Goal: Task Accomplishment & Management: Use online tool/utility

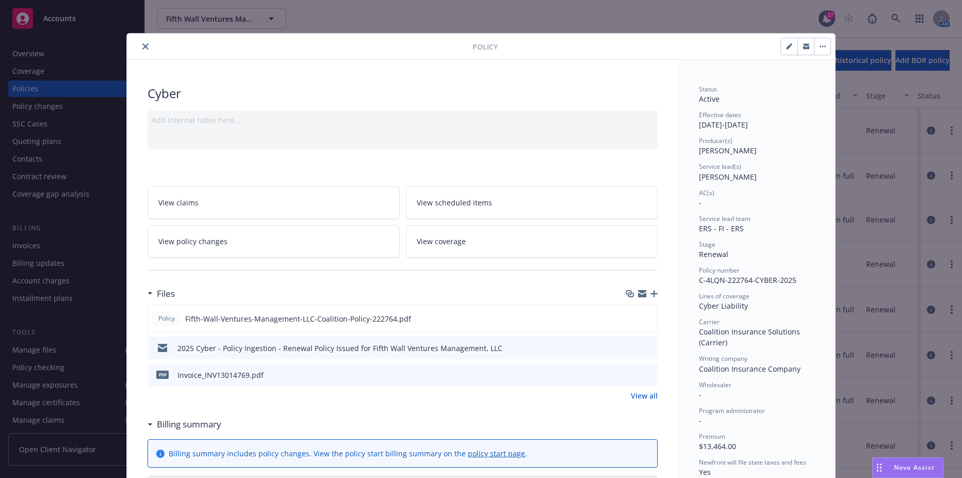
click at [144, 47] on icon "close" at bounding box center [145, 46] width 6 height 6
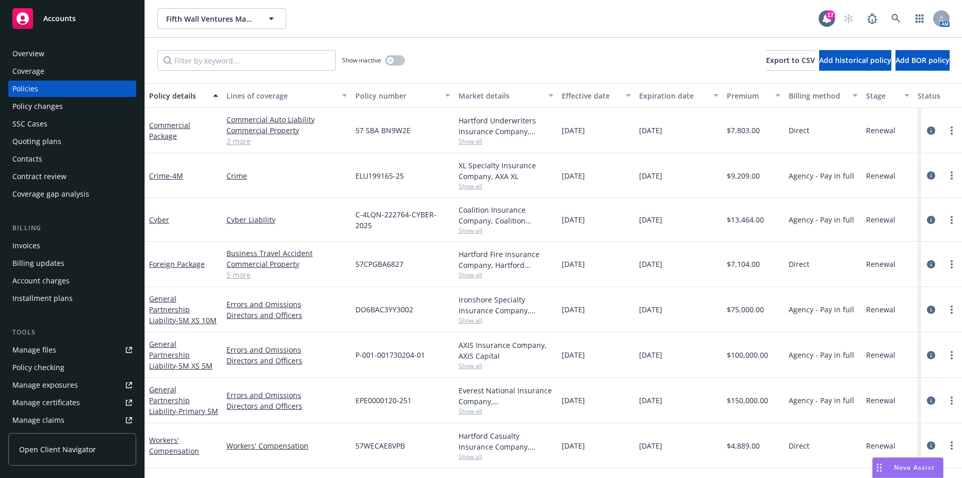
click at [26, 239] on div "Invoices" at bounding box center [26, 245] width 28 height 17
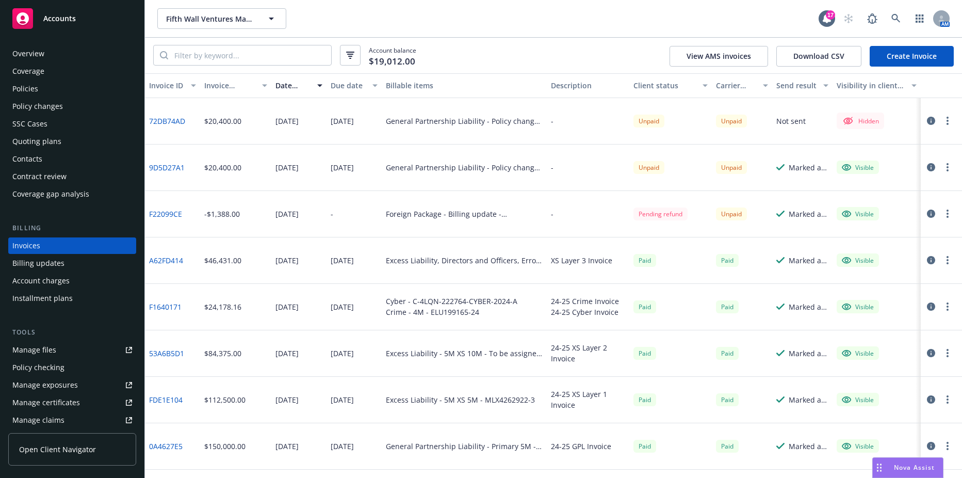
click at [899, 48] on link "Create Invoice" at bounding box center [911, 56] width 84 height 21
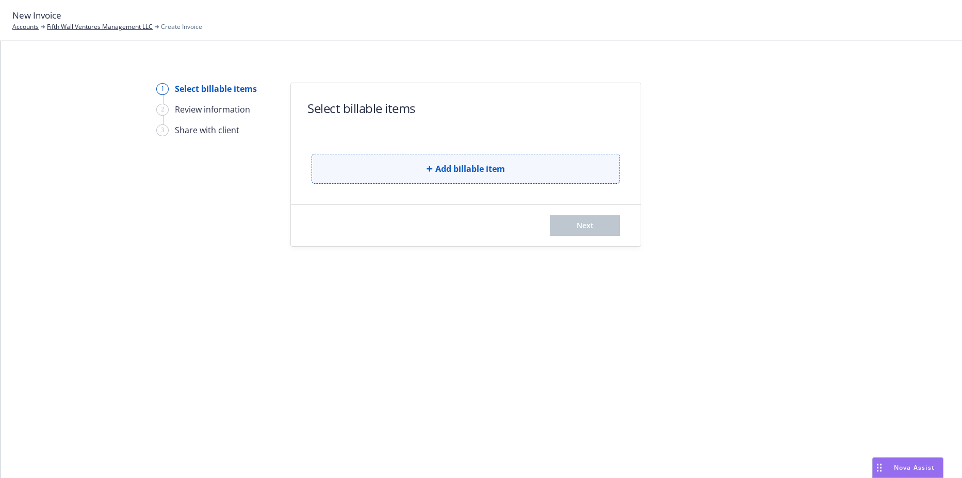
click at [435, 159] on button "Add billable item" at bounding box center [465, 169] width 308 height 30
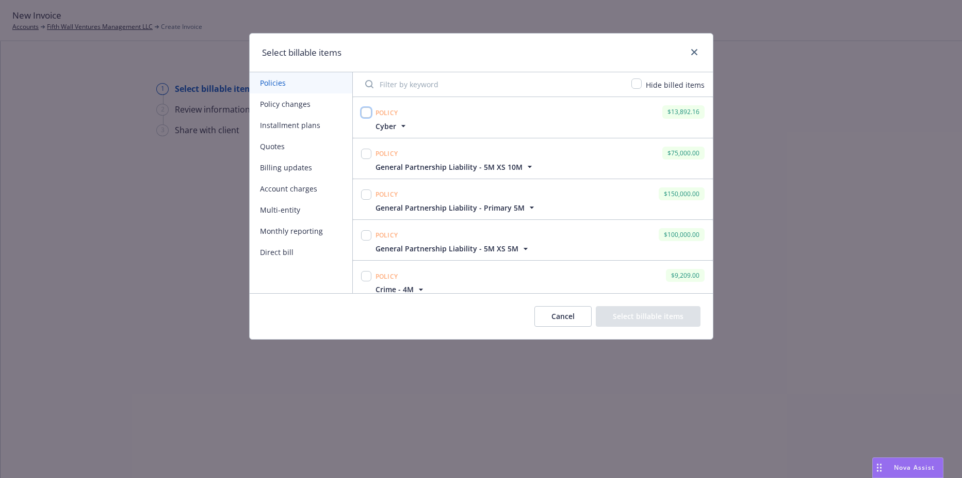
click at [365, 113] on input "checkbox" at bounding box center [366, 112] width 10 height 10
checkbox input "true"
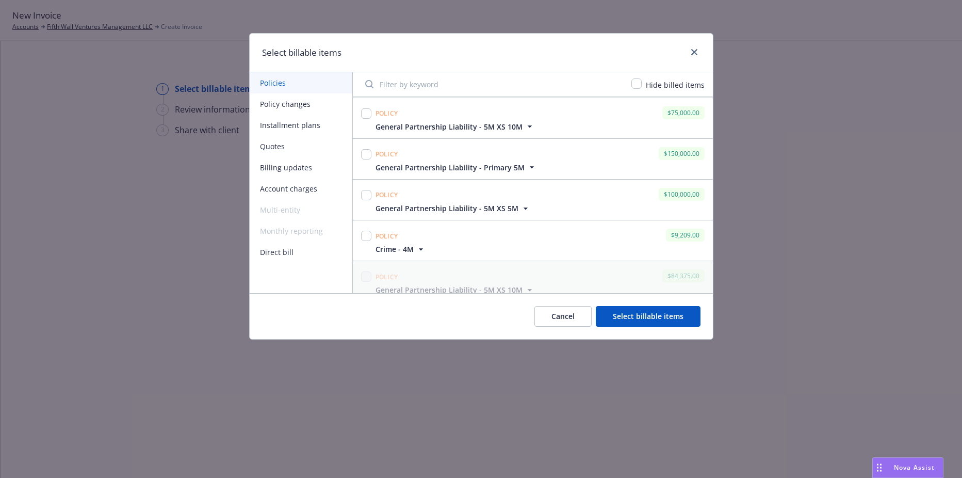
scroll to position [103, 0]
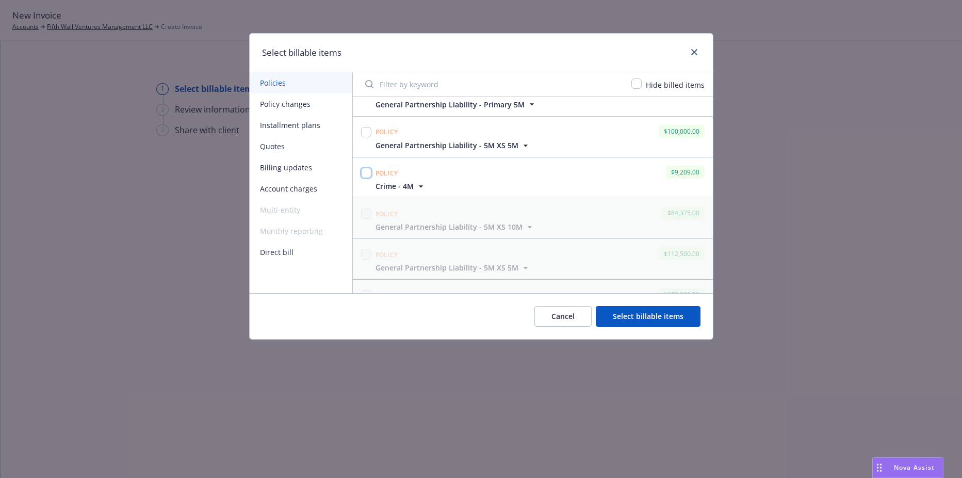
click at [367, 170] on input "checkbox" at bounding box center [366, 173] width 10 height 10
checkbox input "true"
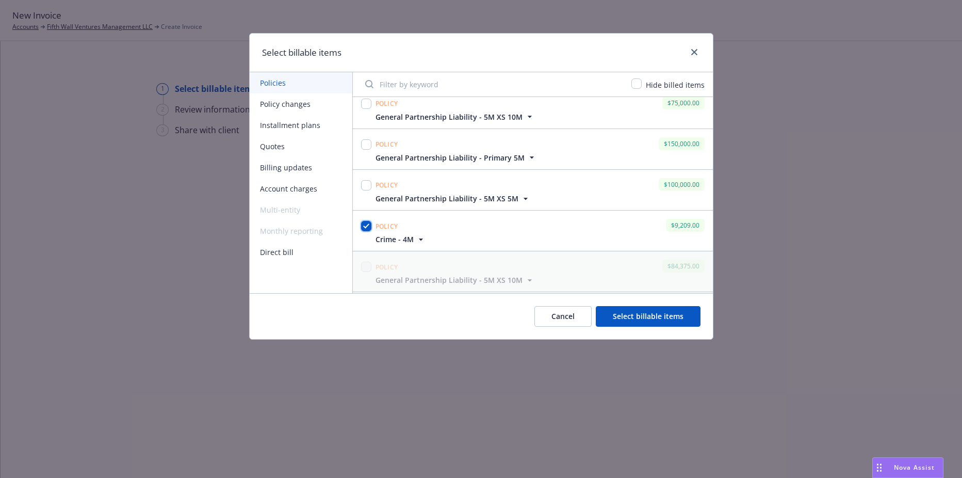
scroll to position [0, 0]
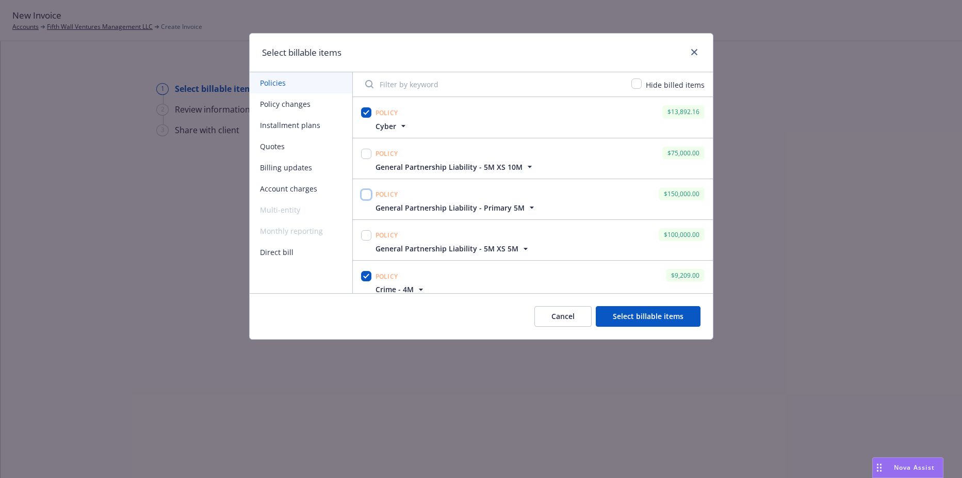
click at [365, 196] on input "checkbox" at bounding box center [366, 194] width 10 height 10
checkbox input "true"
click at [359, 248] on div at bounding box center [366, 240] width 14 height 28
click at [365, 240] on input "checkbox" at bounding box center [366, 235] width 10 height 10
checkbox input "true"
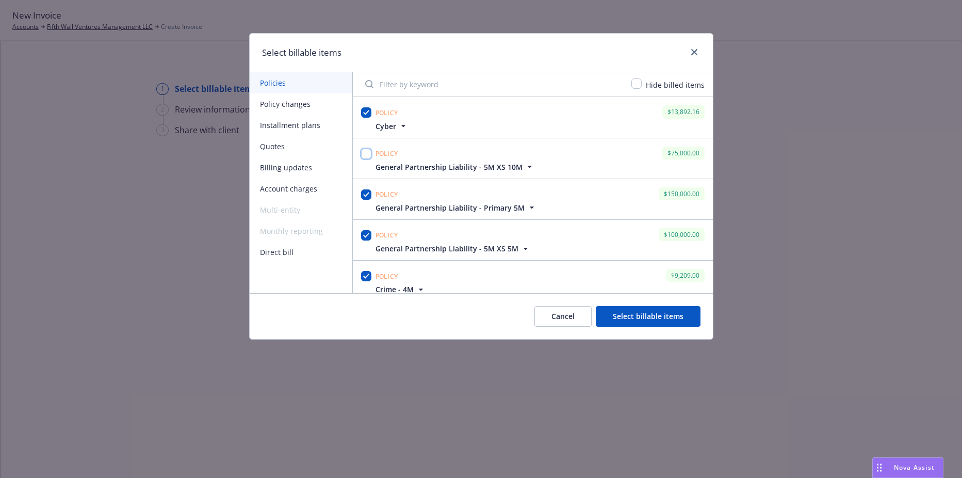
click at [367, 155] on input "checkbox" at bounding box center [366, 154] width 10 height 10
checkbox input "true"
click at [642, 311] on button "Select billable items" at bounding box center [648, 316] width 105 height 21
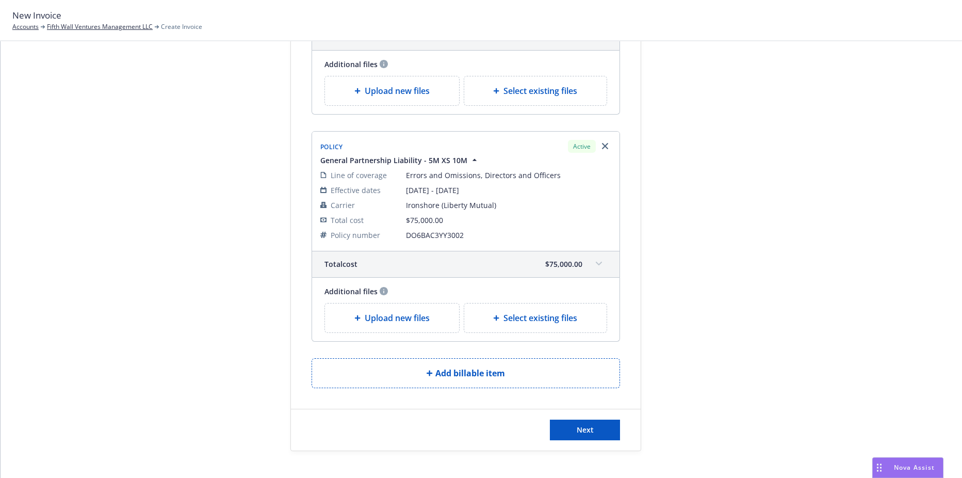
scroll to position [929, 0]
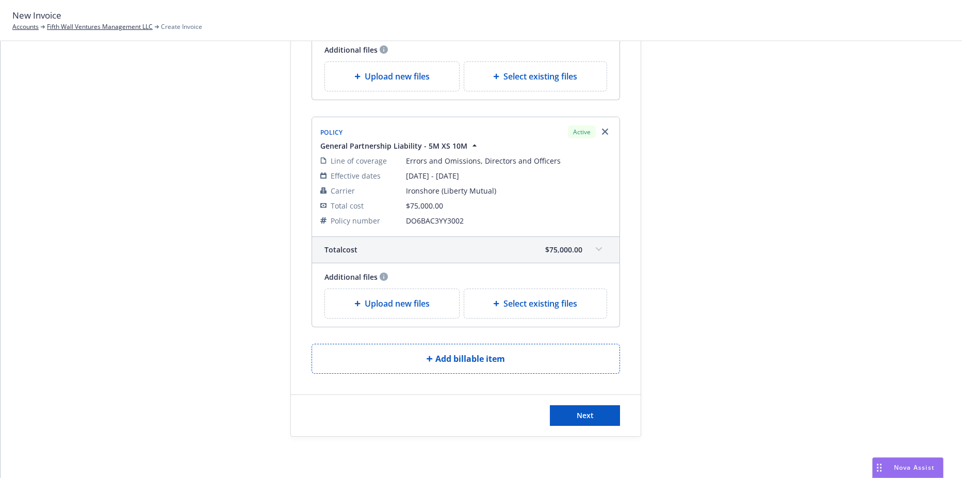
click at [382, 222] on div "Policy number" at bounding box center [358, 220] width 77 height 11
click at [129, 29] on link "Fifth Wall Ventures Management LLC" at bounding box center [100, 26] width 106 height 9
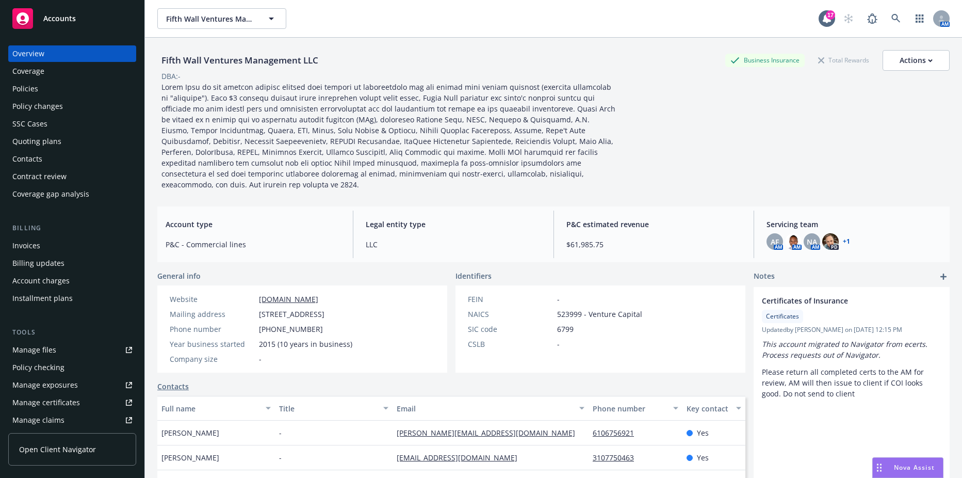
click at [64, 88] on div "Policies" at bounding box center [72, 88] width 120 height 17
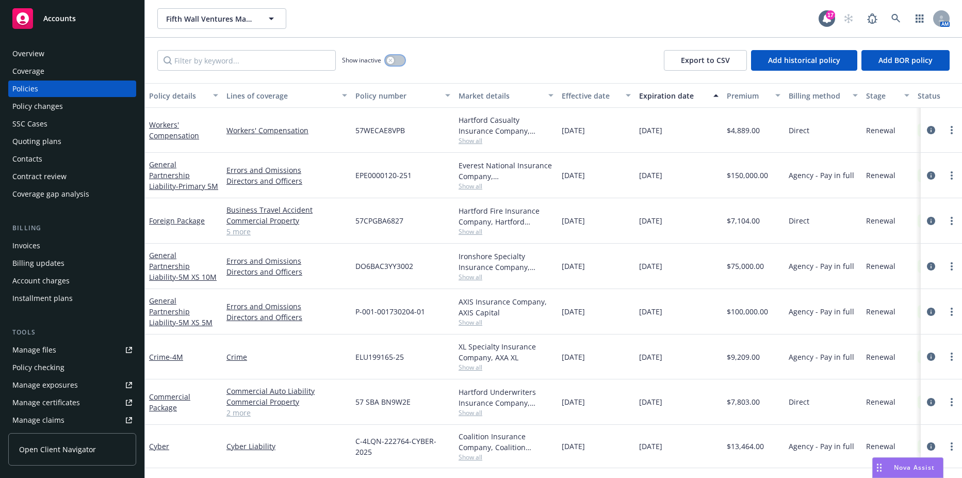
click at [397, 62] on button "button" at bounding box center [395, 60] width 20 height 10
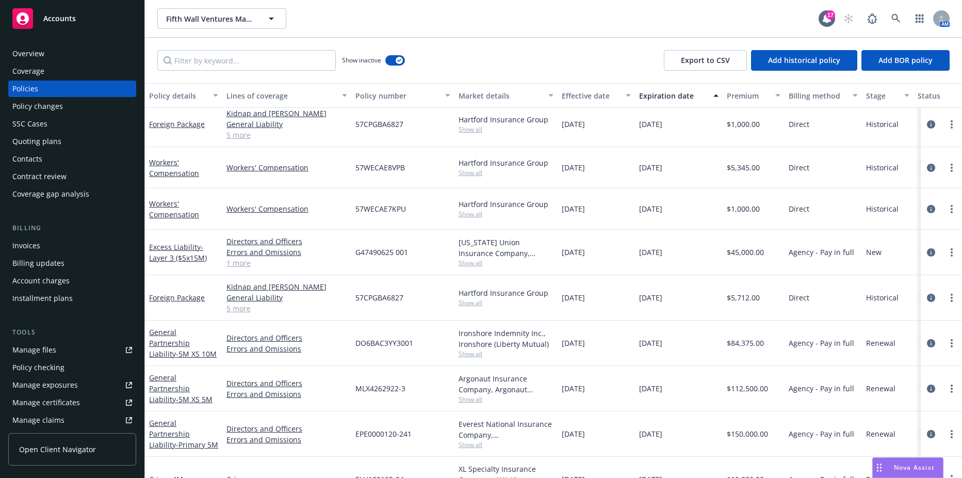
click at [49, 134] on div "Quoting plans" at bounding box center [36, 141] width 49 height 17
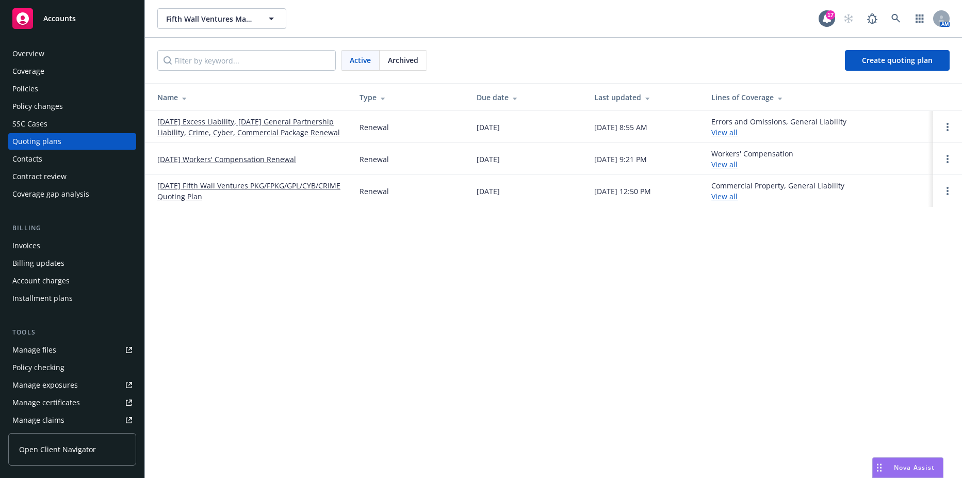
click at [221, 123] on link "08/20/25 Excess Liability, 08/24/25 General Partnership Liability, Crime, Cyber…" at bounding box center [250, 127] width 186 height 22
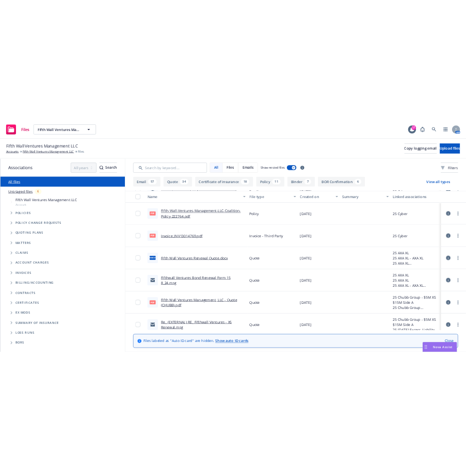
scroll to position [774, 0]
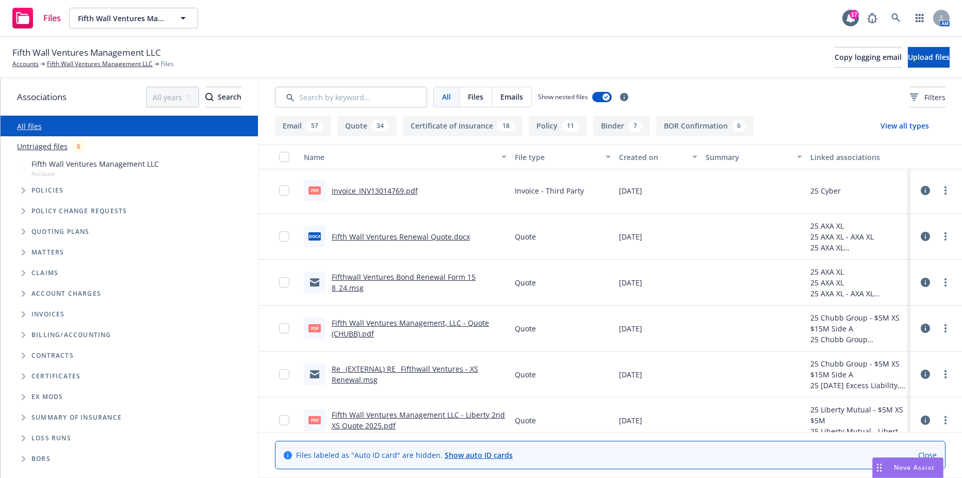
click at [376, 325] on link "Fifth Wall Ventures Management, LLC - Quote (CHUBB).pdf" at bounding box center [410, 328] width 157 height 21
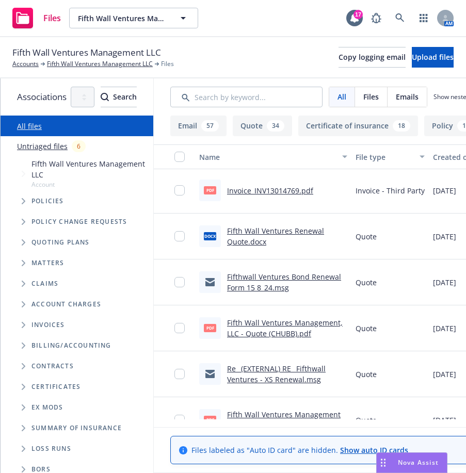
click at [27, 193] on span "Tree Example" at bounding box center [23, 201] width 17 height 17
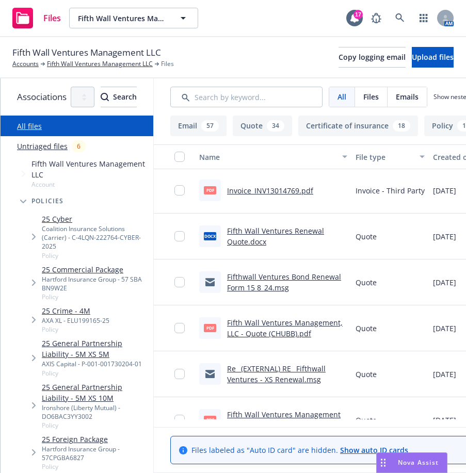
click at [67, 213] on link "25 Cyber" at bounding box center [95, 218] width 107 height 11
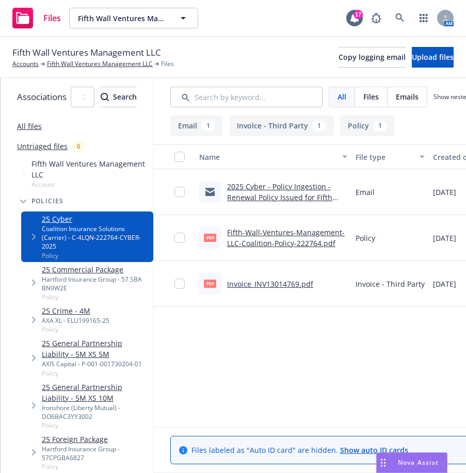
click at [86, 323] on div "Client Fifth Wall Ventures Management LLC Policy number ELU199165-25 Lines of c…" at bounding box center [76, 376] width 204 height 107
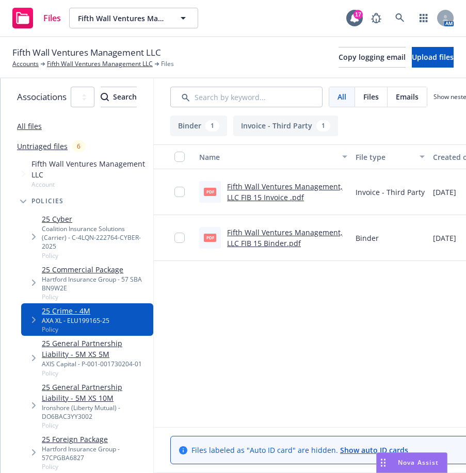
click at [86, 264] on link "25 Commercial Package" at bounding box center [95, 269] width 107 height 11
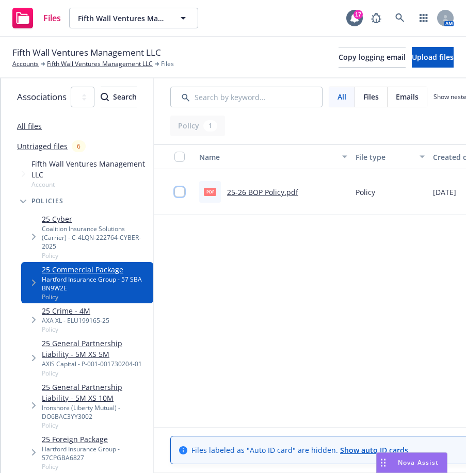
click at [185, 190] on input "checkbox" at bounding box center [179, 192] width 10 height 10
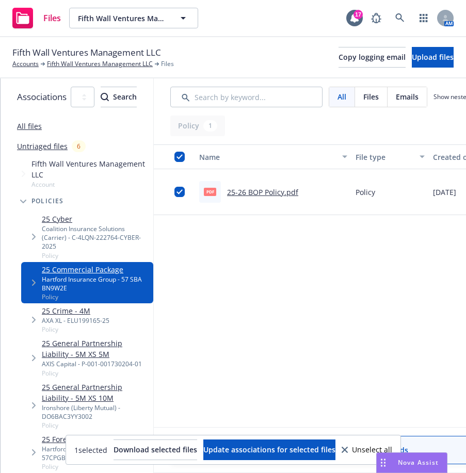
scroll to position [52, 0]
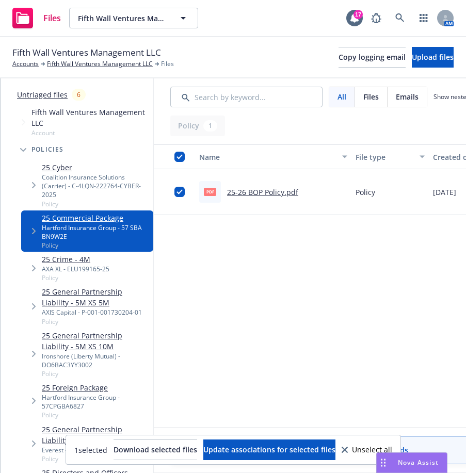
click at [79, 382] on link "25 Foreign Package" at bounding box center [95, 387] width 107 height 11
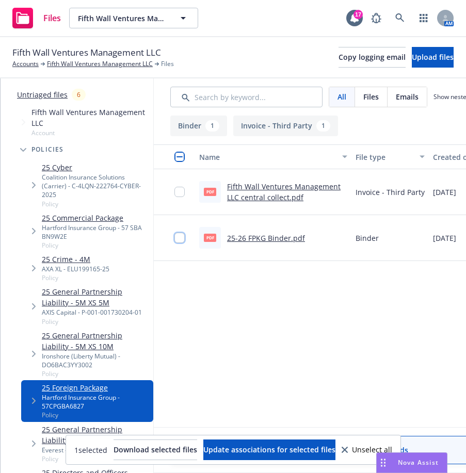
click at [185, 237] on input "checkbox" at bounding box center [179, 238] width 10 height 10
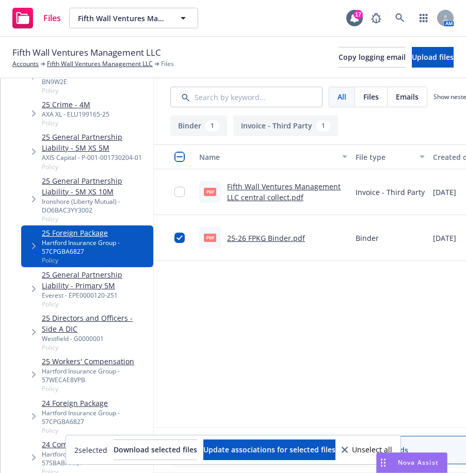
scroll to position [258, 0]
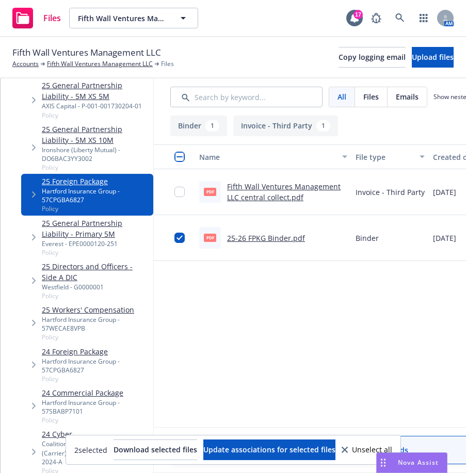
click at [78, 304] on link "25 Workers' Compensation" at bounding box center [95, 309] width 107 height 11
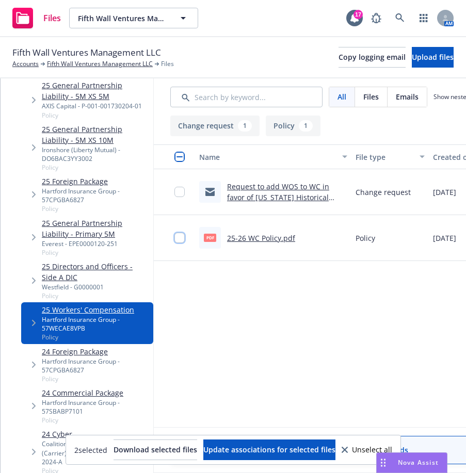
click at [185, 236] on input "checkbox" at bounding box center [179, 238] width 10 height 10
click at [165, 447] on span "Download selected files" at bounding box center [155, 450] width 84 height 10
click at [126, 18] on span "Fifth Wall Ventures Management LLC" at bounding box center [122, 18] width 89 height 11
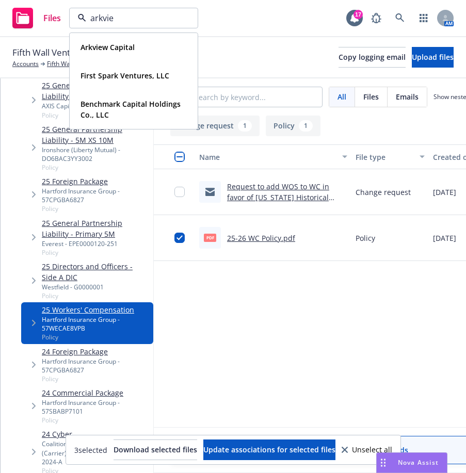
type input "arkview"
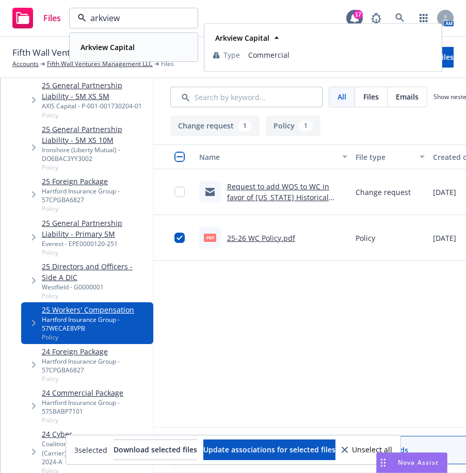
click at [126, 36] on div "Arkview Capital Type Commercial" at bounding box center [133, 47] width 127 height 27
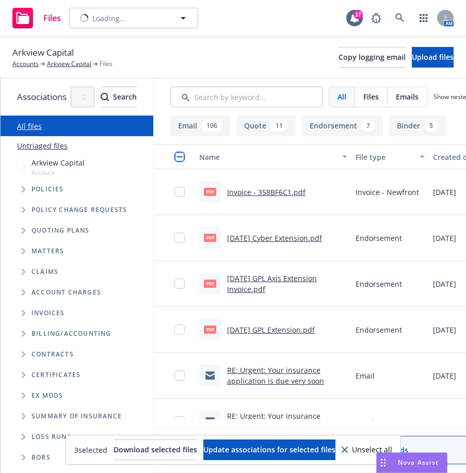
scroll to position [3, 0]
click at [185, 237] on input "checkbox" at bounding box center [179, 238] width 10 height 10
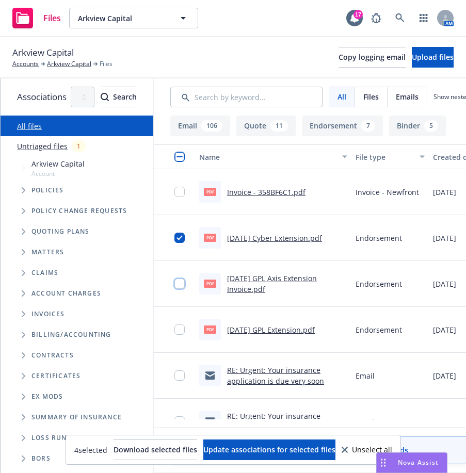
click at [185, 285] on input "checkbox" at bounding box center [179, 283] width 10 height 10
click at [185, 330] on input "checkbox" at bounding box center [179, 329] width 10 height 10
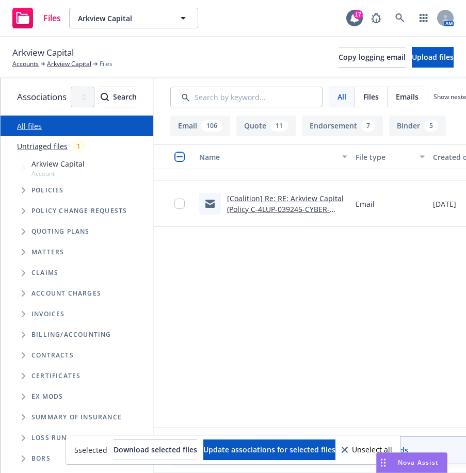
scroll to position [0, 0]
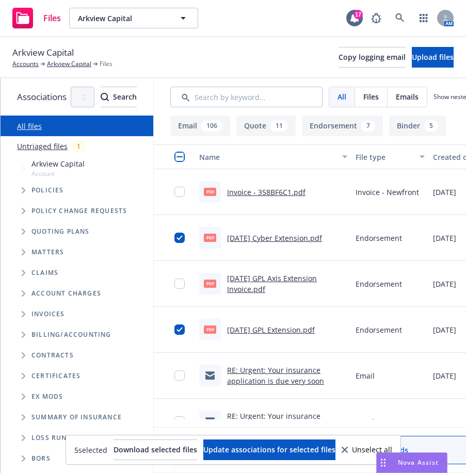
click at [383, 448] on div "Unselect all" at bounding box center [366, 449] width 51 height 7
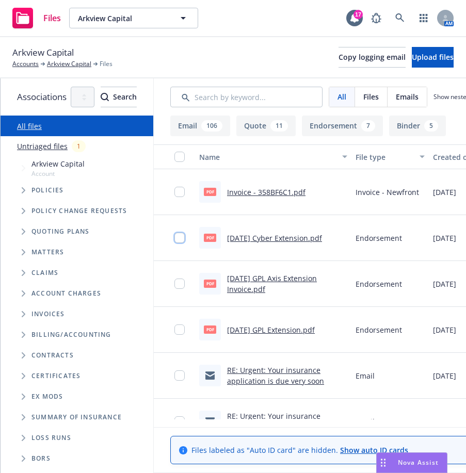
click at [185, 238] on input "checkbox" at bounding box center [179, 238] width 10 height 10
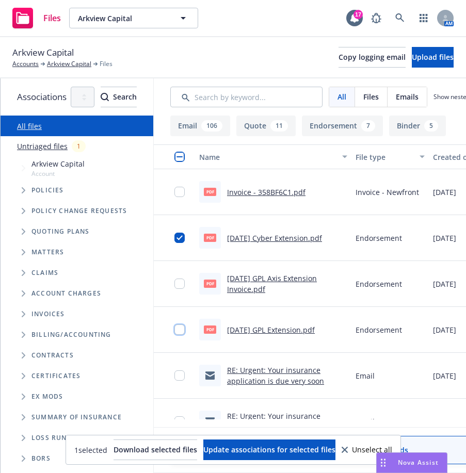
click at [185, 333] on input "checkbox" at bounding box center [179, 329] width 10 height 10
click at [140, 439] on div "2 selected Download selected files Update associations for selected files Unsel…" at bounding box center [233, 449] width 334 height 29
click at [140, 447] on span "Download selected files" at bounding box center [155, 450] width 84 height 10
click at [189, 33] on div "Files Arkview Capital Arkview Capital 17 AM" at bounding box center [233, 18] width 466 height 37
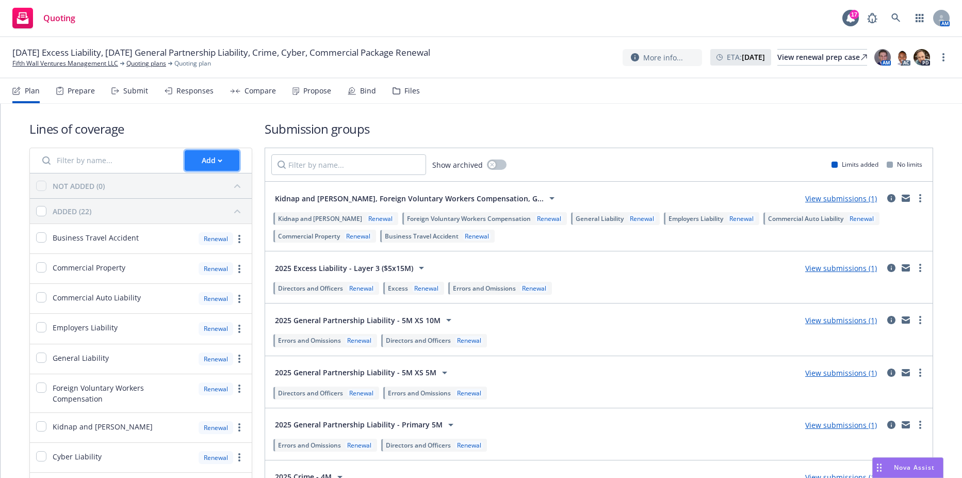
click at [209, 153] on div "Add" at bounding box center [212, 161] width 21 height 20
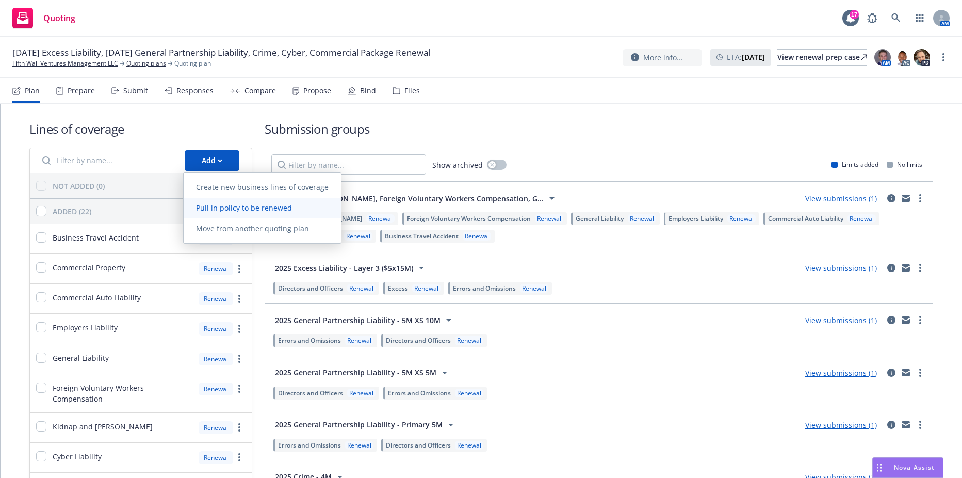
click at [224, 206] on span "Pull in policy to be renewed" at bounding box center [244, 208] width 121 height 10
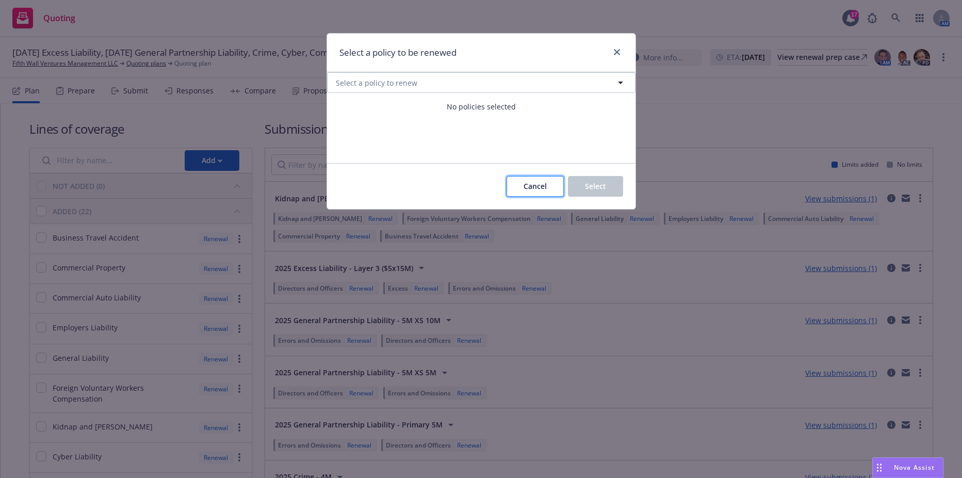
click at [517, 188] on button "Cancel" at bounding box center [534, 186] width 57 height 21
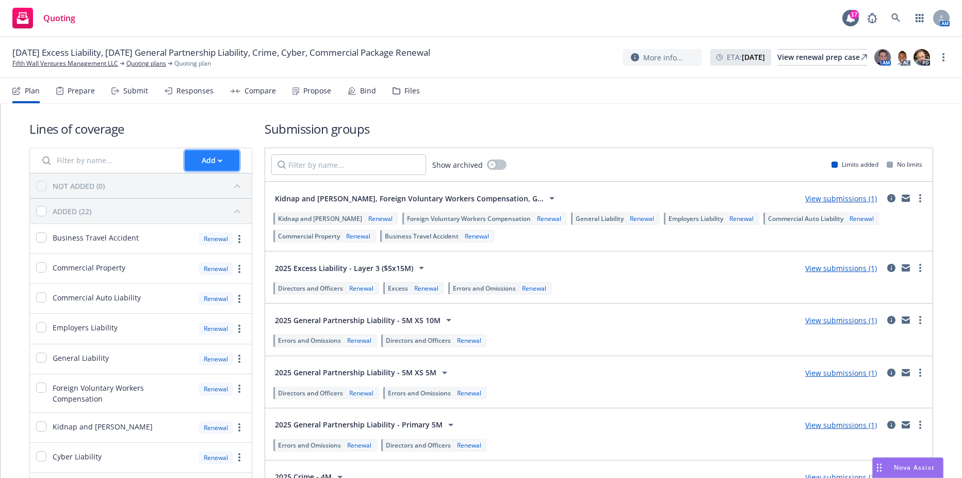
click at [226, 162] on button "Add" at bounding box center [212, 160] width 55 height 21
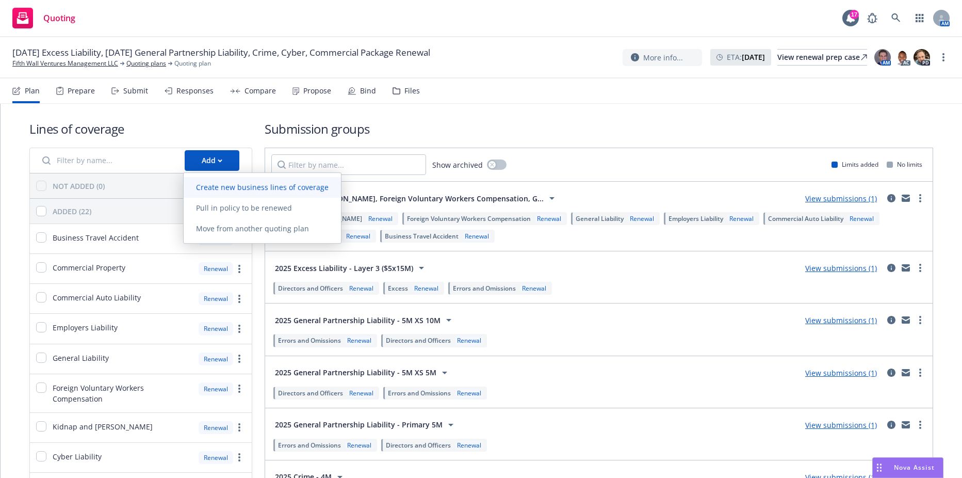
click at [232, 182] on span "Create new business lines of coverage" at bounding box center [262, 187] width 157 height 10
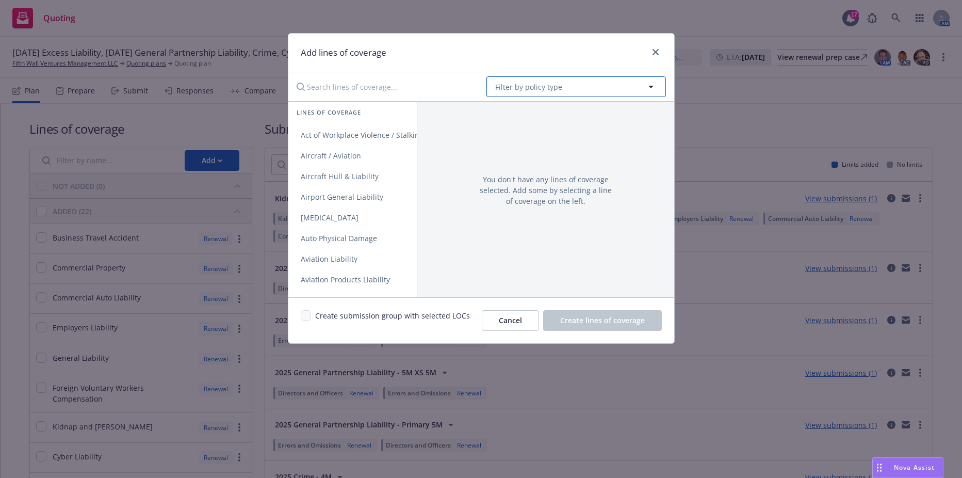
click at [512, 93] on button "Filter by policy type" at bounding box center [575, 86] width 179 height 21
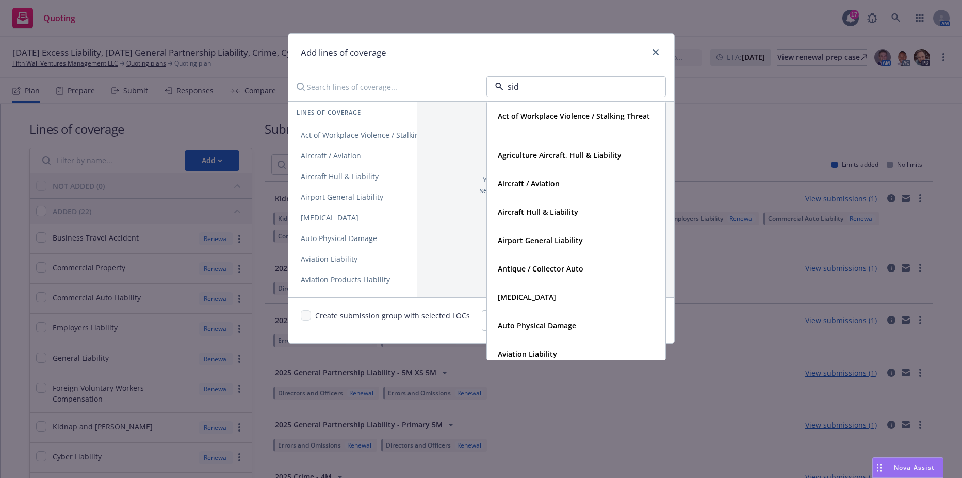
type input "side"
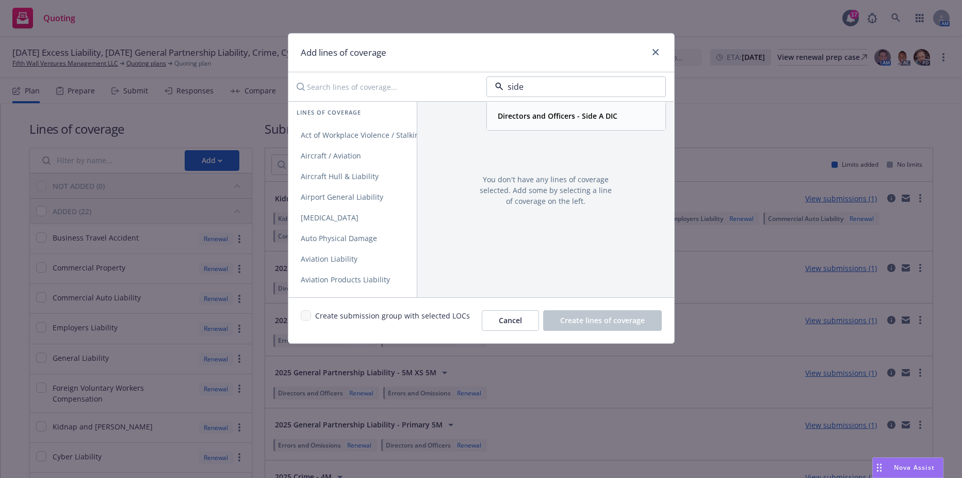
click at [561, 117] on strong "Directors and Officers - Side A DIC" at bounding box center [558, 116] width 120 height 10
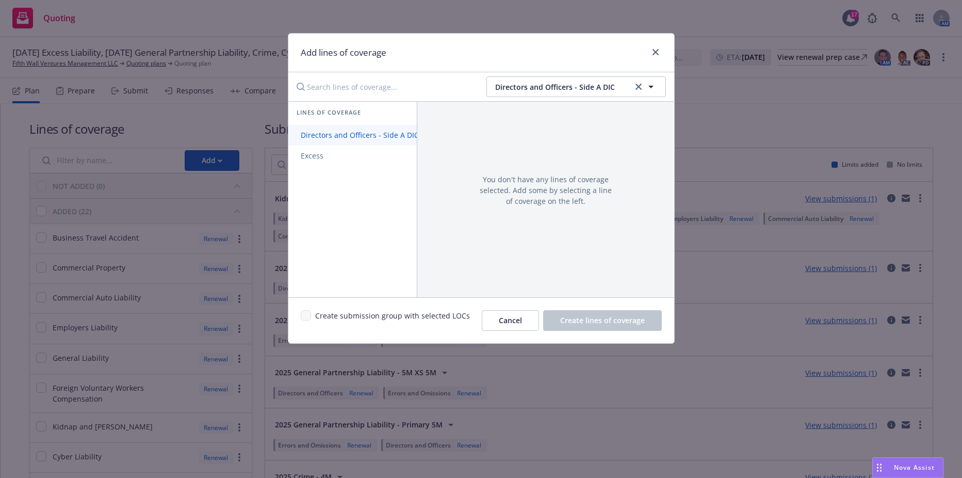
click at [374, 135] on span "Directors and Officers - Side A DIC" at bounding box center [359, 135] width 143 height 10
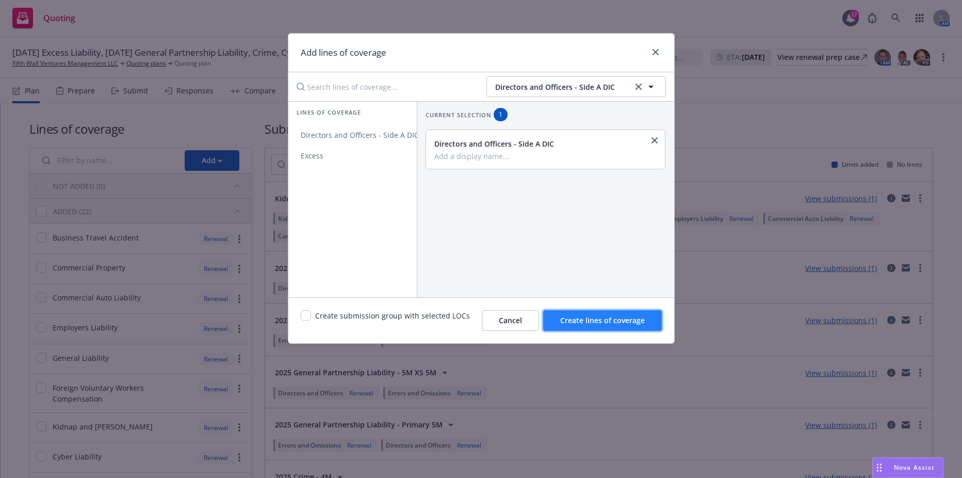
click at [633, 320] on span "Create lines of coverage" at bounding box center [602, 320] width 85 height 10
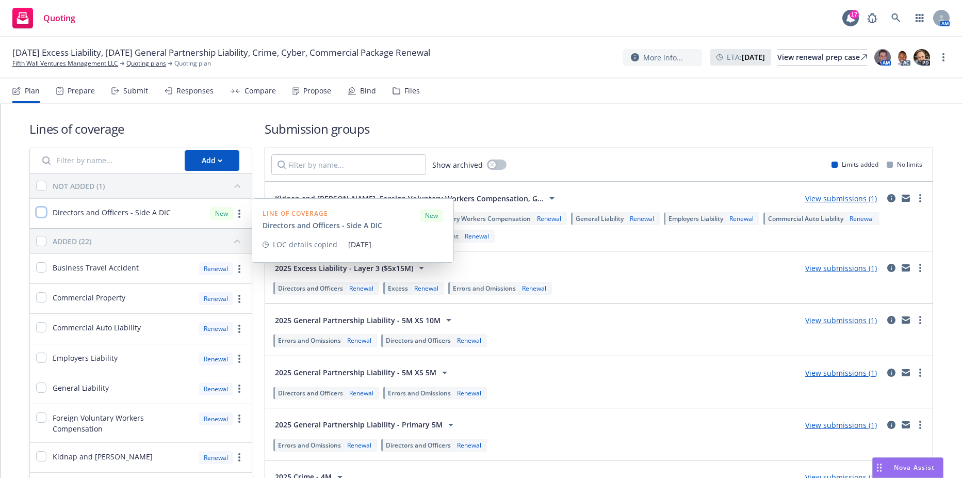
click at [45, 211] on input "checkbox" at bounding box center [41, 212] width 10 height 10
checkbox input "true"
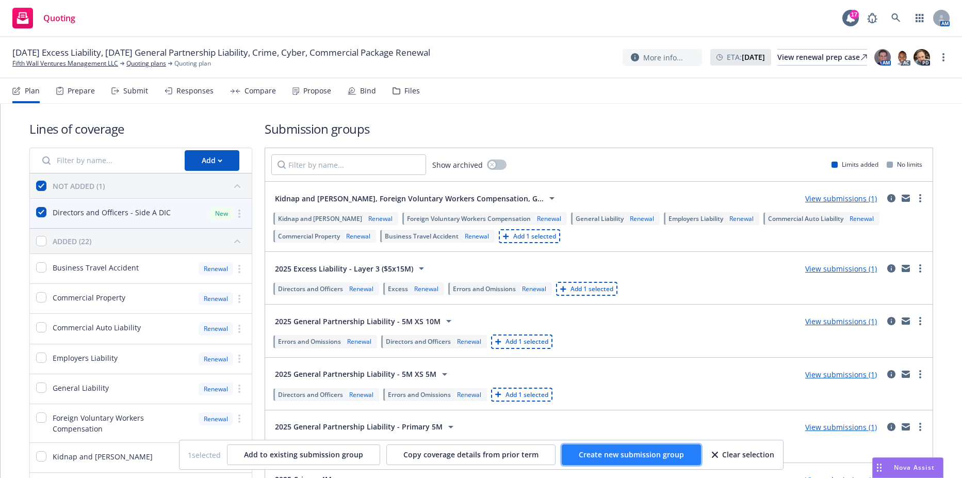
click at [610, 447] on button "Create new submission group" at bounding box center [631, 454] width 139 height 21
checkbox input "false"
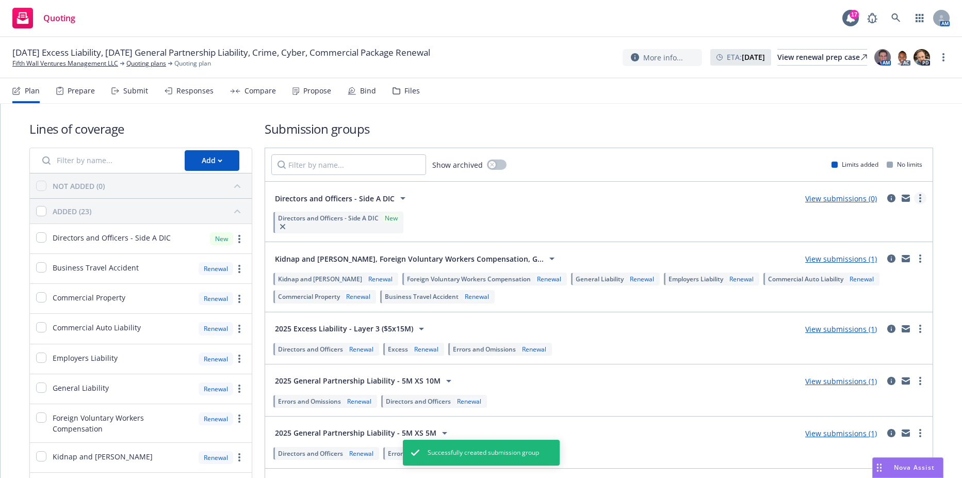
click at [914, 203] on link "more" at bounding box center [920, 198] width 12 height 12
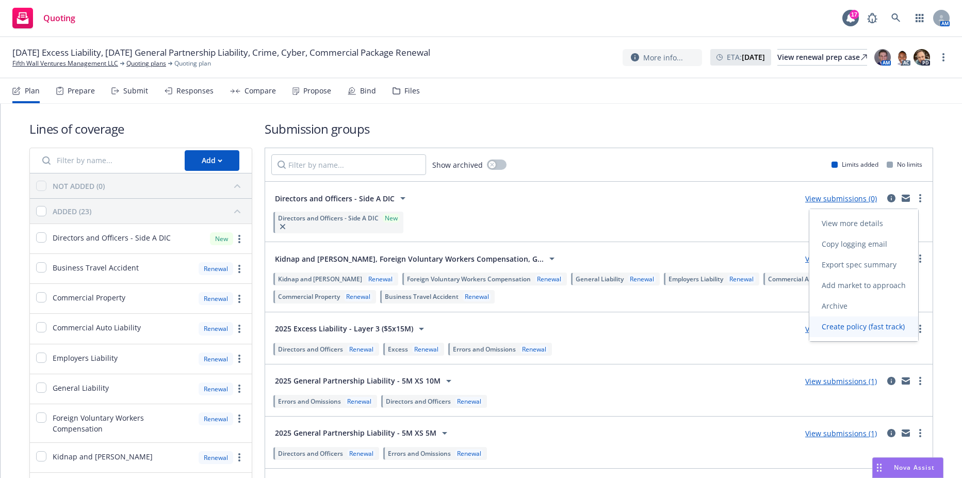
click at [875, 322] on span "Create policy (fast track)" at bounding box center [863, 326] width 108 height 10
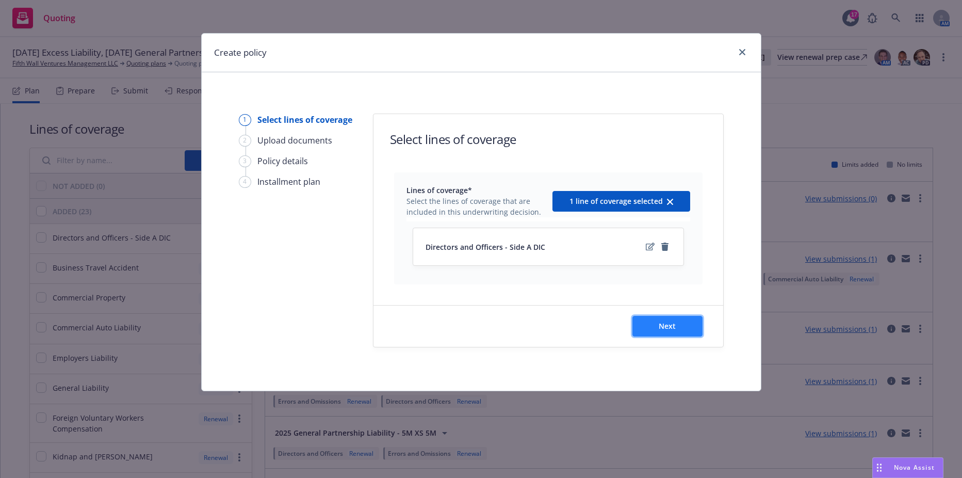
click at [653, 334] on button "Next" at bounding box center [667, 326] width 70 height 21
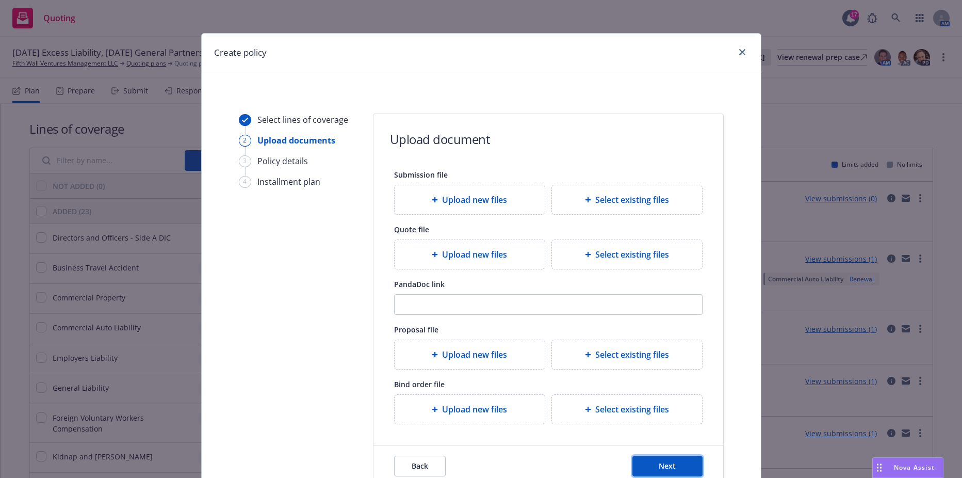
drag, startPoint x: 671, startPoint y: 457, endPoint x: 728, endPoint y: 372, distance: 102.7
click at [728, 372] on div "Select lines of coverage 2 Upload documents 3 Policy details 4 Installment plan…" at bounding box center [481, 299] width 534 height 373
click at [332, 271] on div "Select lines of coverage 2 Upload documents 3 Policy details 4 Installment plan" at bounding box center [295, 299] width 113 height 373
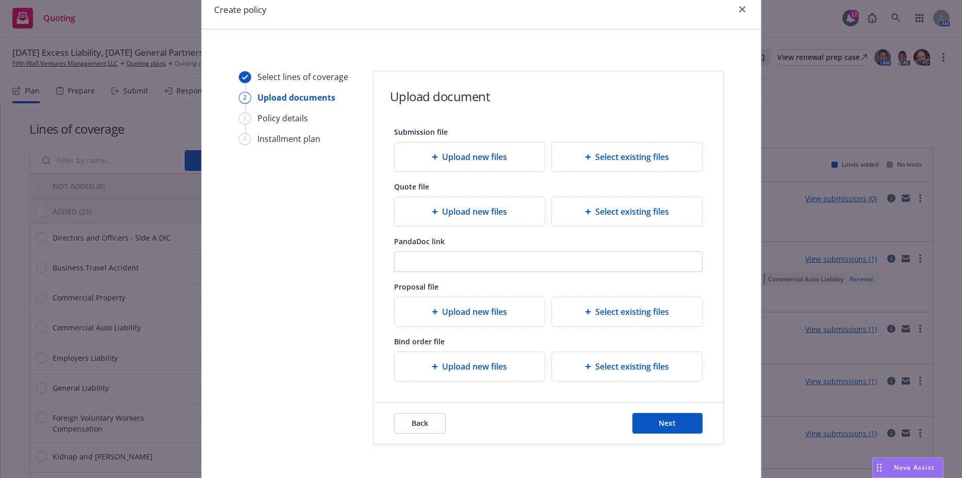
scroll to position [86, 0]
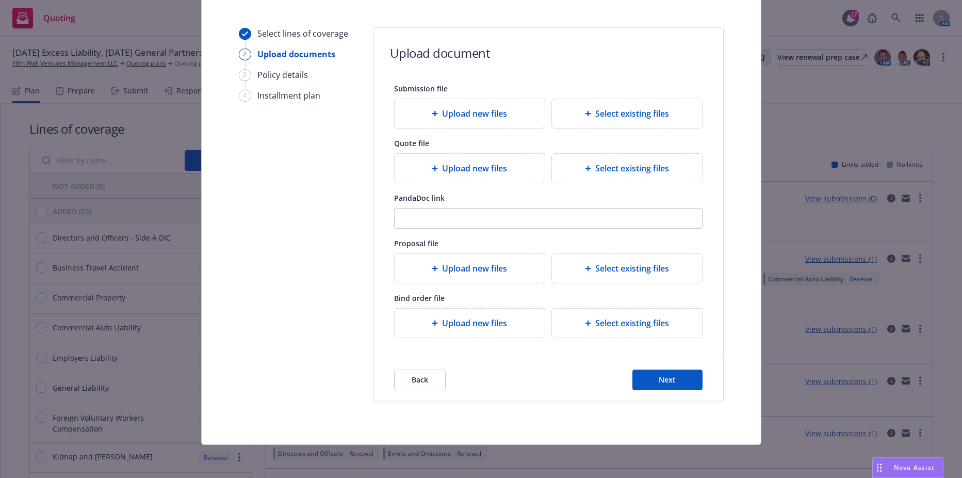
click at [590, 161] on div "Select existing files" at bounding box center [627, 168] width 150 height 29
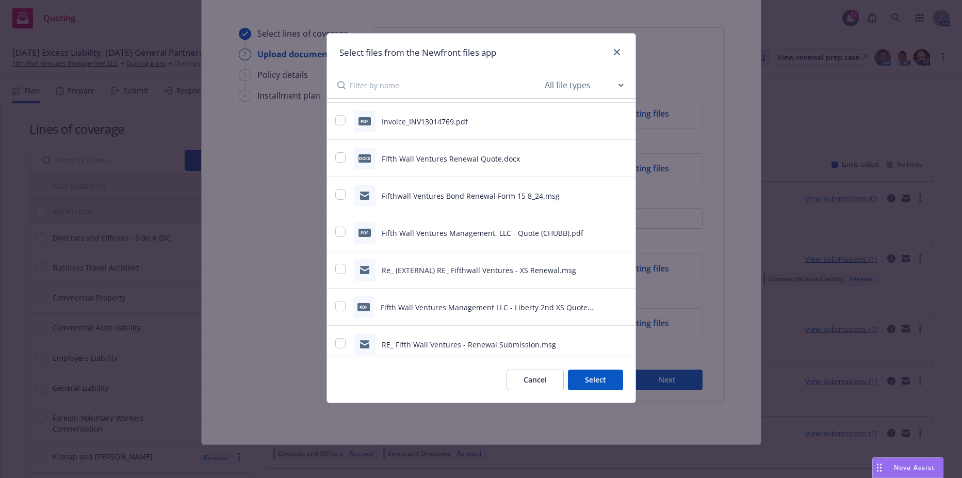
scroll to position [619, 0]
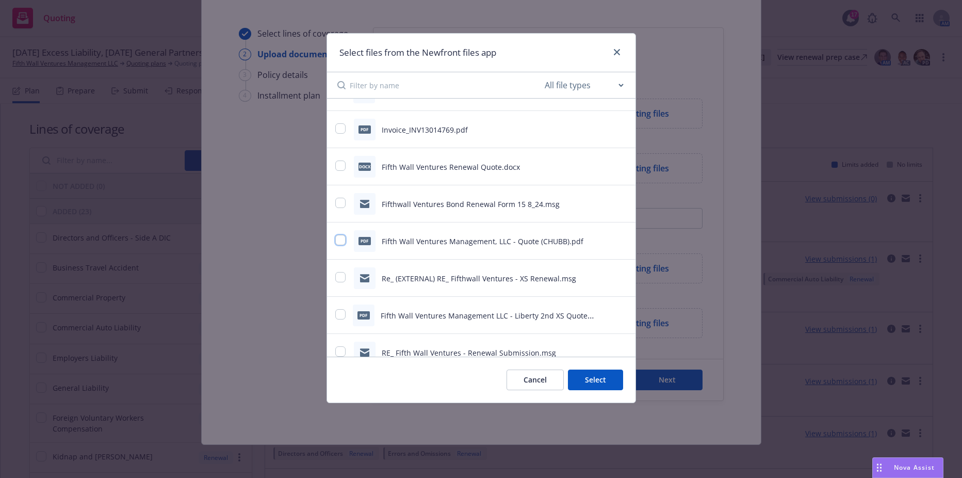
click at [339, 240] on input "checkbox" at bounding box center [340, 240] width 10 height 10
checkbox input "true"
click at [589, 387] on button "Select 1 file" at bounding box center [586, 379] width 74 height 21
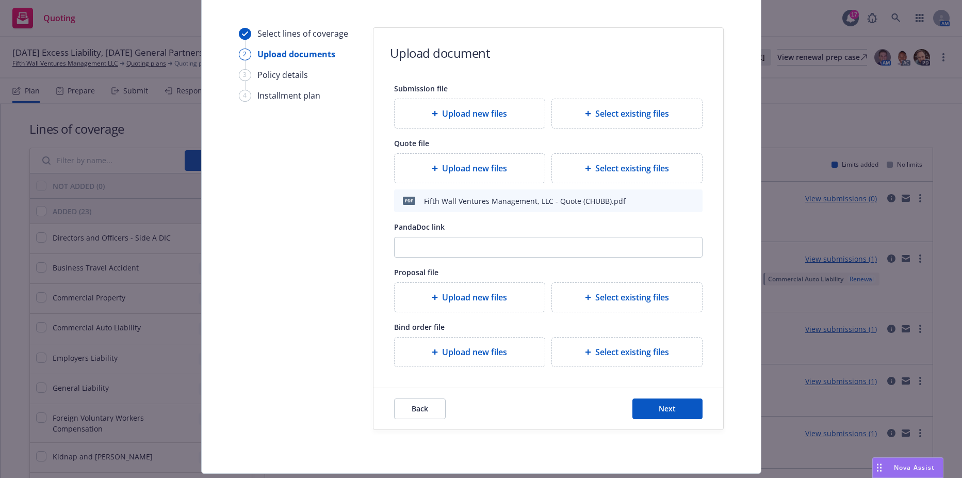
scroll to position [115, 0]
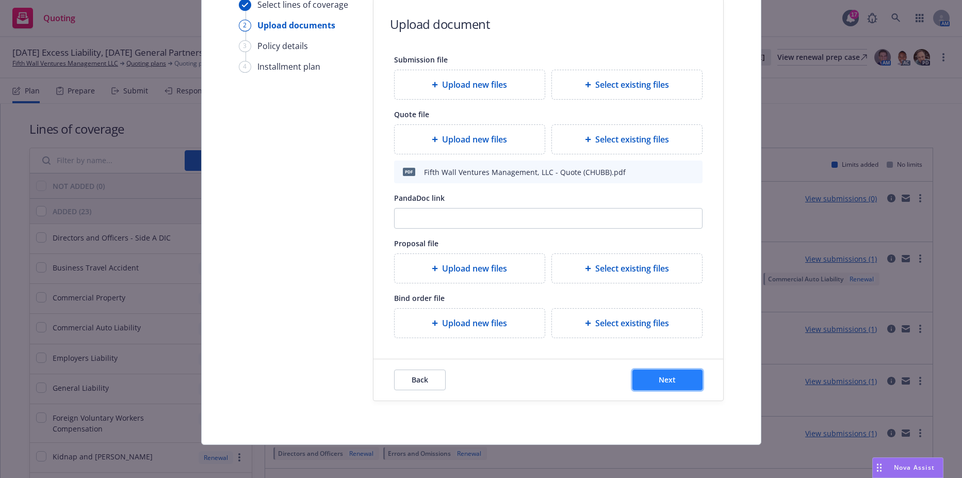
click at [648, 370] on button "Next" at bounding box center [667, 379] width 70 height 21
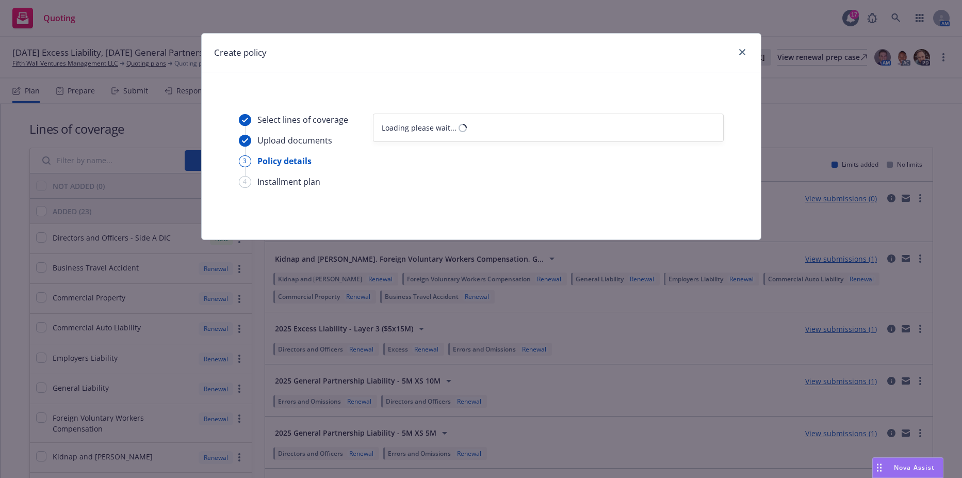
select select "12"
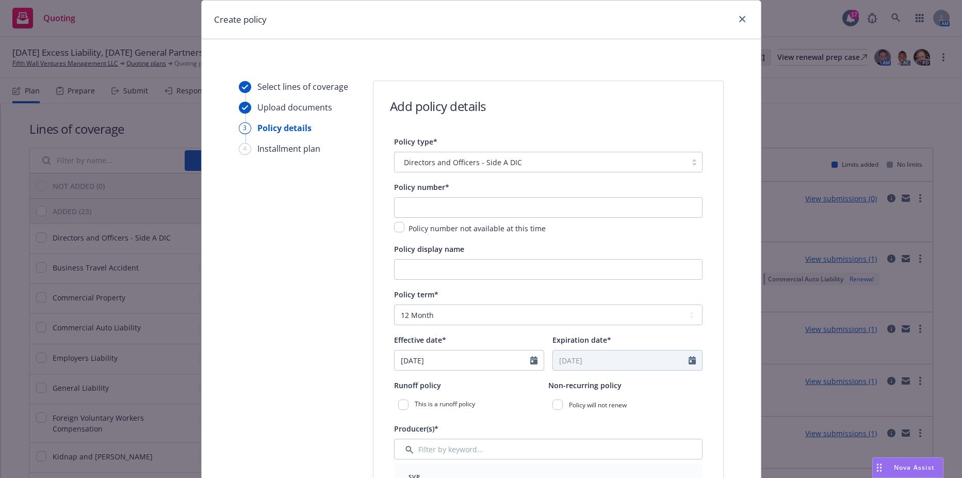
scroll to position [52, 0]
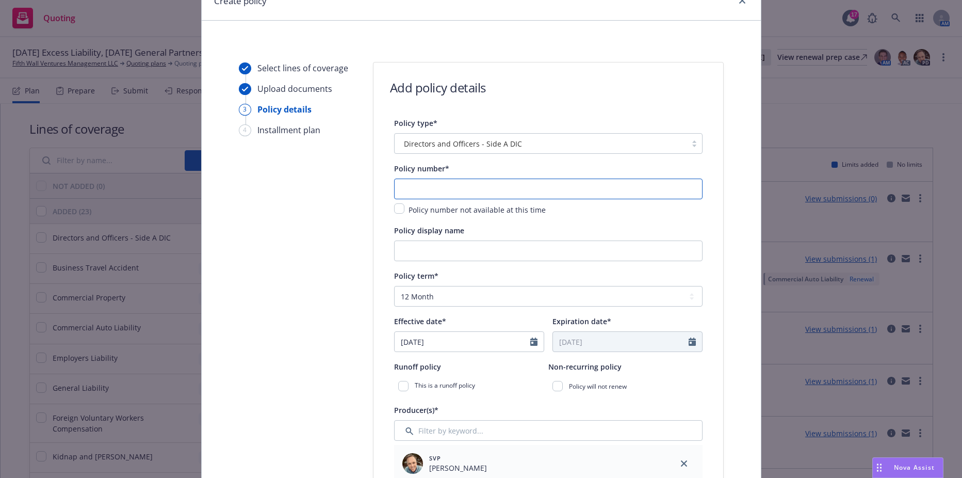
click at [438, 183] on input "text" at bounding box center [548, 188] width 308 height 21
paste input "Renewal of G47490625 001"
drag, startPoint x: 434, startPoint y: 190, endPoint x: 317, endPoint y: 192, distance: 117.1
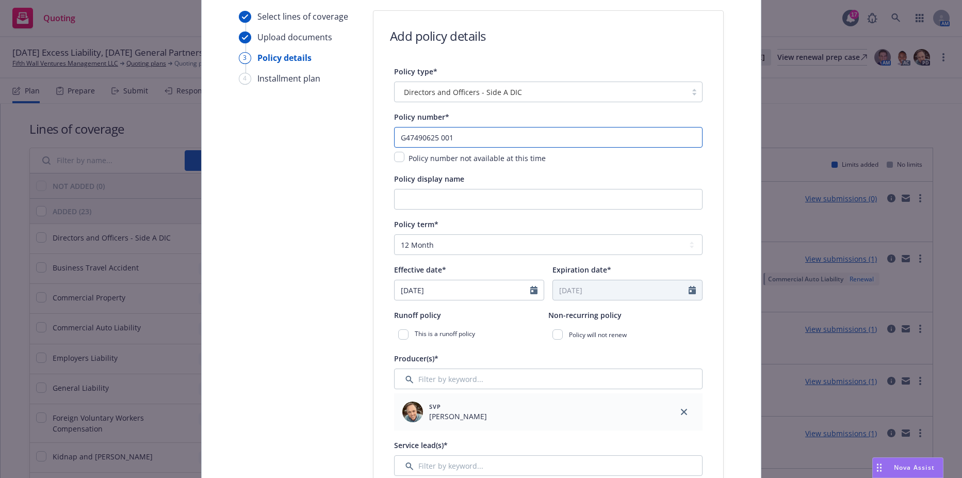
click at [450, 141] on input "G47490625 001" at bounding box center [548, 137] width 308 height 21
drag, startPoint x: 401, startPoint y: 136, endPoint x: 467, endPoint y: 135, distance: 66.0
click at [458, 135] on input "G47490625 002" at bounding box center [548, 137] width 308 height 21
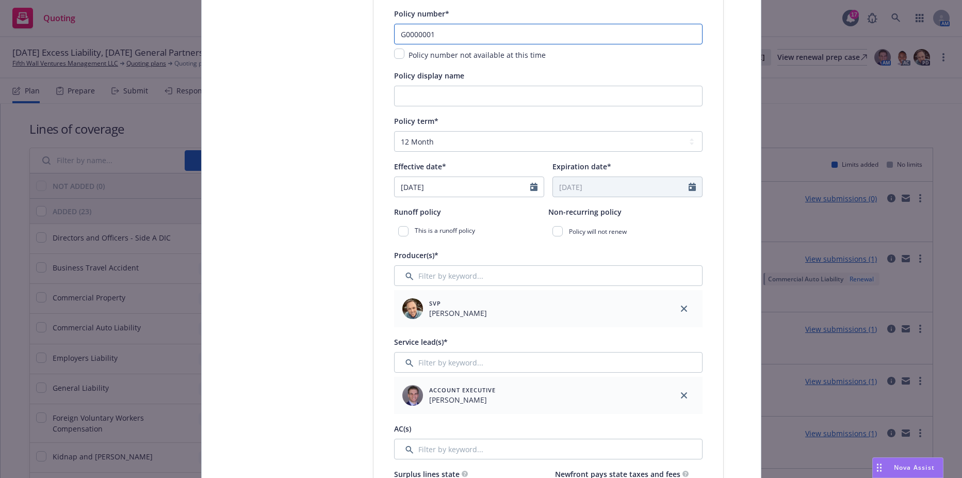
scroll to position [258, 0]
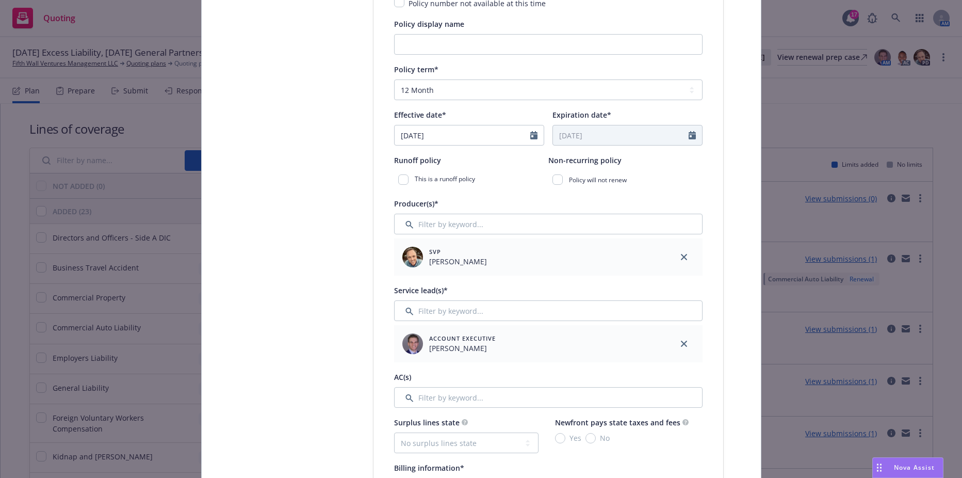
type input "G0000001"
click at [484, 123] on div "Effective date* 08/28/2025" at bounding box center [469, 126] width 150 height 37
click at [470, 134] on input "08/28/2025" at bounding box center [462, 135] width 136 height 20
select select "8"
click at [405, 257] on span "24" at bounding box center [407, 257] width 14 height 13
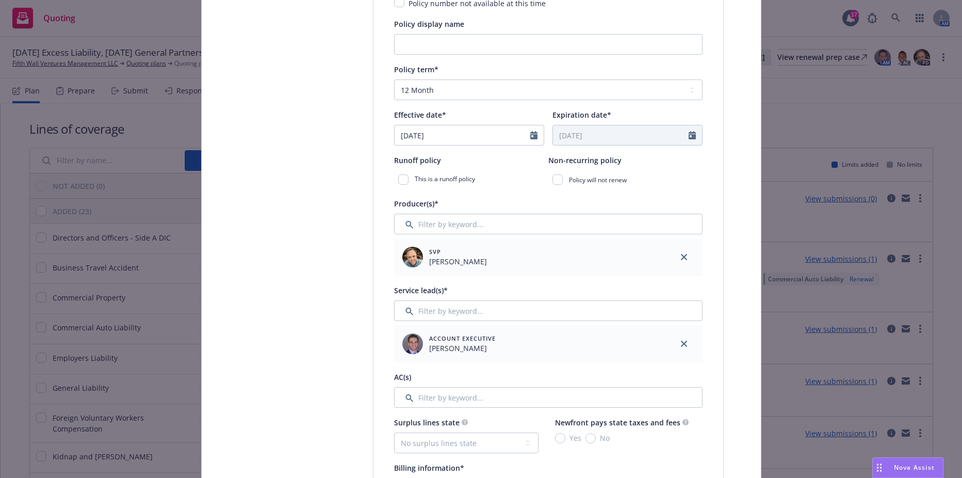
type input "08/24/2025"
type input "08/24/2026"
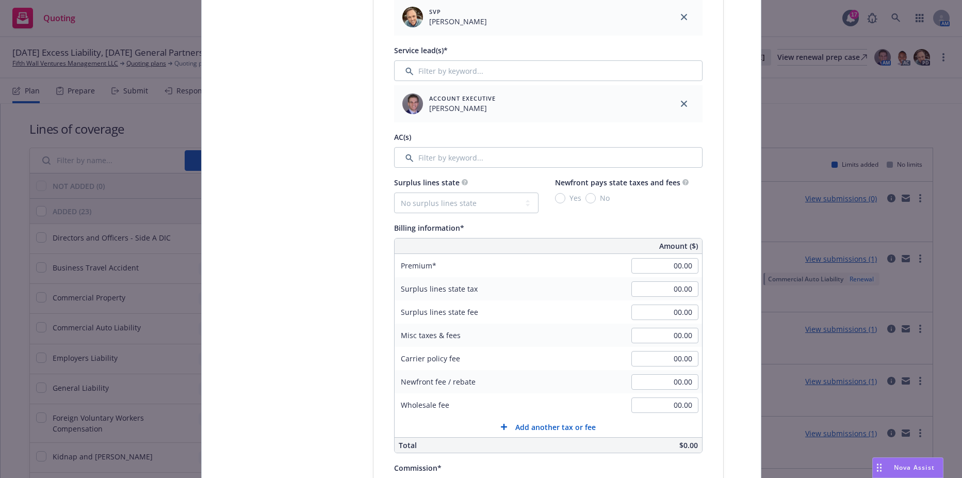
scroll to position [516, 0]
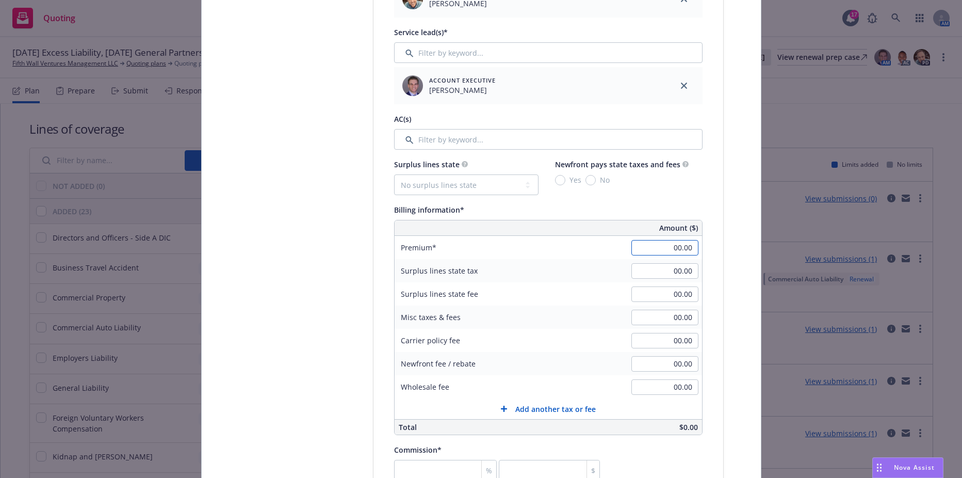
click at [665, 246] on input "00.00" at bounding box center [664, 247] width 67 height 15
type input "40,000.00"
click at [663, 271] on input "00.00" at bounding box center [664, 270] width 67 height 15
click at [494, 186] on select "No surplus lines state Alaska Alabama Arkansas Arizona California Colorado Conn…" at bounding box center [466, 184] width 144 height 21
select select "CA"
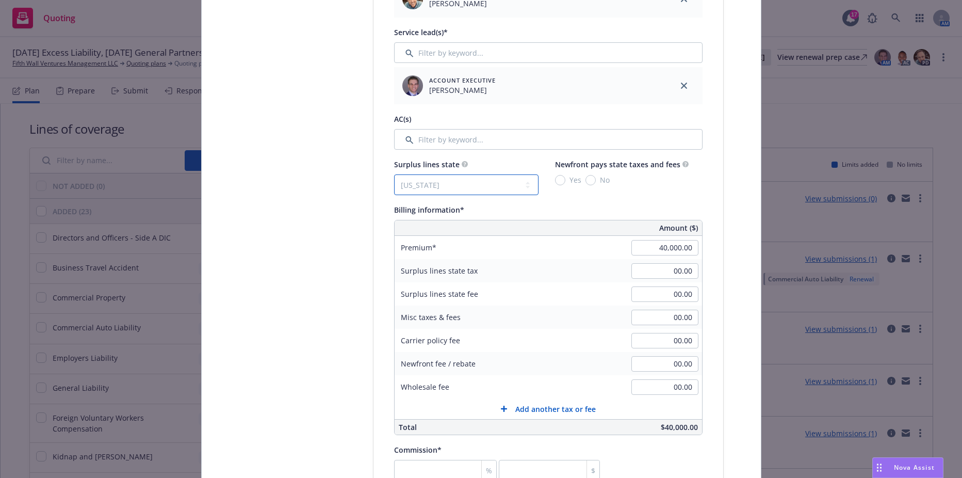
click at [394, 174] on select "No surplus lines state Alaska Alabama Arkansas Arizona California Colorado Conn…" at bounding box center [466, 184] width 144 height 21
type input "1,200.00"
type input "72.00"
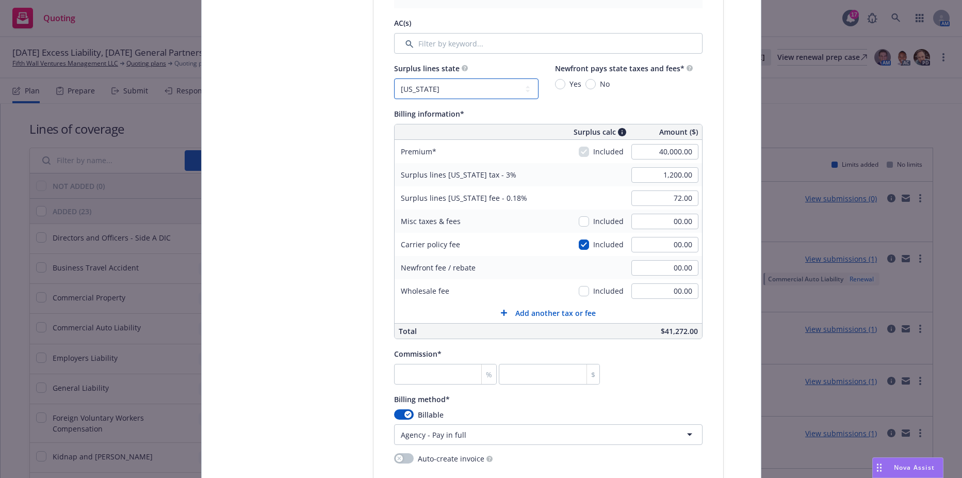
scroll to position [619, 0]
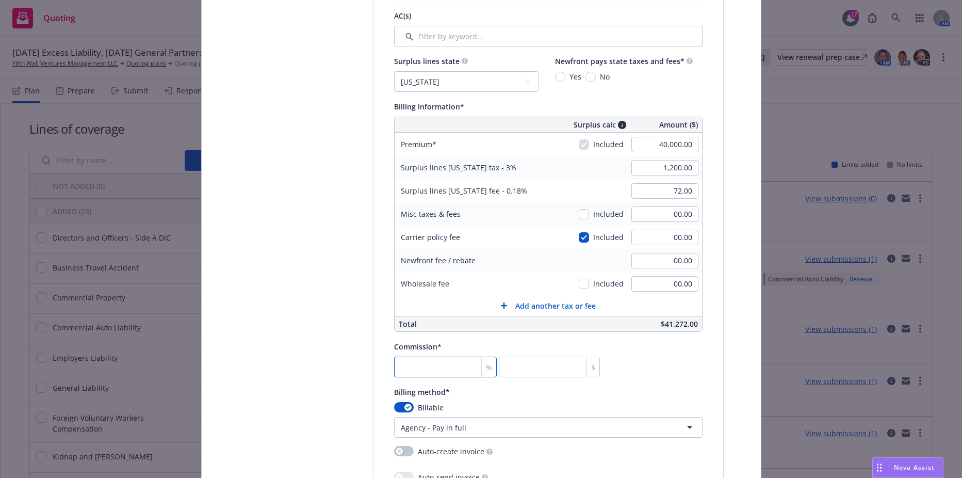
click at [416, 364] on input "number" at bounding box center [445, 366] width 103 height 21
type input "1"
type input "400"
type input "11"
type input "4400"
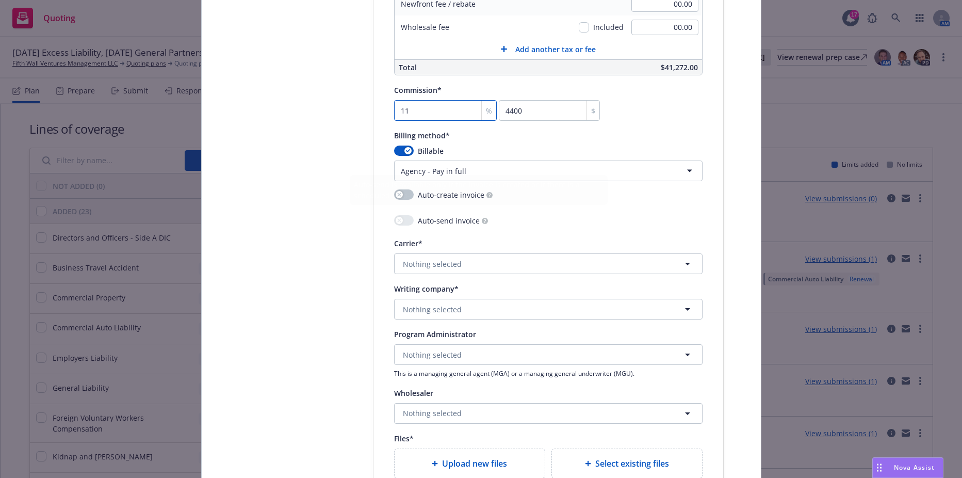
scroll to position [928, 0]
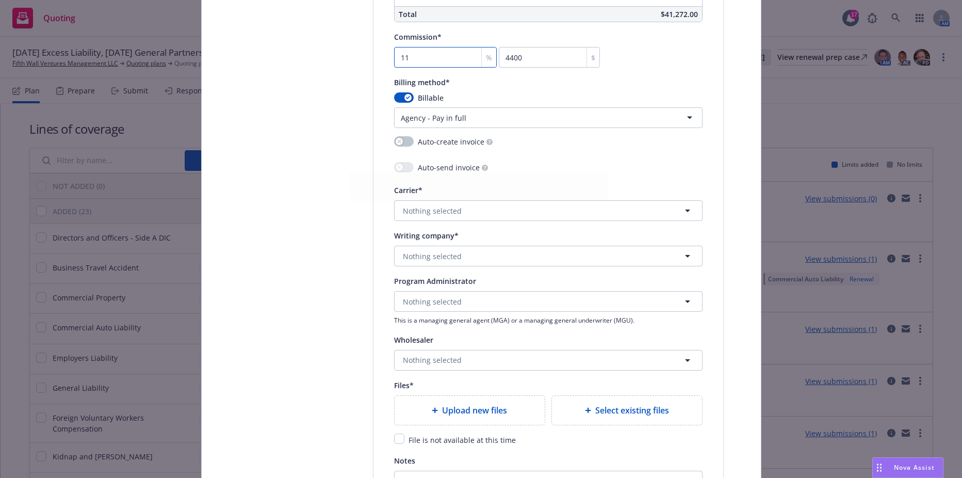
type input "11"
click at [464, 211] on button "Nothing selected" at bounding box center [548, 210] width 308 height 21
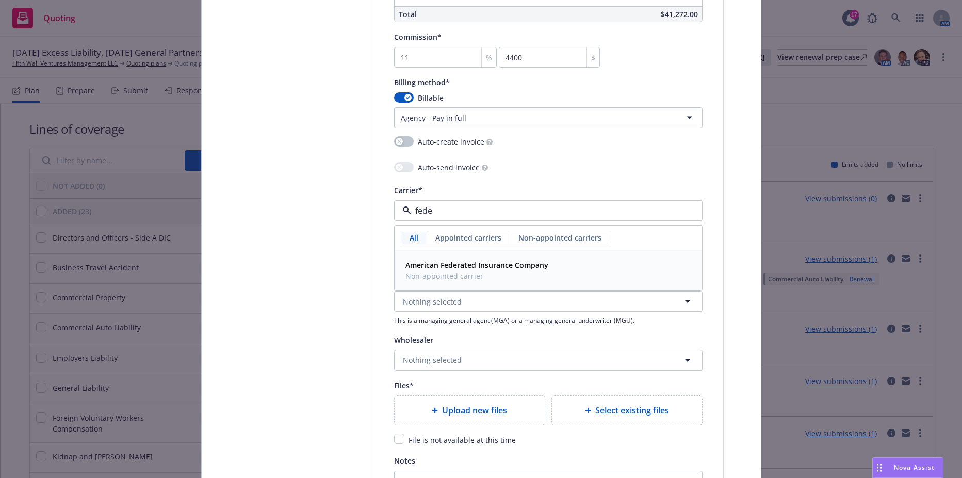
drag, startPoint x: 438, startPoint y: 271, endPoint x: 432, endPoint y: 271, distance: 6.2
click at [433, 271] on span "Non-appointed carrier" at bounding box center [476, 275] width 143 height 11
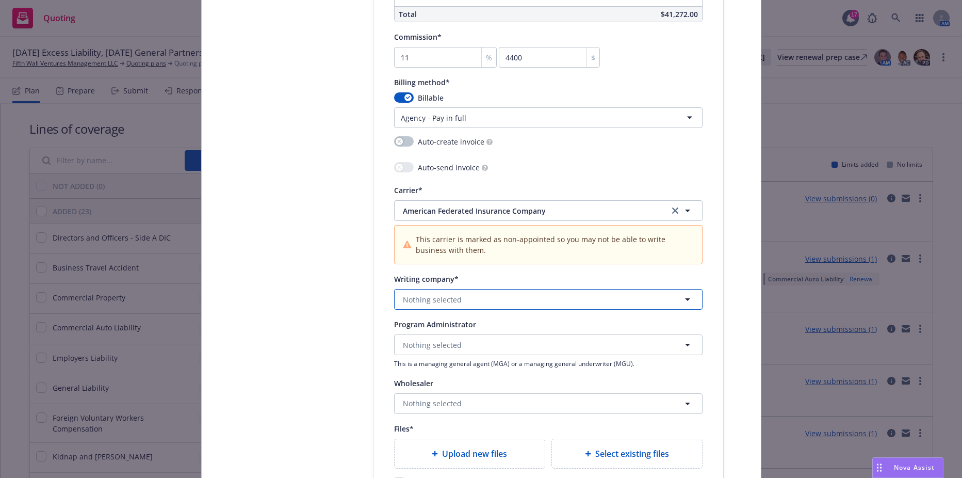
click at [455, 297] on button "Nothing selected" at bounding box center [548, 299] width 308 height 21
click at [458, 320] on div "American Federated Insurance Company Domestic - 10170" at bounding box center [548, 334] width 306 height 38
click at [467, 209] on span "American Federated Insurance Company" at bounding box center [528, 210] width 251 height 11
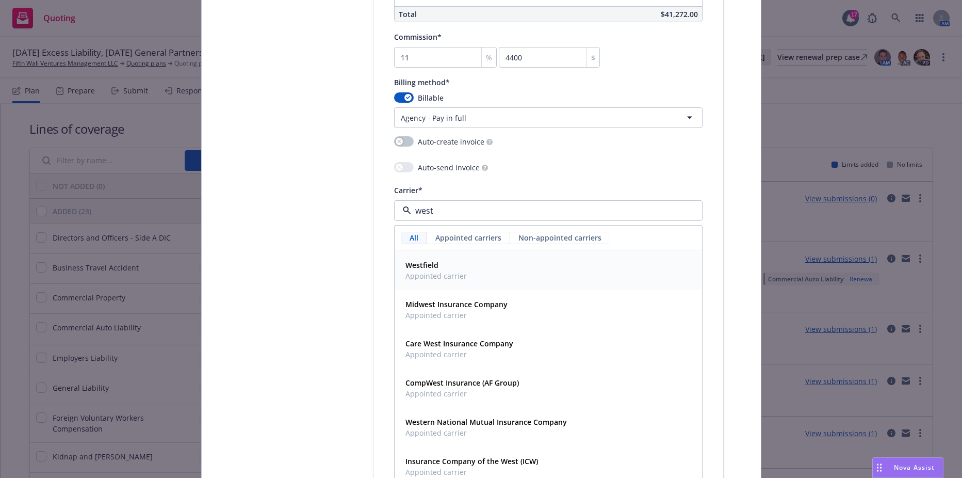
click at [488, 273] on div "Westfield Appointed carrier" at bounding box center [548, 270] width 294 height 26
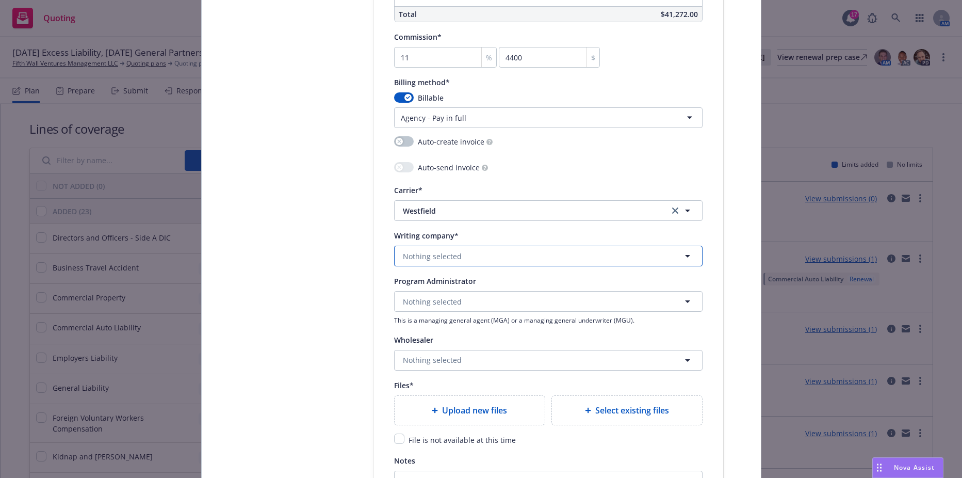
click at [468, 265] on button "Nothing selected" at bounding box center [548, 255] width 308 height 21
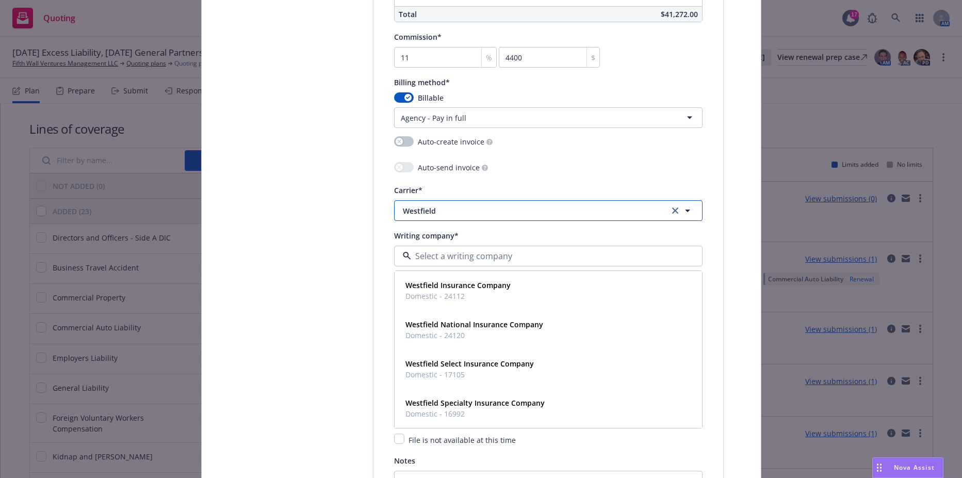
click at [497, 203] on button "Westfield" at bounding box center [548, 210] width 308 height 21
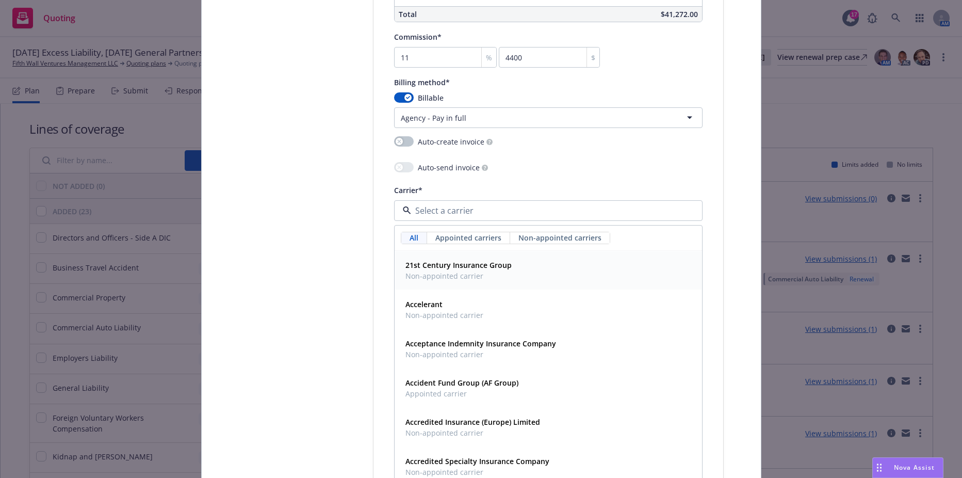
paste input "Illinois Union Insurance Company - Non-Admitted"
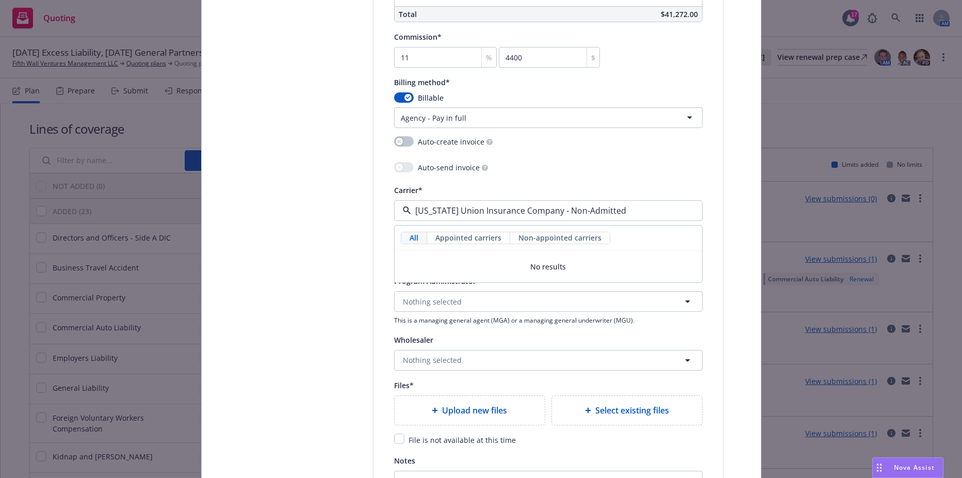
type input "Illinois Union Insurance Company - Non-Admitted"
click at [466, 233] on span "Appointed carriers" at bounding box center [468, 237] width 66 height 11
click at [490, 211] on input "Illinois Union Insurance Company - Non-Admitted" at bounding box center [546, 210] width 270 height 12
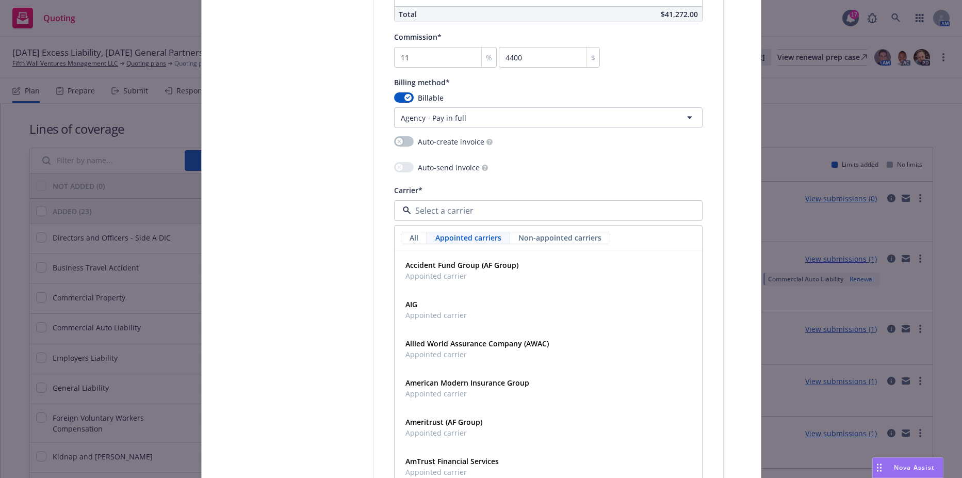
click at [490, 211] on input at bounding box center [546, 210] width 270 height 12
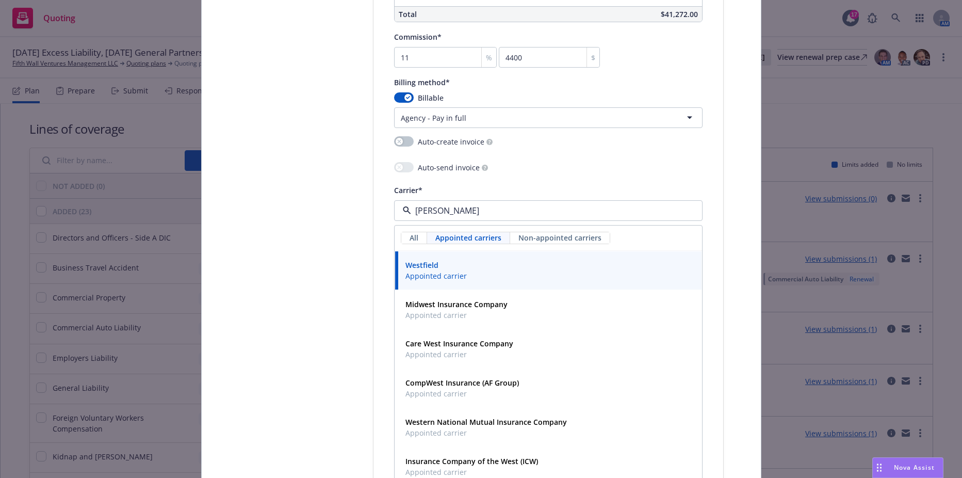
type input "west"
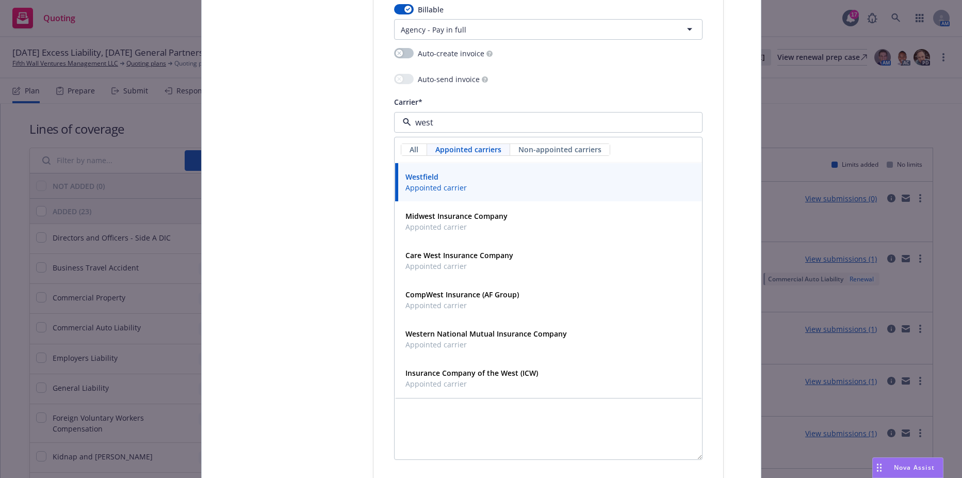
scroll to position [1031, 0]
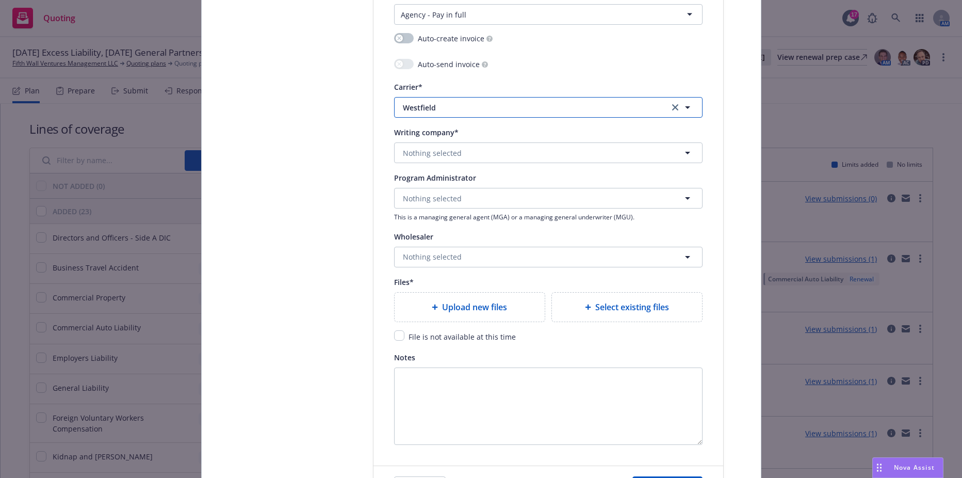
click at [438, 114] on button "Westfield" at bounding box center [548, 107] width 308 height 21
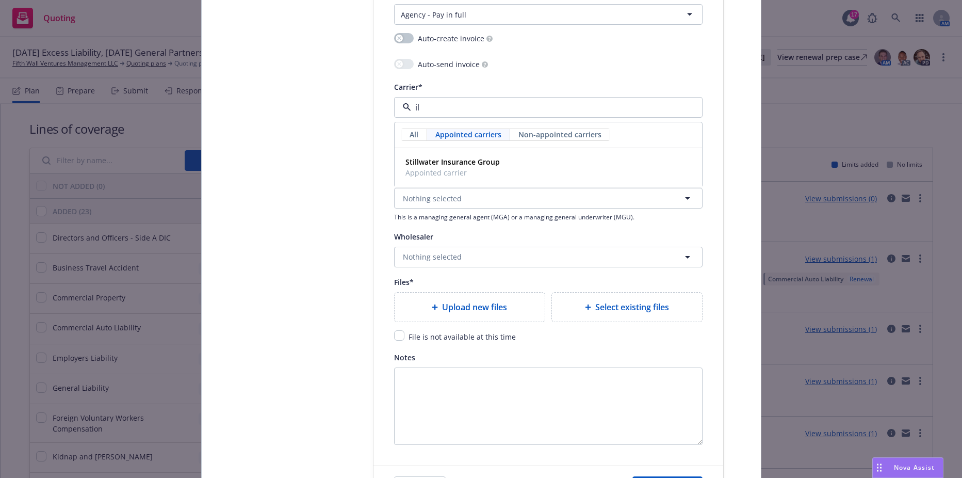
type input "i"
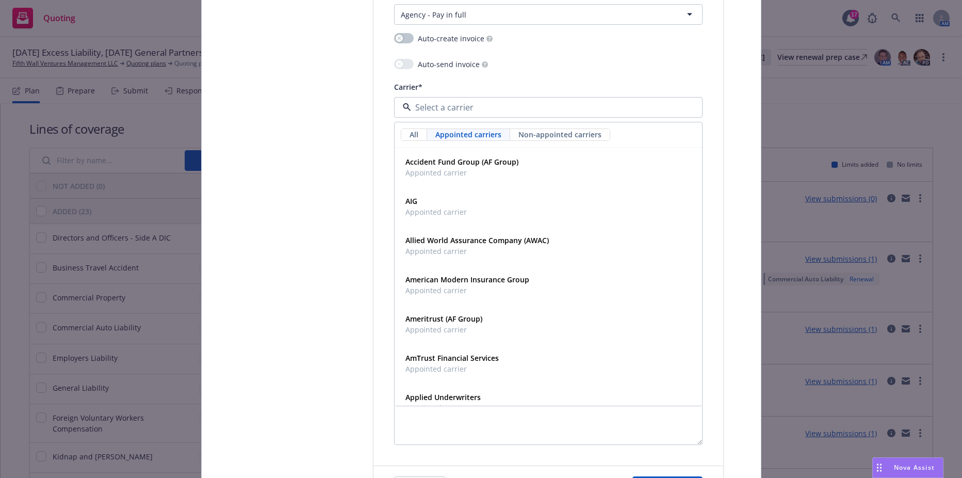
paste input "Illinois Union Insurance Company - Non-Admitted"
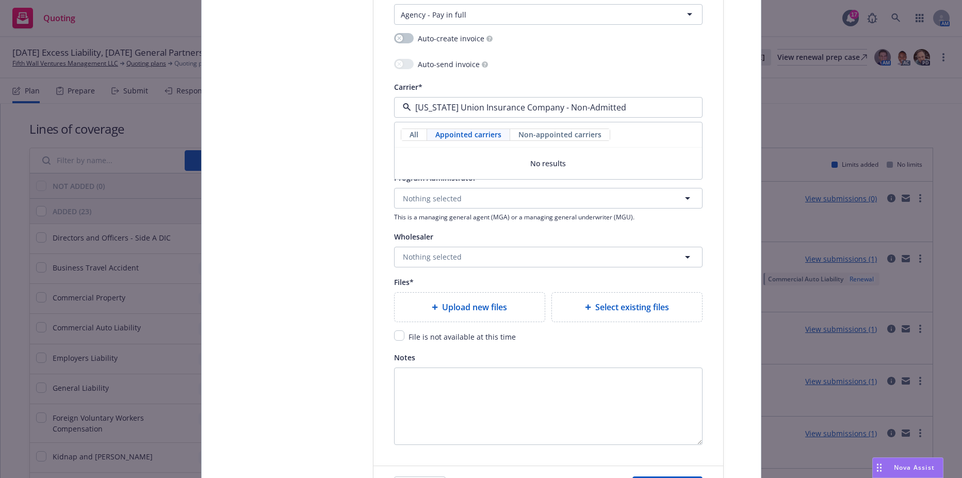
type input "Illinois Union Insurance Company - Non-Admitte"
click at [461, 109] on input "Illinois Union Insurance Company - Non-Admitte" at bounding box center [546, 107] width 270 height 12
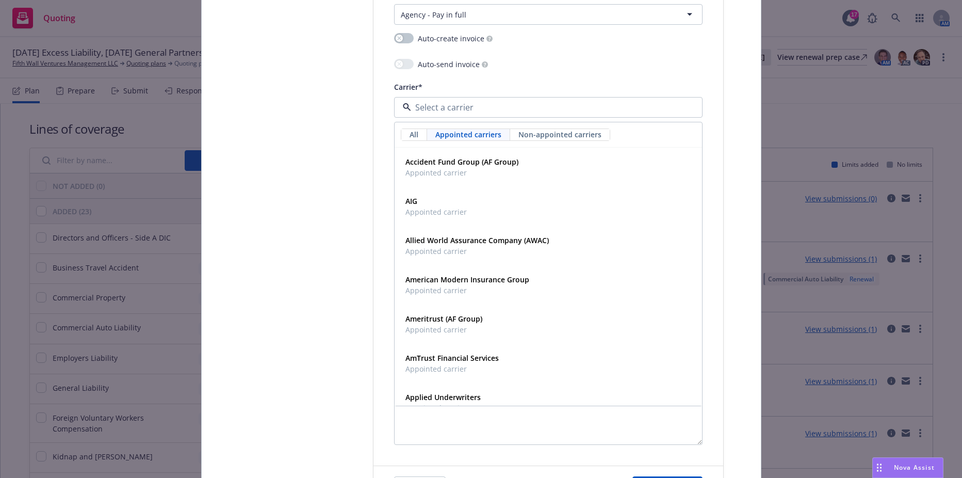
click at [461, 109] on input at bounding box center [546, 107] width 270 height 12
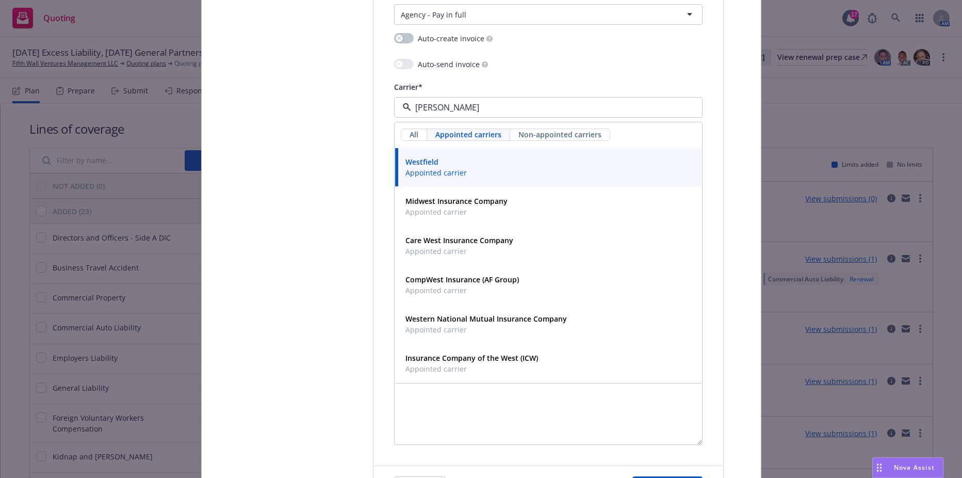
type input "west"
click at [453, 179] on div "Westfield Appointed carrier" at bounding box center [435, 167] width 68 height 26
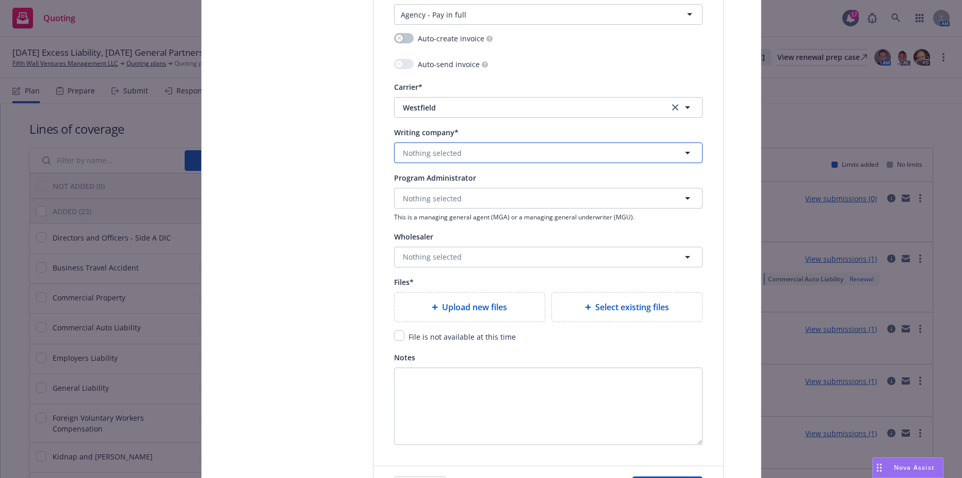
click at [441, 162] on button "Nothing selected" at bounding box center [548, 152] width 308 height 21
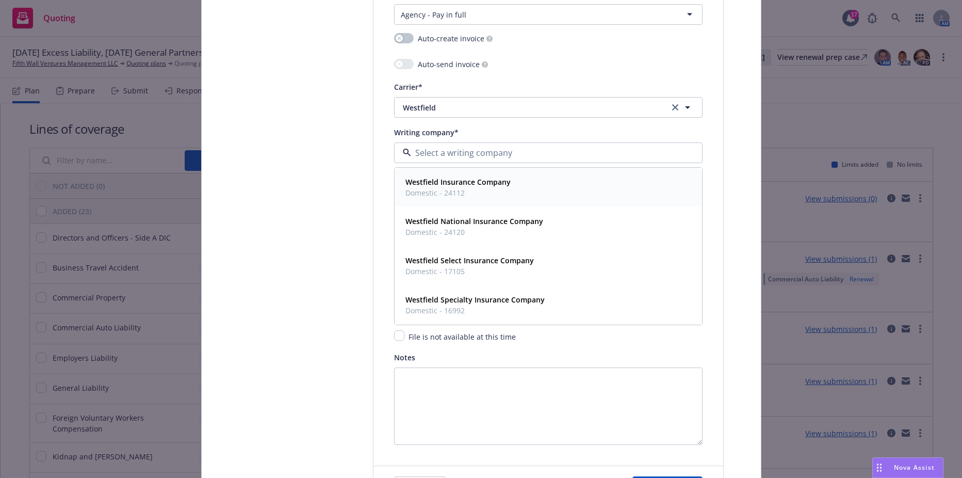
click at [441, 192] on span "Domestic - 24112" at bounding box center [457, 192] width 105 height 11
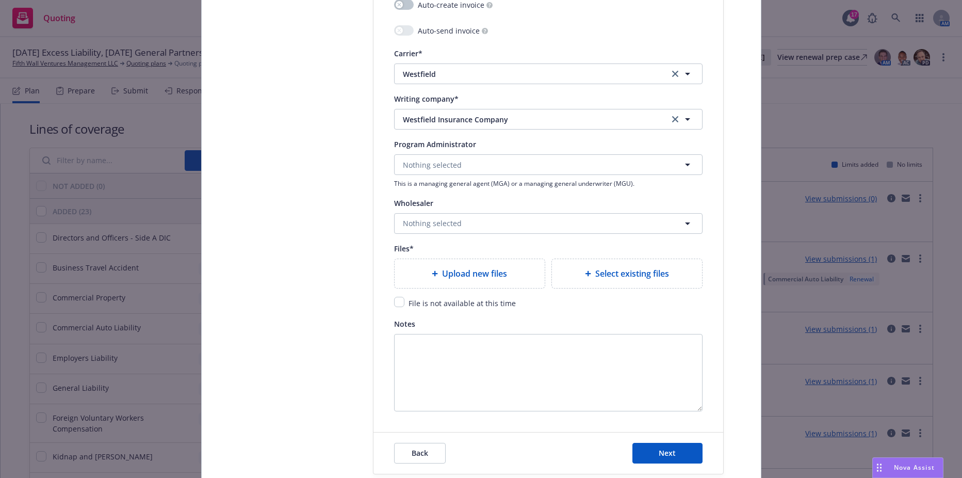
scroll to position [1083, 0]
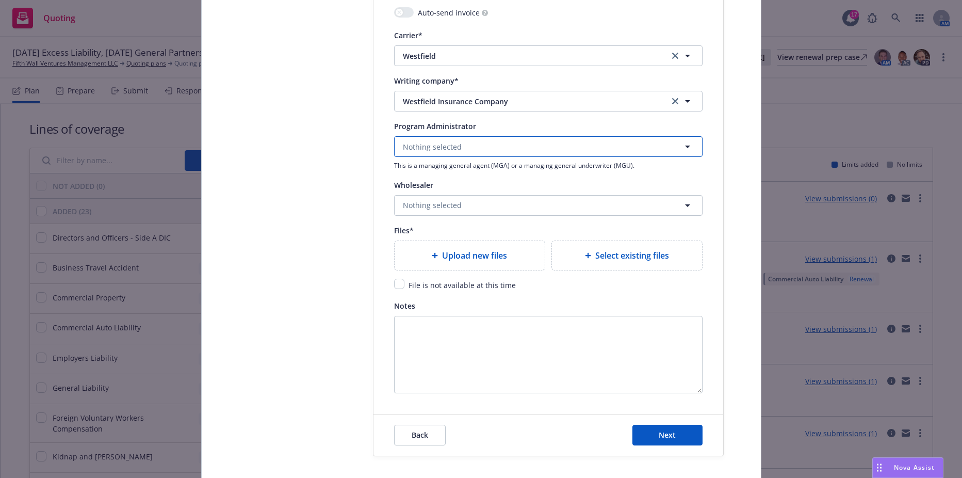
click at [447, 150] on span "Nothing selected" at bounding box center [432, 146] width 59 height 11
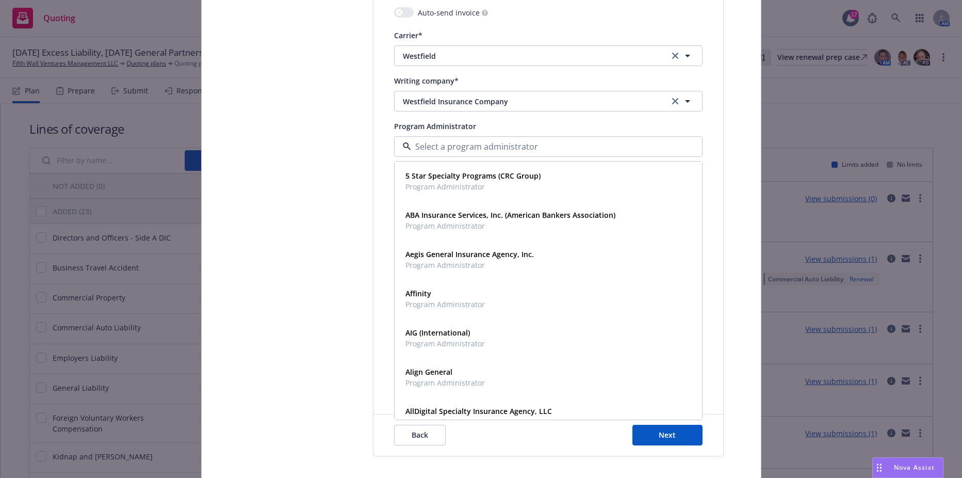
click at [443, 149] on input at bounding box center [546, 146] width 270 height 12
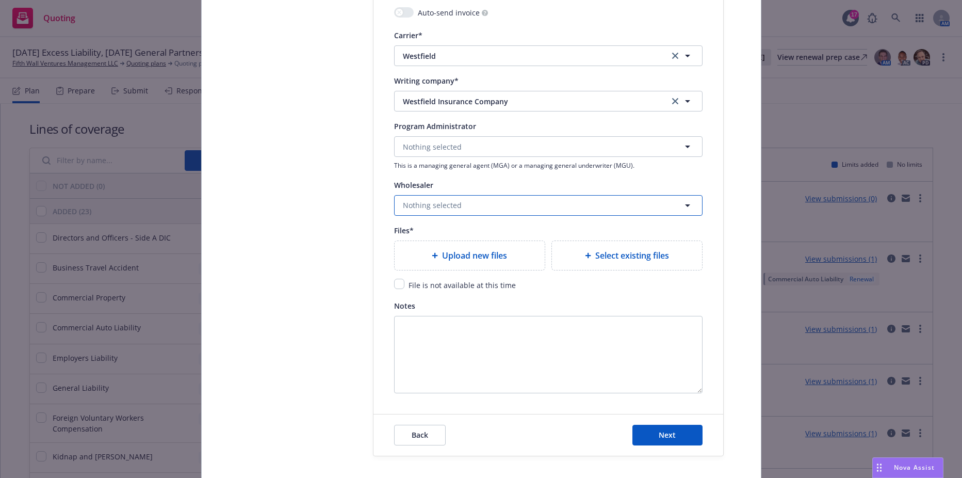
click at [409, 200] on span "Nothing selected" at bounding box center [432, 205] width 59 height 11
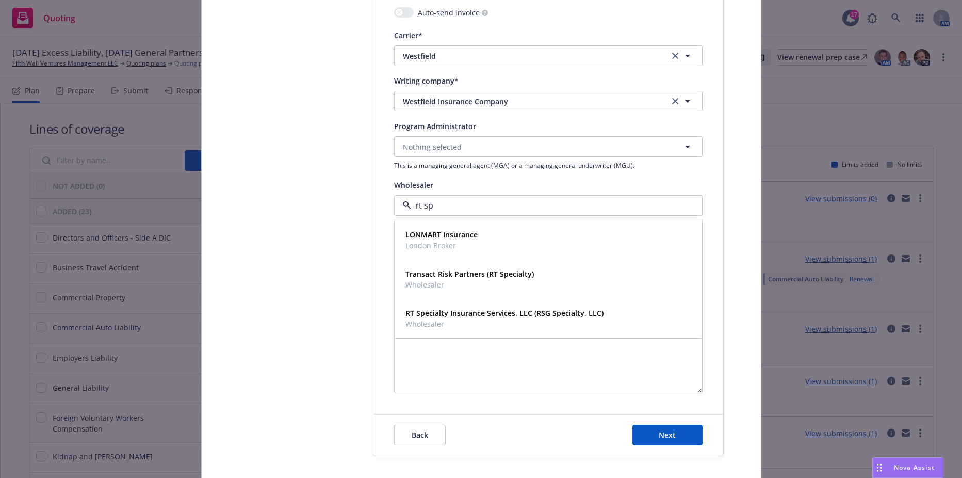
type input "rt spe"
click at [438, 237] on strong "Transact Risk Partners (RT Specialty)" at bounding box center [469, 234] width 128 height 10
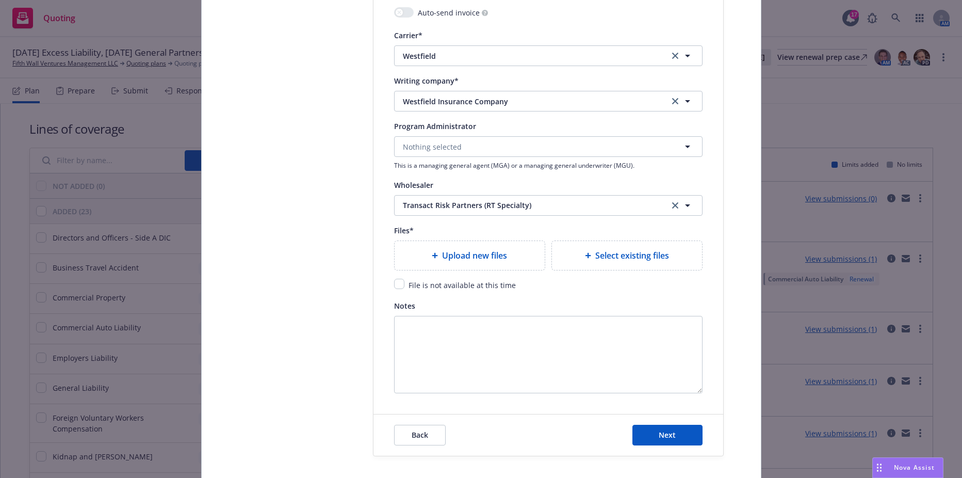
click at [404, 284] on div "File is not available at this time" at bounding box center [460, 284] width 113 height 12
click at [394, 286] on input "checkbox" at bounding box center [399, 283] width 10 height 10
checkbox input "true"
click at [651, 440] on button "Next" at bounding box center [667, 434] width 70 height 21
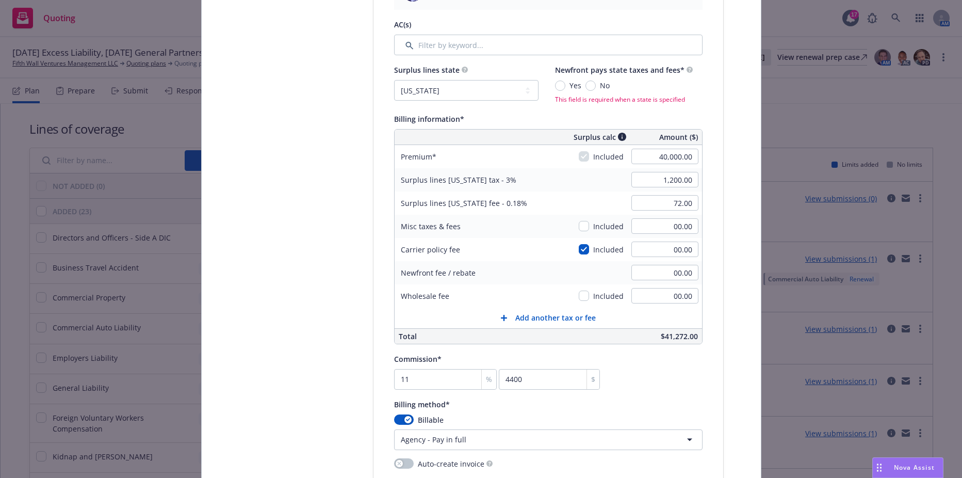
scroll to position [516, 0]
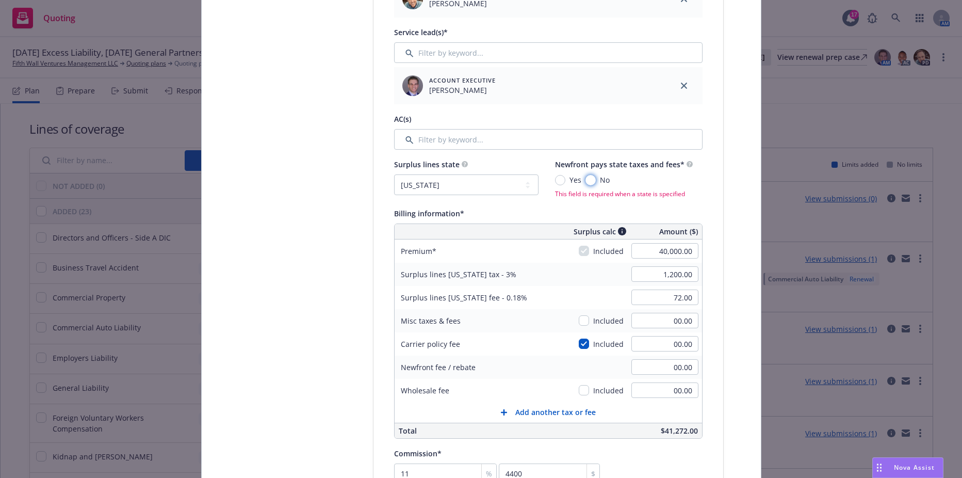
click at [585, 182] on input "No" at bounding box center [590, 180] width 10 height 10
radio input "true"
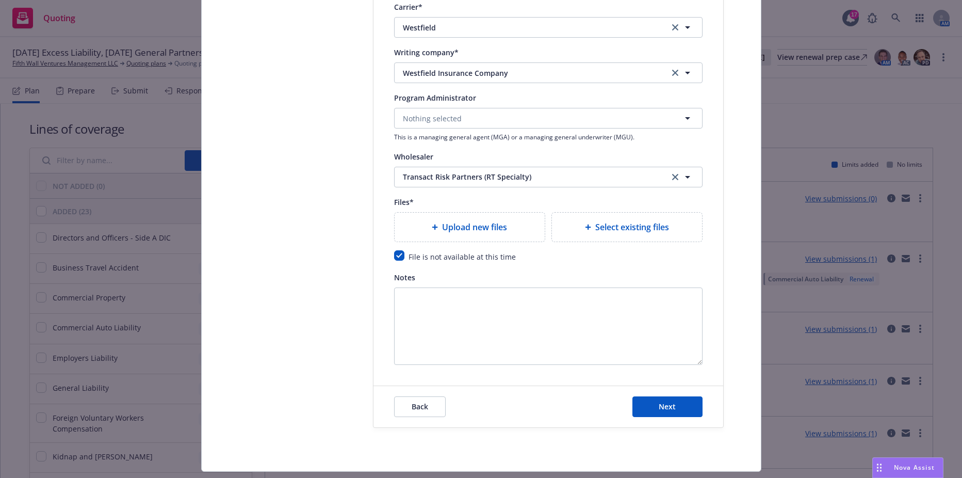
scroll to position [1138, 0]
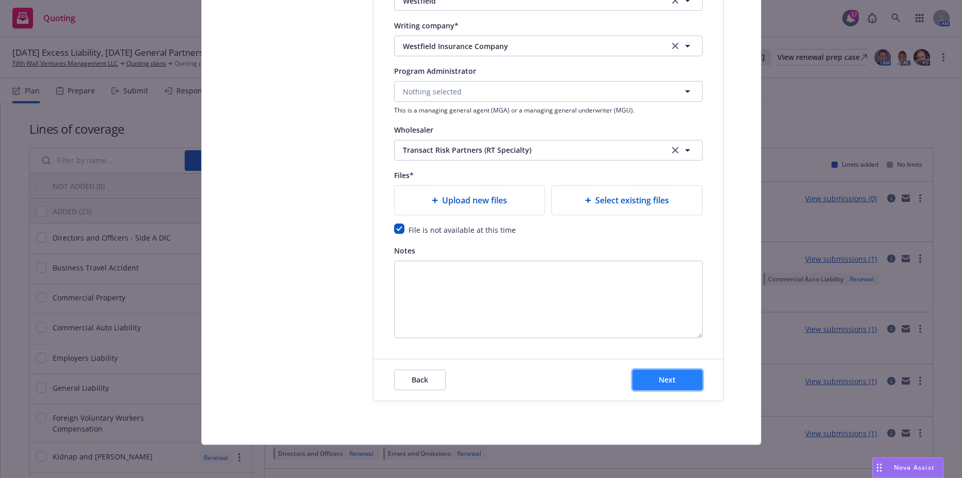
click at [659, 382] on span "Next" at bounding box center [667, 379] width 17 height 10
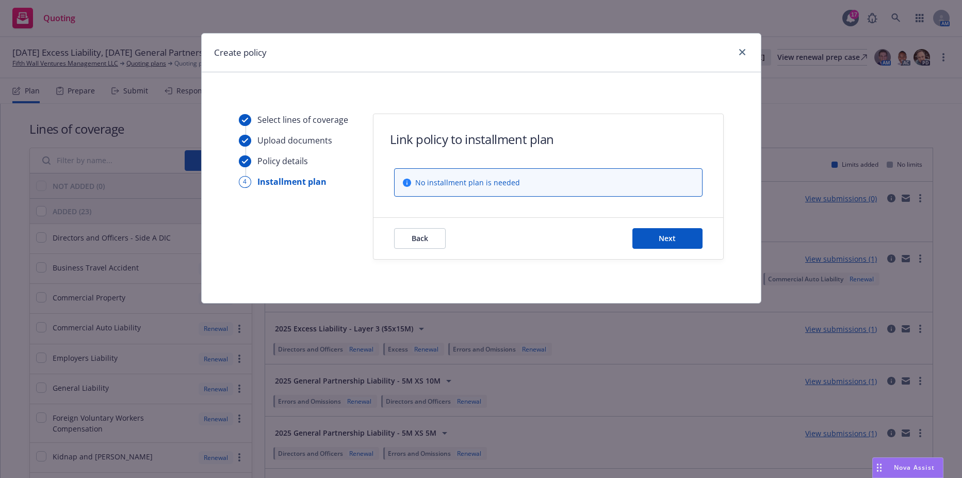
scroll to position [0, 0]
click at [654, 241] on button "Next" at bounding box center [667, 238] width 70 height 21
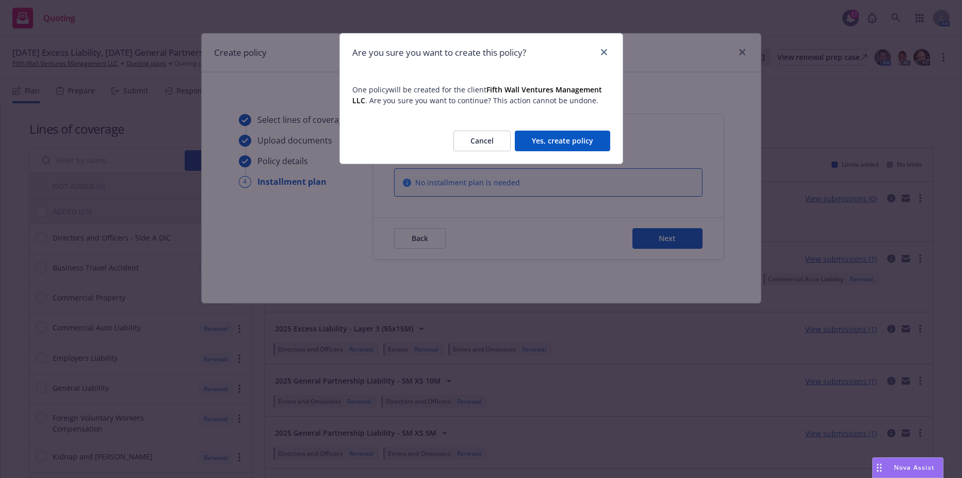
click at [551, 139] on button "Yes, create policy" at bounding box center [562, 140] width 95 height 21
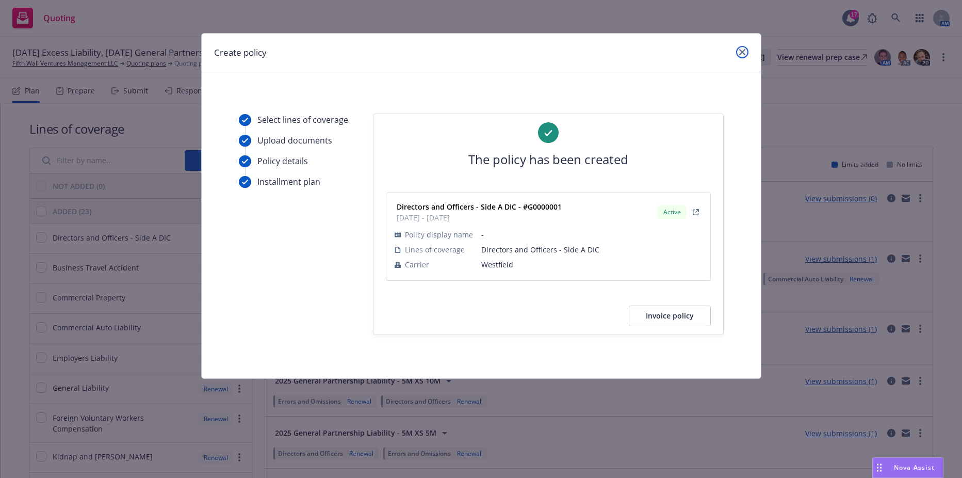
click at [741, 47] on link "close" at bounding box center [742, 52] width 12 height 12
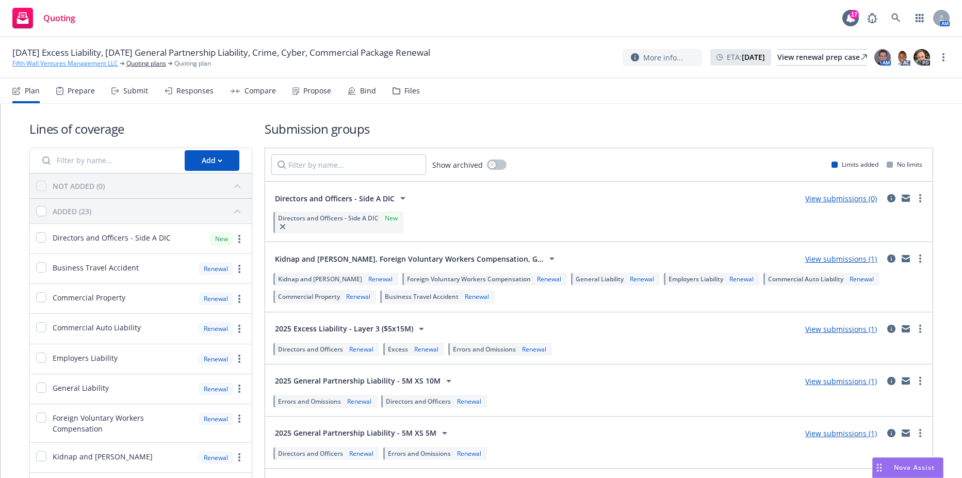
click at [111, 64] on link "Fifth Wall Ventures Management LLC" at bounding box center [65, 63] width 106 height 9
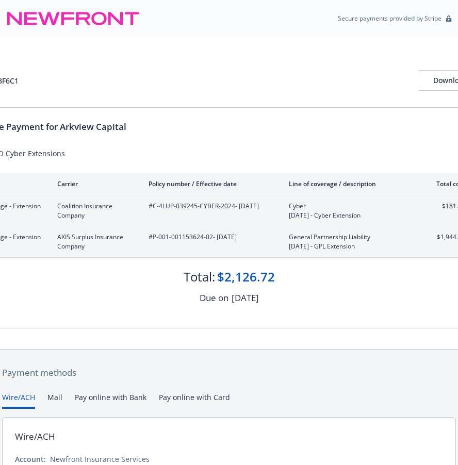
scroll to position [0, 51]
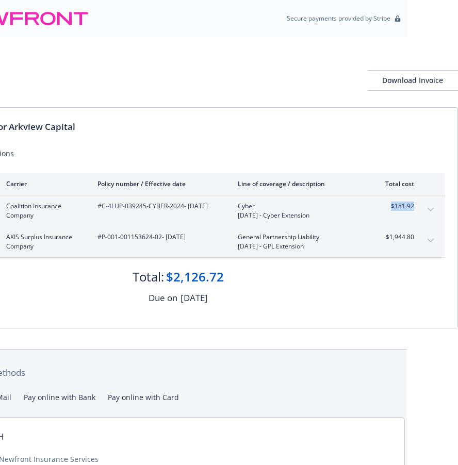
drag, startPoint x: 388, startPoint y: 204, endPoint x: 415, endPoint y: 206, distance: 26.9
click at [415, 206] on div "Policy change - Extension - Add Coalition Insurance Company #C-4LUP-039245-CYBE…" at bounding box center [178, 210] width 534 height 31
drag, startPoint x: 415, startPoint y: 206, endPoint x: 394, endPoint y: 206, distance: 21.1
copy span "$181.92"
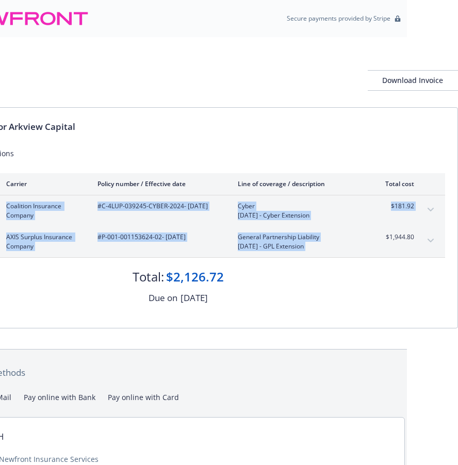
drag, startPoint x: 386, startPoint y: 241, endPoint x: 422, endPoint y: 242, distance: 36.1
click at [422, 242] on div "Policy change - Extension - Add AXIS Surplus Insurance Company #P-001-001153624…" at bounding box center [178, 241] width 534 height 31
drag, startPoint x: 422, startPoint y: 242, endPoint x: 394, endPoint y: 240, distance: 28.5
copy tbody "Policy change - Extension - Add Coalition Insurance Company #C-4LUP-039245-CYBE…"
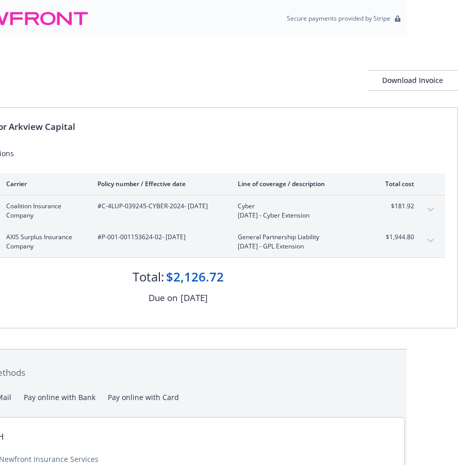
click at [70, 66] on div "Invoice ID: 358BF6C1 Download Invoice" at bounding box center [178, 72] width 560 height 70
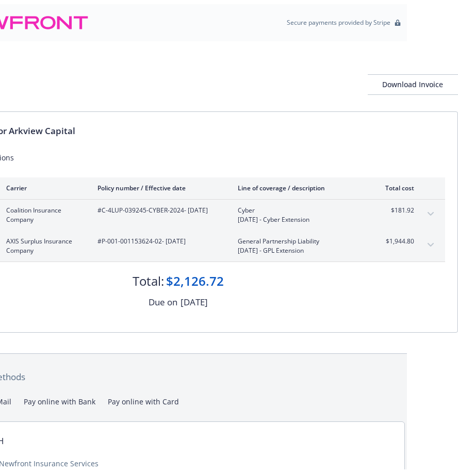
scroll to position [0, 0]
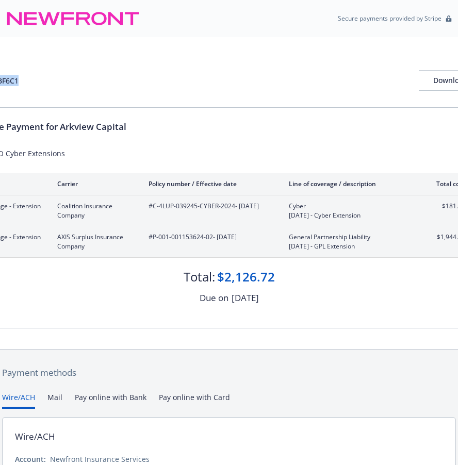
drag, startPoint x: 34, startPoint y: 82, endPoint x: -21, endPoint y: 75, distance: 54.6
click at [0, 75] on html "Secure payments provided by Stripe Invoice ID: 358BF6C1 Download Invoice Insura…" at bounding box center [229, 281] width 458 height 562
copy div "D: 358BF6C1"
click at [426, 79] on button "Download Invoice" at bounding box center [464, 80] width 90 height 21
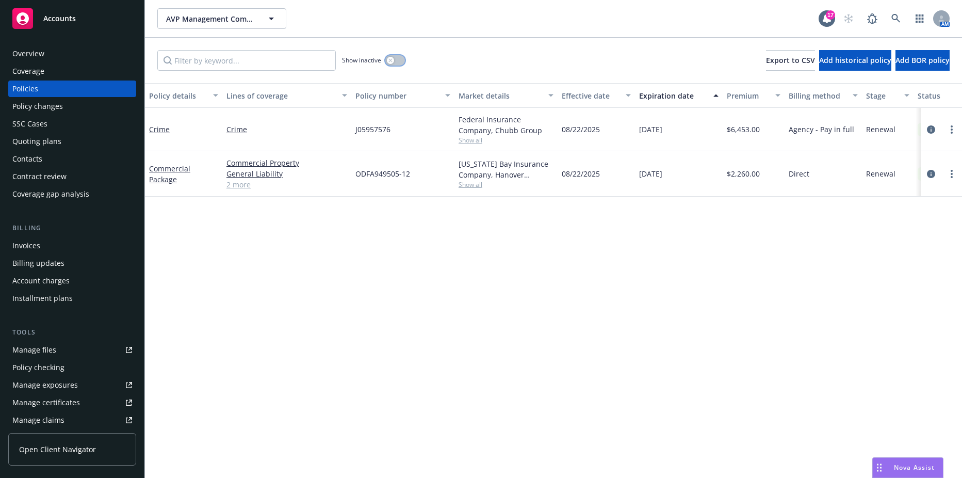
click at [394, 58] on button "button" at bounding box center [395, 60] width 20 height 10
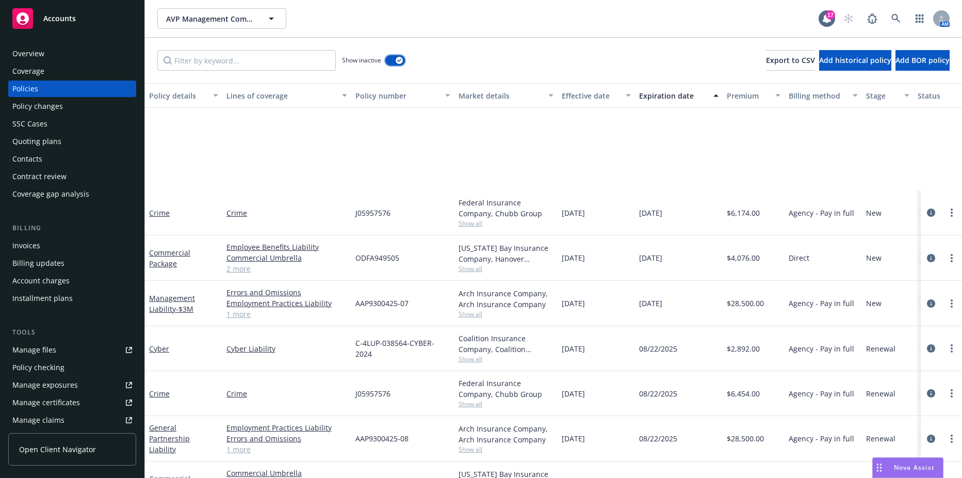
scroll to position [332, 0]
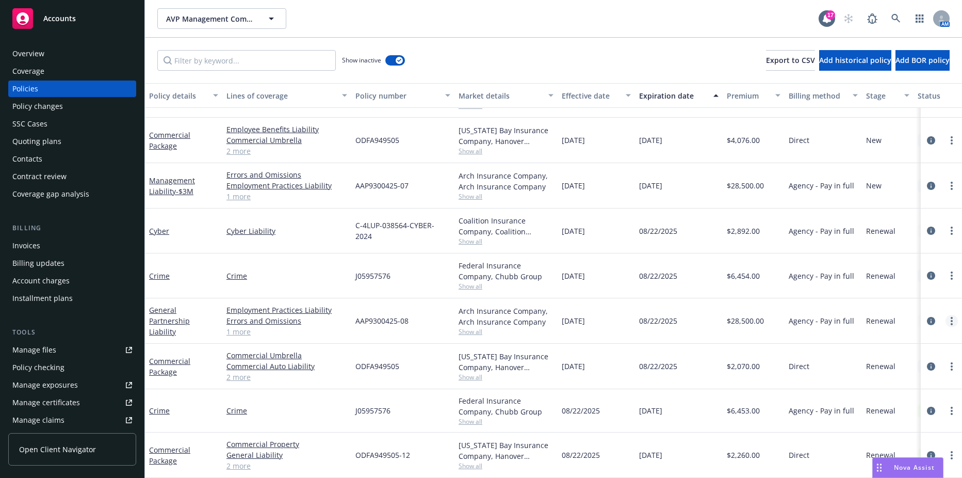
click at [945, 315] on link "more" at bounding box center [951, 321] width 12 height 12
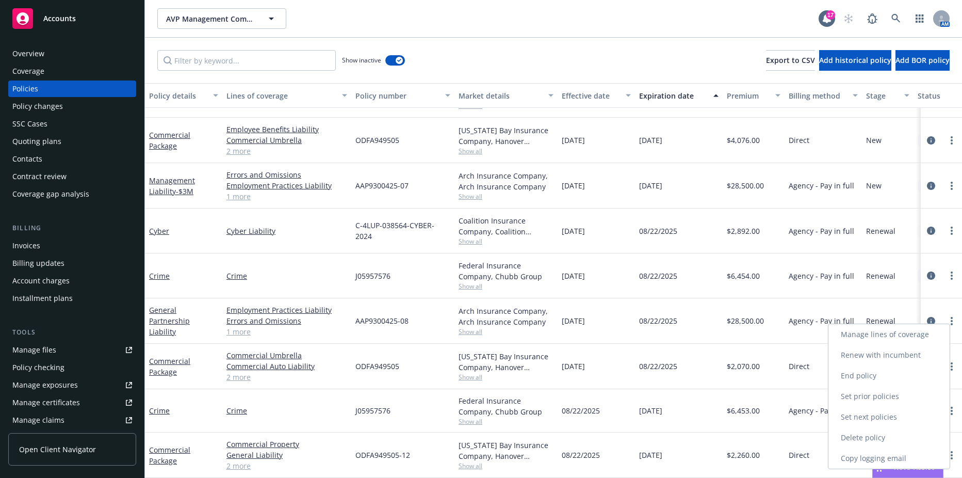
click at [887, 359] on link "Renew with incumbent" at bounding box center [888, 354] width 121 height 21
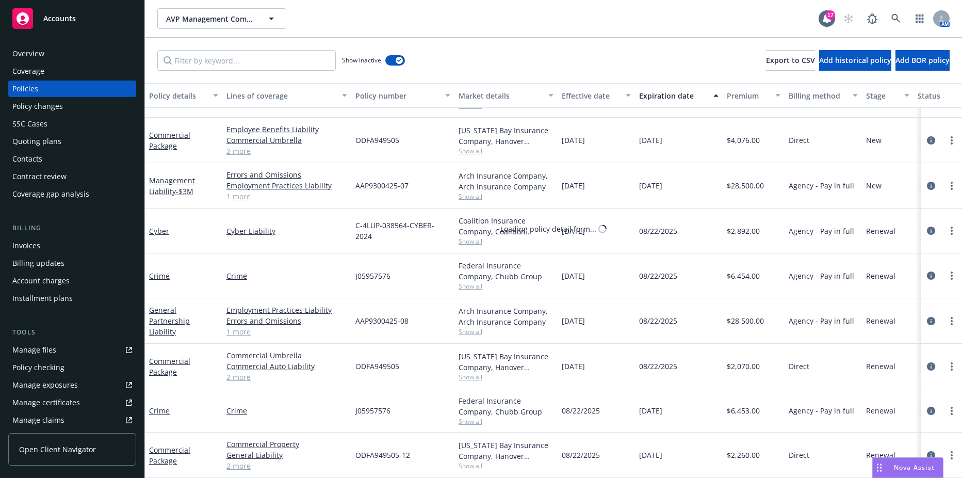
select select "12"
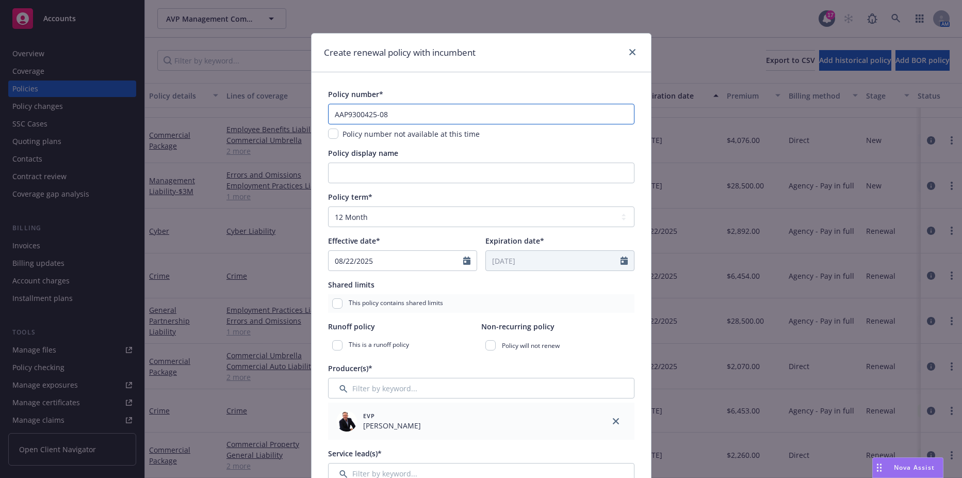
click at [392, 116] on input "AAP9300425-08" at bounding box center [481, 114] width 306 height 21
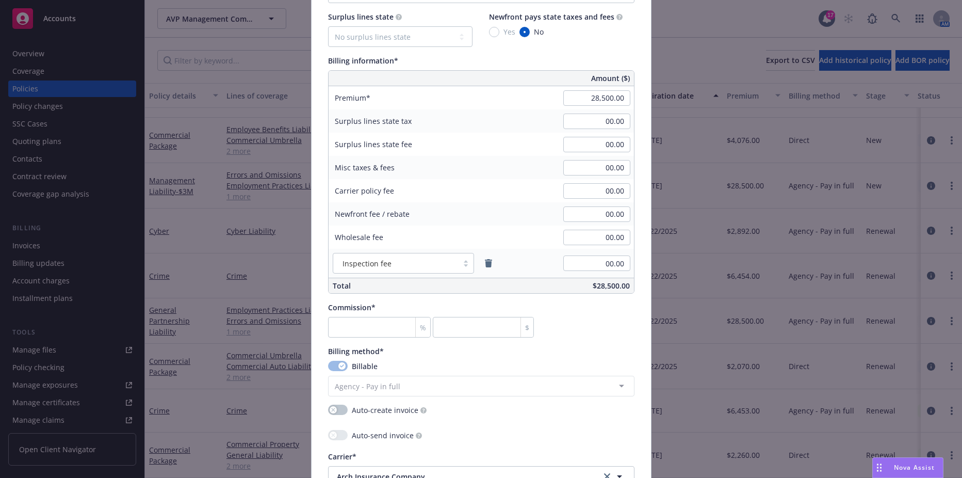
scroll to position [567, 0]
type input "AAP9300425-09"
click at [352, 327] on input "number" at bounding box center [379, 325] width 103 height 21
type input "1"
type input "285"
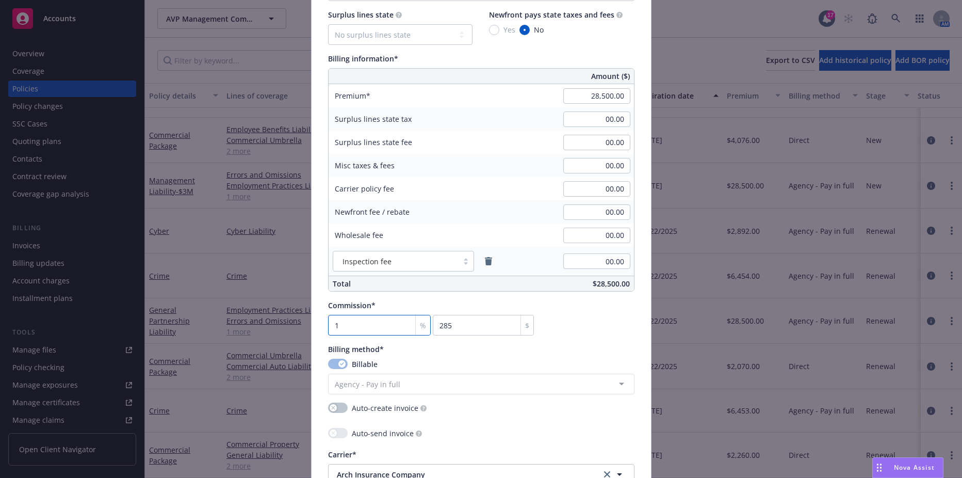
type input "17"
type input "4845"
type input "17.5"
type input "4987.5"
type input "17.5"
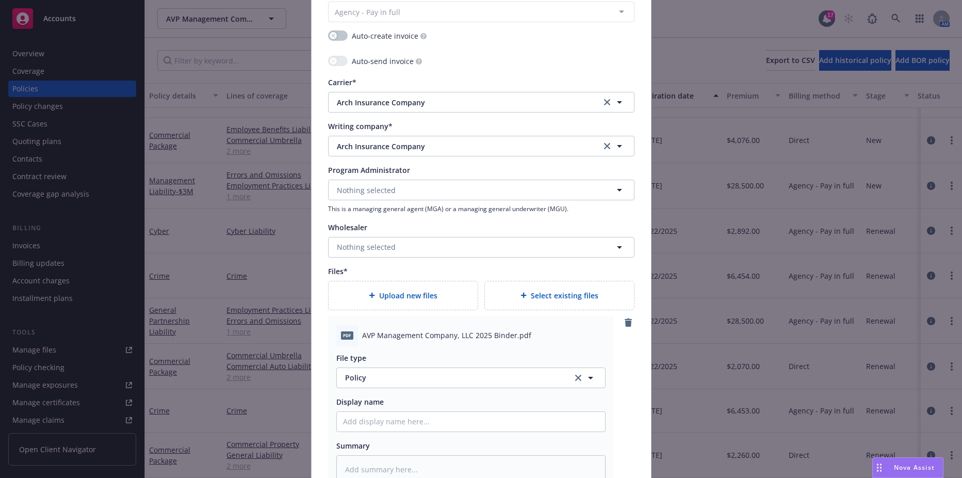
scroll to position [1031, 0]
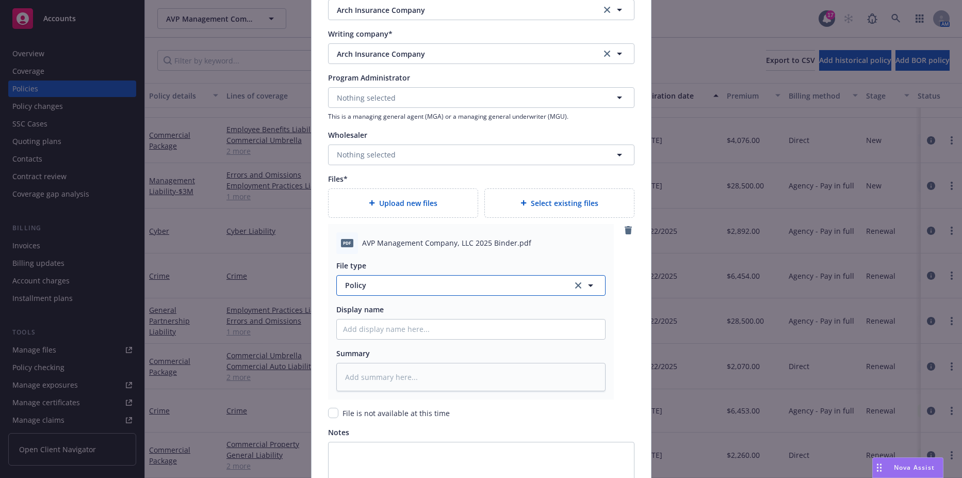
type textarea "x"
click at [371, 279] on span "Policy" at bounding box center [453, 284] width 216 height 11
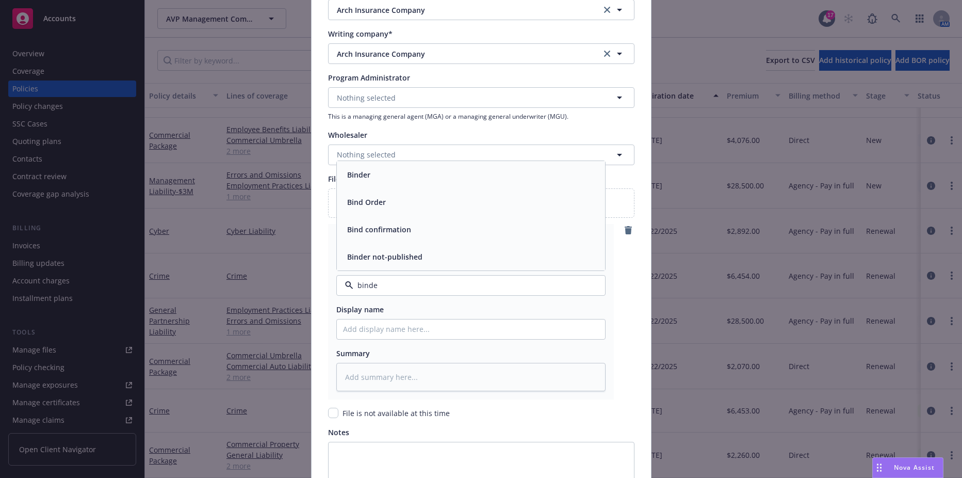
type input "binder"
click at [359, 224] on span "Binder" at bounding box center [358, 229] width 23 height 11
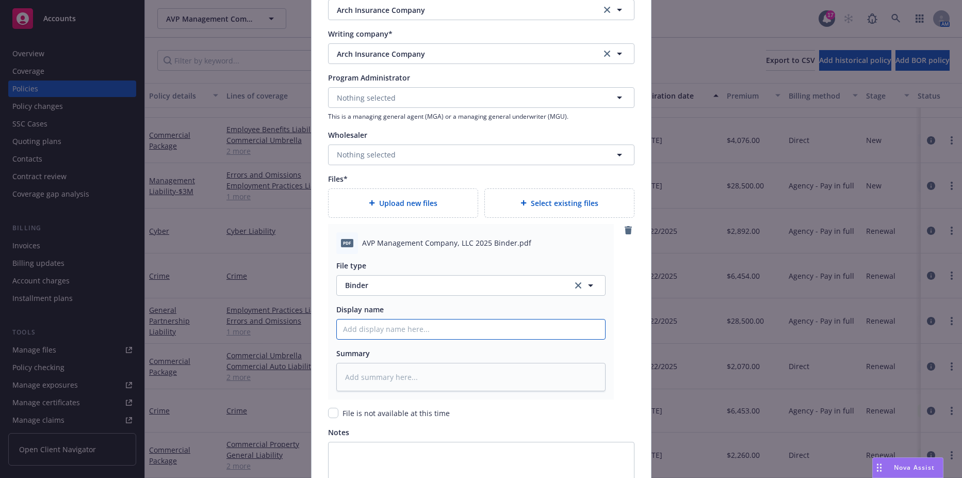
click at [376, 331] on input "Policy display name" at bounding box center [471, 329] width 268 height 20
type textarea "x"
type input "2"
type textarea "x"
type input "25"
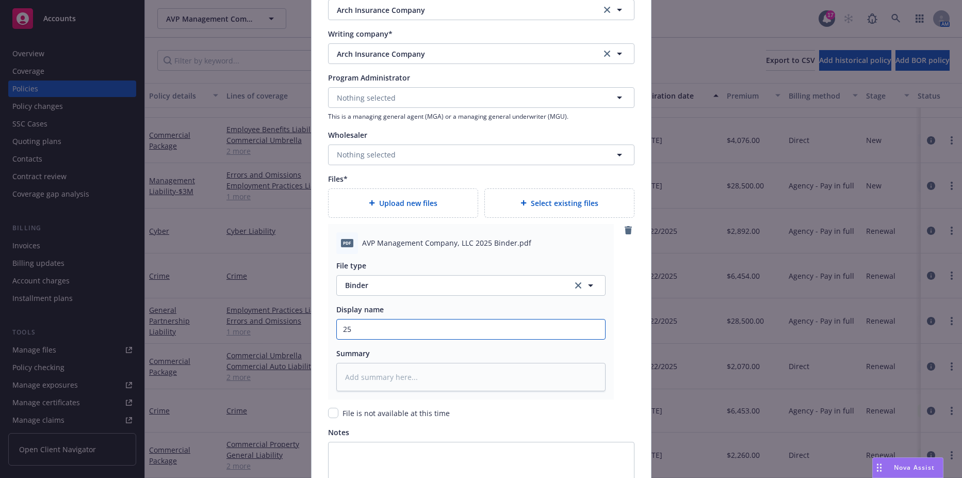
type textarea "x"
type input "25-"
type textarea "x"
type input "25-2"
type textarea "x"
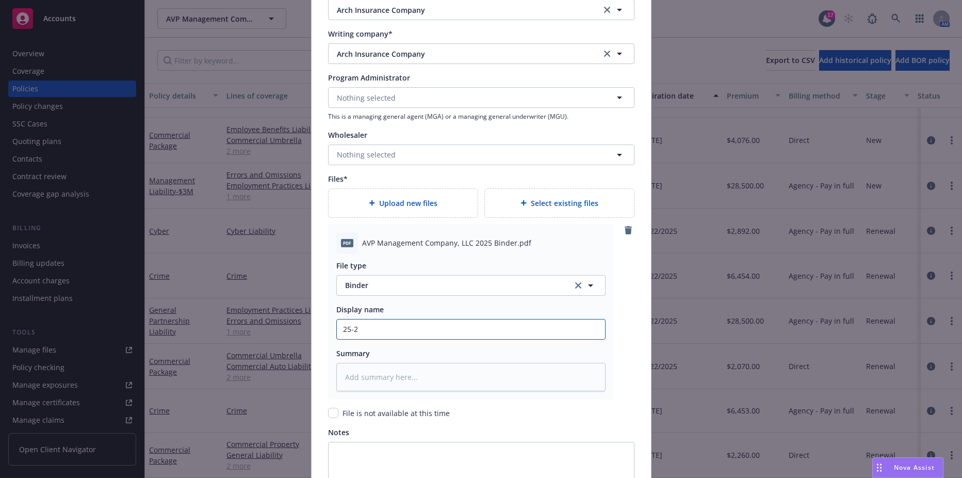
type input "25-26"
type textarea "x"
type input "25-26"
type textarea "x"
type input "25-26 G"
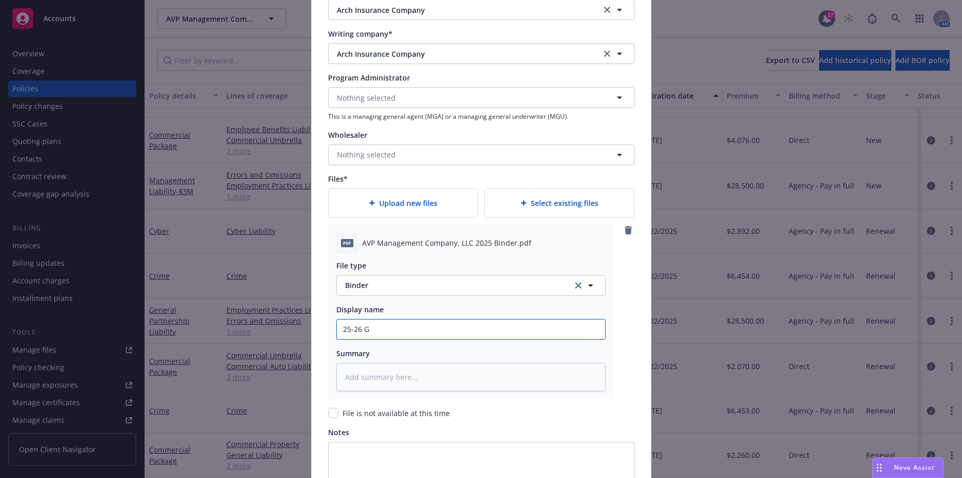
type textarea "x"
type input "25-26 GP"
type textarea "x"
type input "25-26 GPL"
type textarea "x"
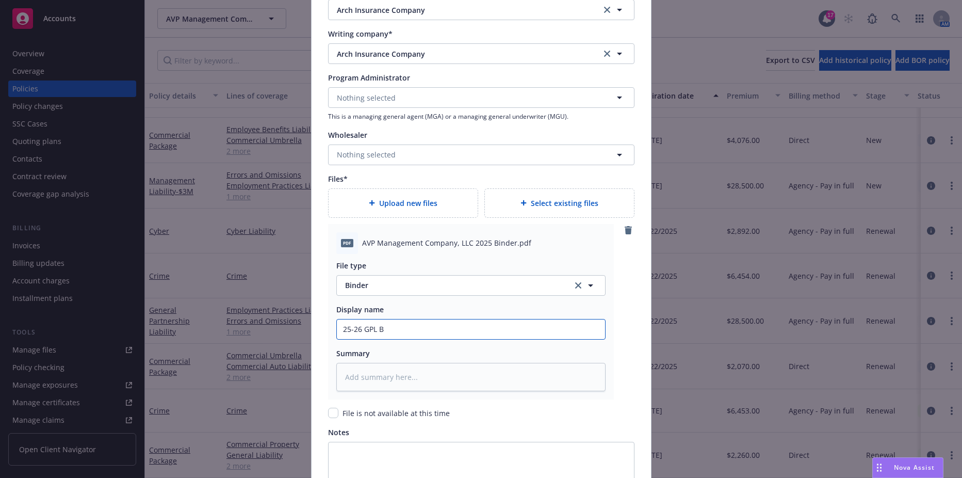
type input "25-26 GPL Bi"
type textarea "x"
type input "25-26 GPL Bin"
type textarea "x"
type input "25-26 GPL Bind"
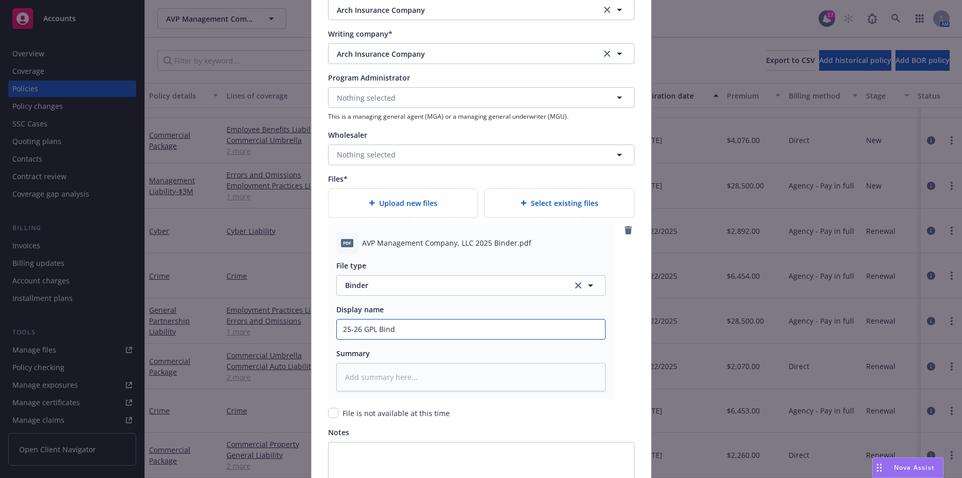
type textarea "x"
type input "25-26 GPL Binder"
type textarea "x"
type input "25-26 GPL Binder"
click at [453, 292] on button "Binder" at bounding box center [470, 285] width 269 height 21
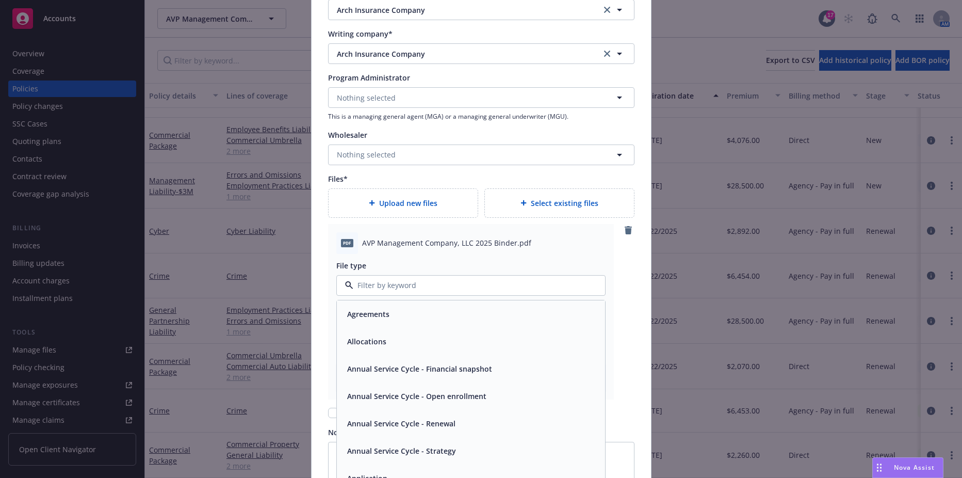
click at [456, 283] on input at bounding box center [468, 284] width 231 height 11
click at [444, 256] on div "File type Agreements Allocations Annual Service Cycle - Financial snapshot Annu…" at bounding box center [470, 322] width 269 height 137
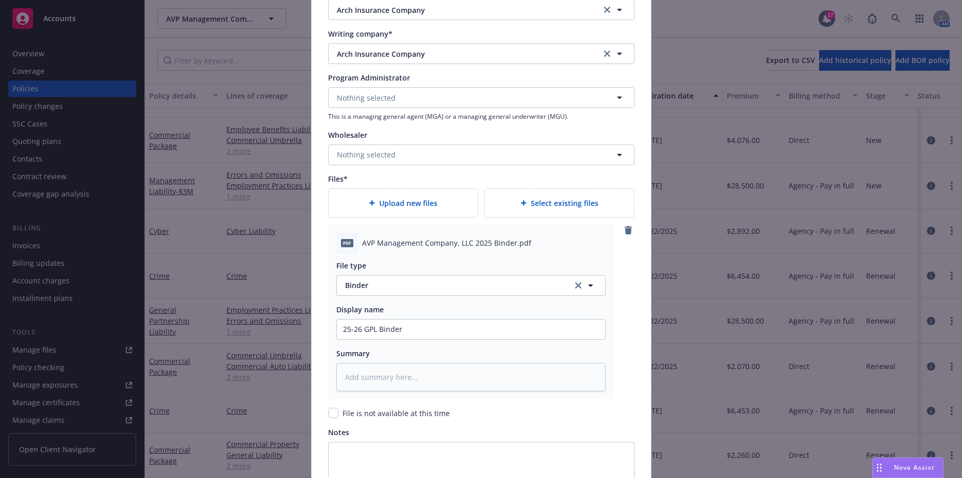
scroll to position [1169, 0]
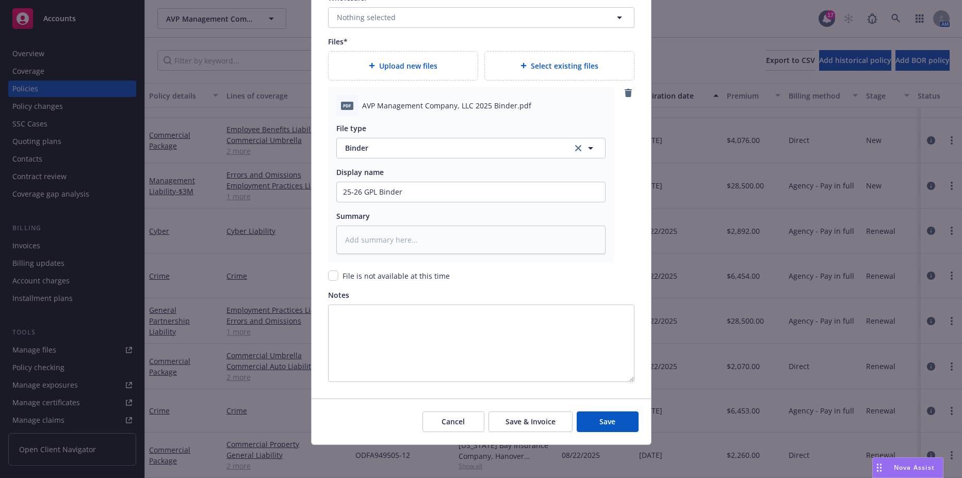
click at [610, 443] on div "Cancel Save & Invoice Save" at bounding box center [480, 421] width 339 height 46
click at [605, 422] on span "Save" at bounding box center [607, 421] width 16 height 10
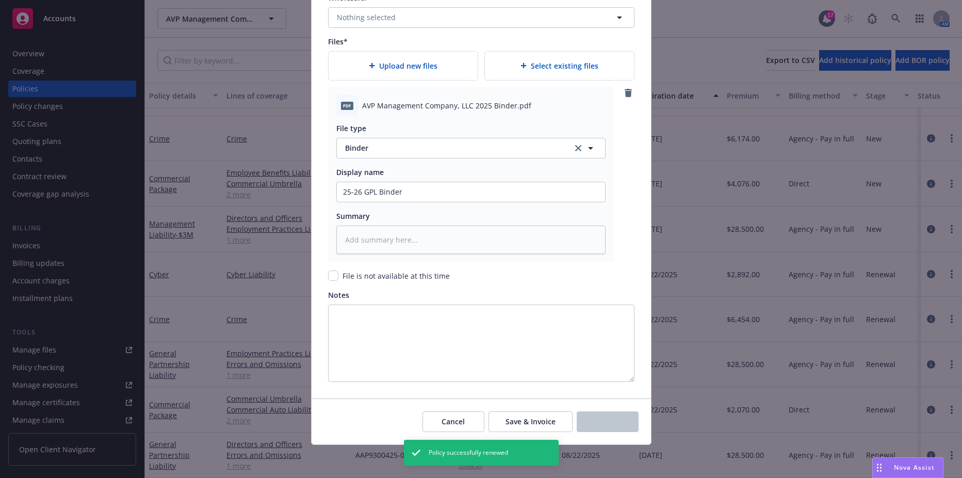
type textarea "x"
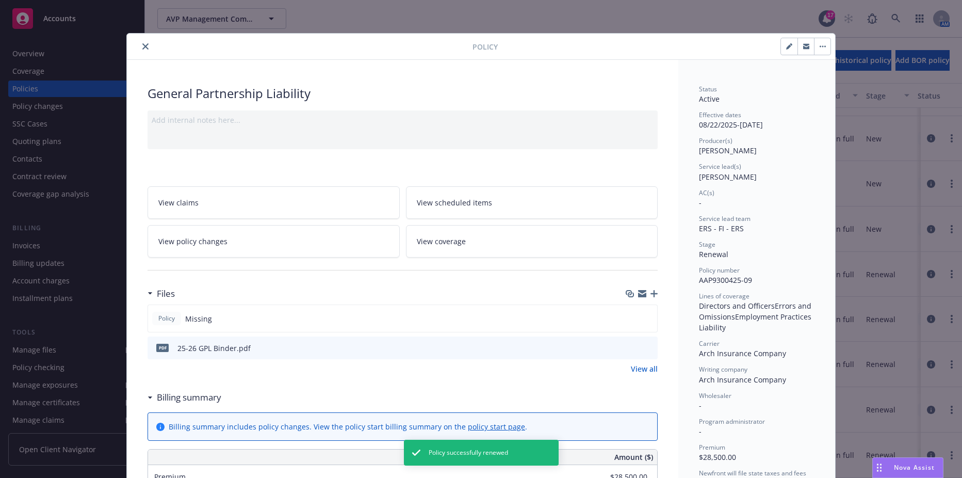
click at [147, 44] on button "close" at bounding box center [145, 46] width 12 height 12
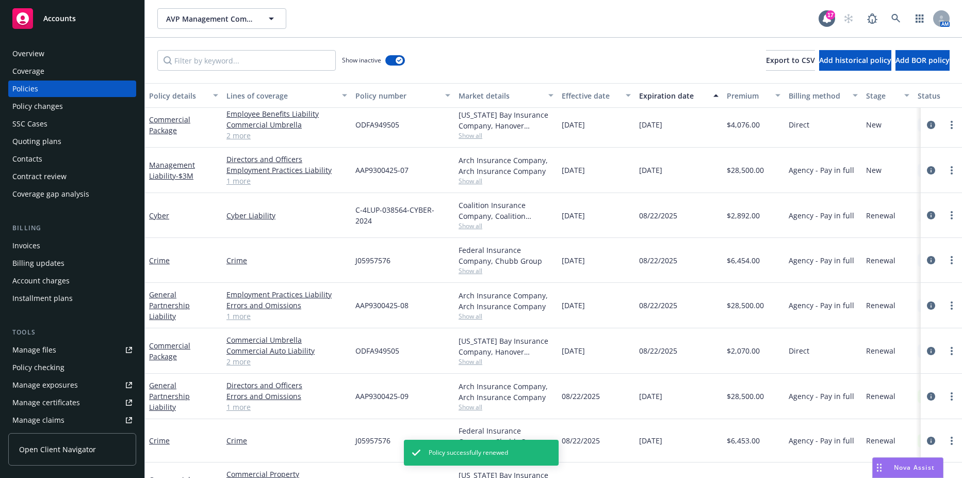
scroll to position [373, 0]
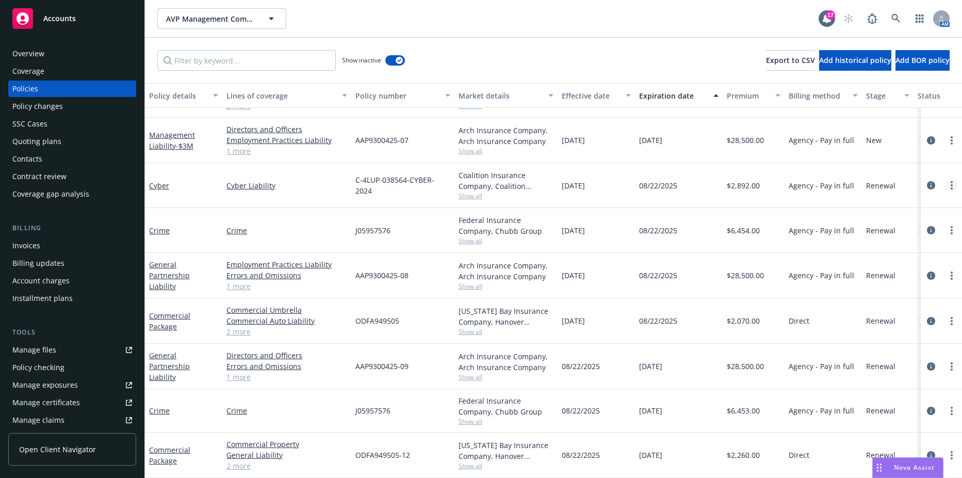
click at [950, 184] on circle "more" at bounding box center [951, 185] width 2 height 2
click at [886, 217] on link "Renew with incumbent" at bounding box center [888, 219] width 121 height 21
select select "12"
select select "CA"
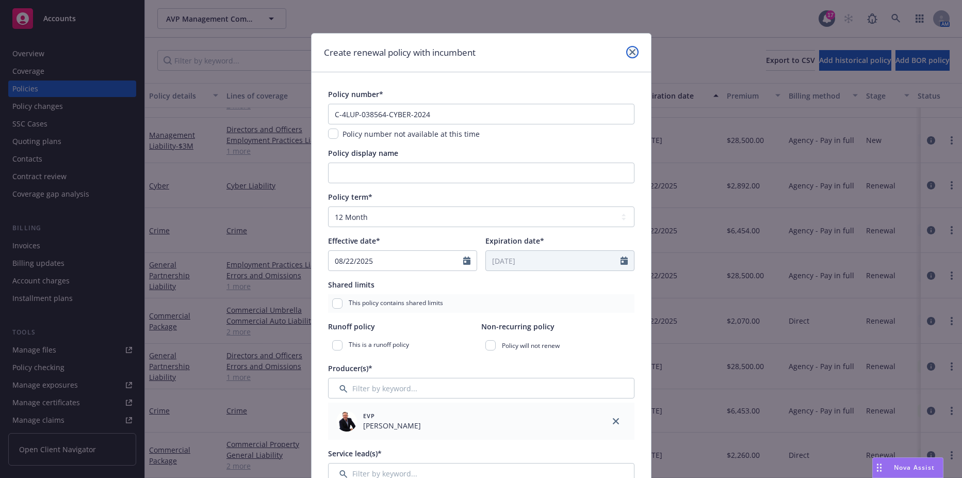
click at [630, 53] on icon "close" at bounding box center [632, 52] width 6 height 6
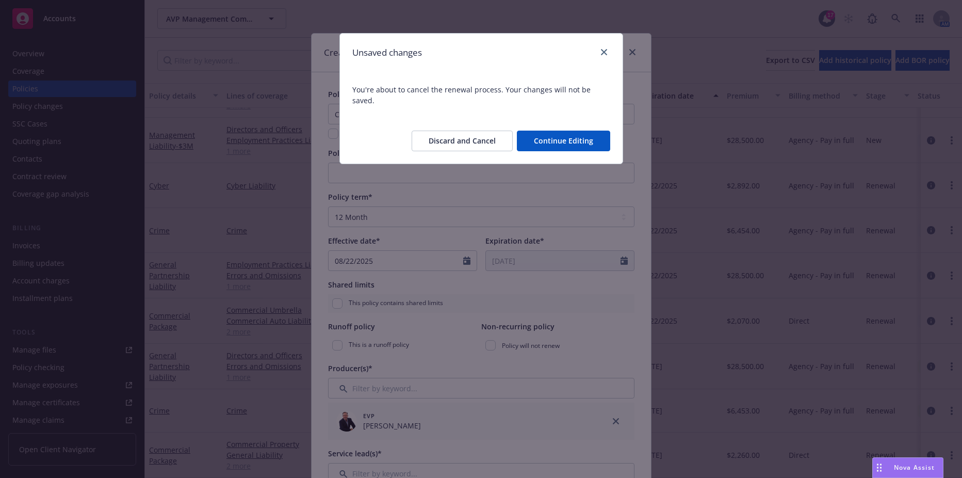
click at [487, 130] on button "Discard and Cancel" at bounding box center [462, 140] width 101 height 21
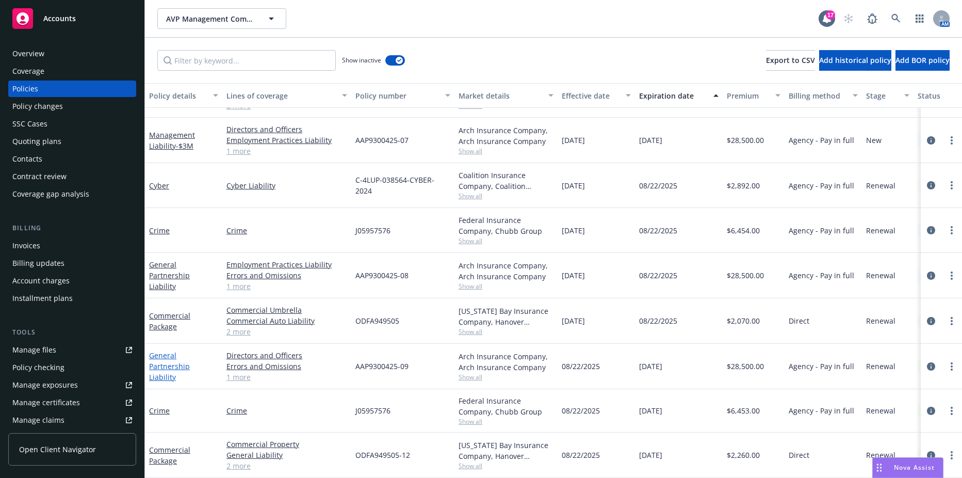
click at [190, 353] on link "General Partnership Liability" at bounding box center [169, 365] width 41 height 31
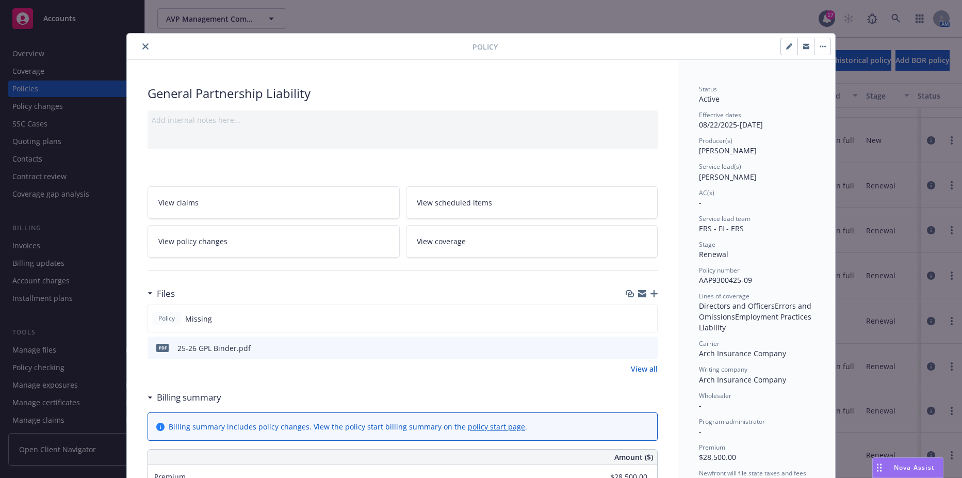
scroll to position [31, 0]
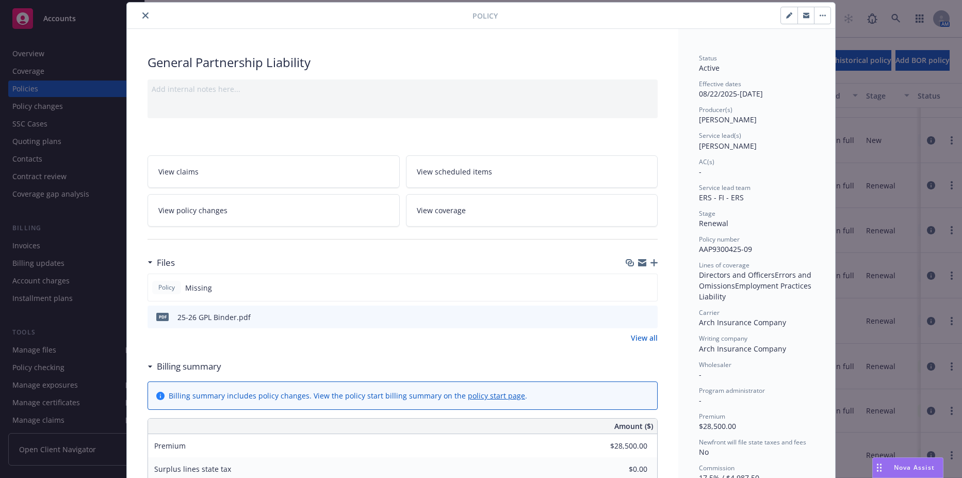
click at [323, 249] on div at bounding box center [402, 238] width 510 height 25
click at [652, 262] on icon "button" at bounding box center [653, 262] width 7 height 7
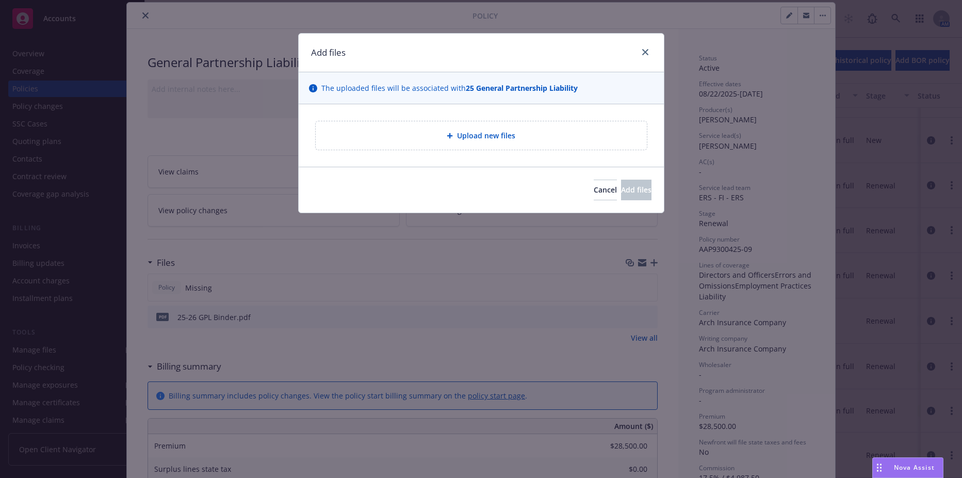
type textarea "x"
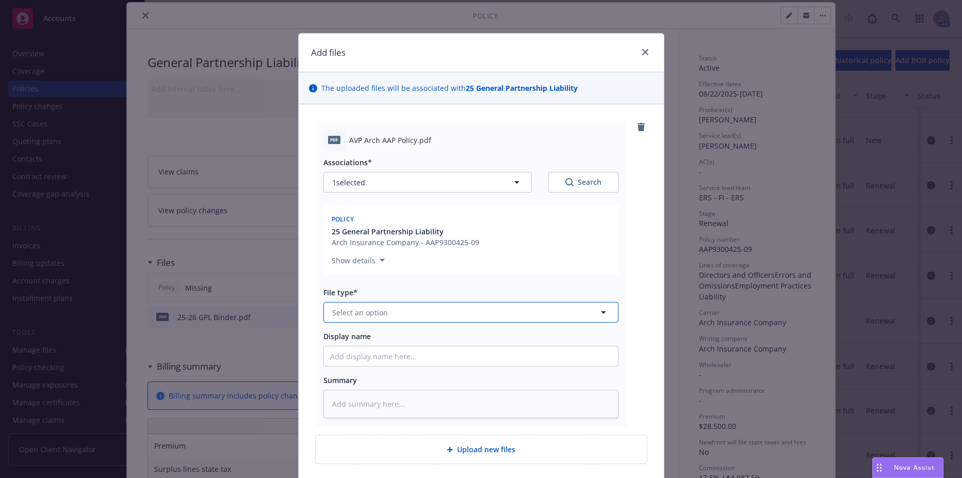
click at [400, 315] on button "Select an option" at bounding box center [470, 312] width 295 height 21
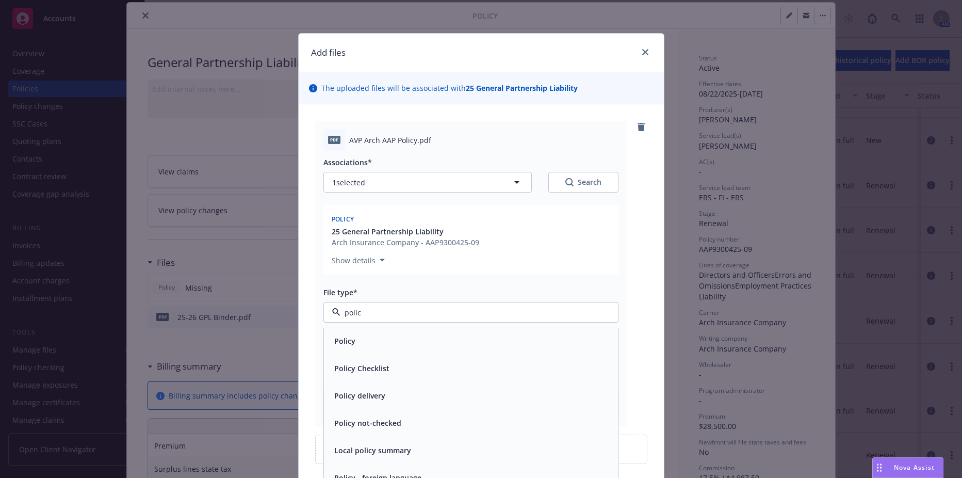
type input "policy"
click at [389, 343] on div "Policy" at bounding box center [471, 340] width 282 height 15
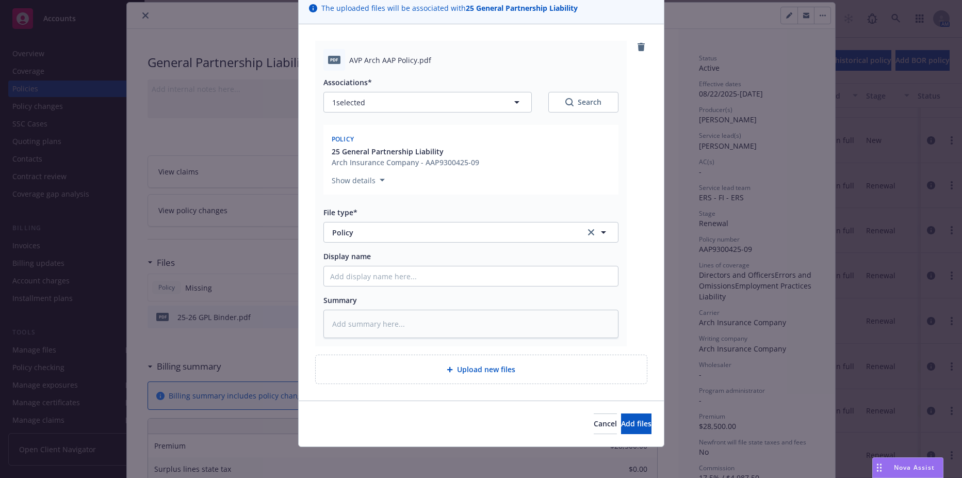
scroll to position [82, 0]
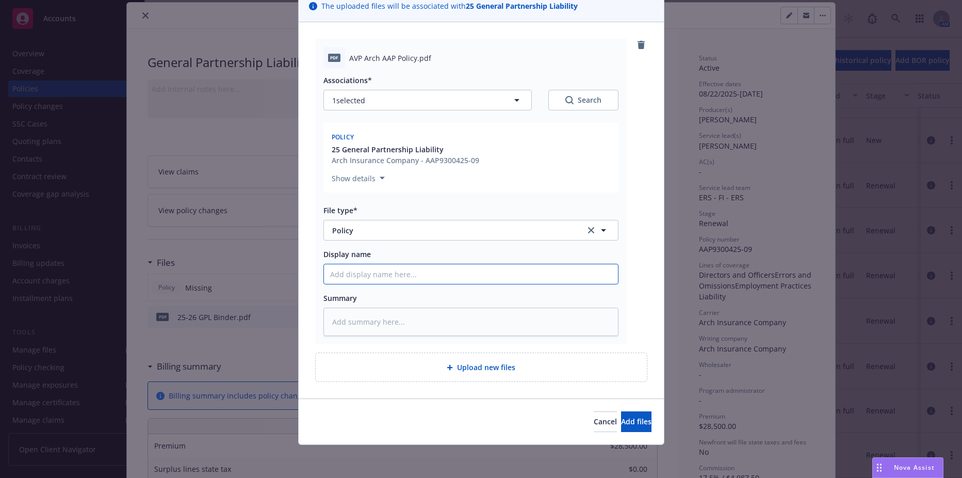
click at [387, 271] on input "Display name" at bounding box center [471, 274] width 294 height 20
type textarea "x"
type input "2"
type textarea "x"
type input "25"
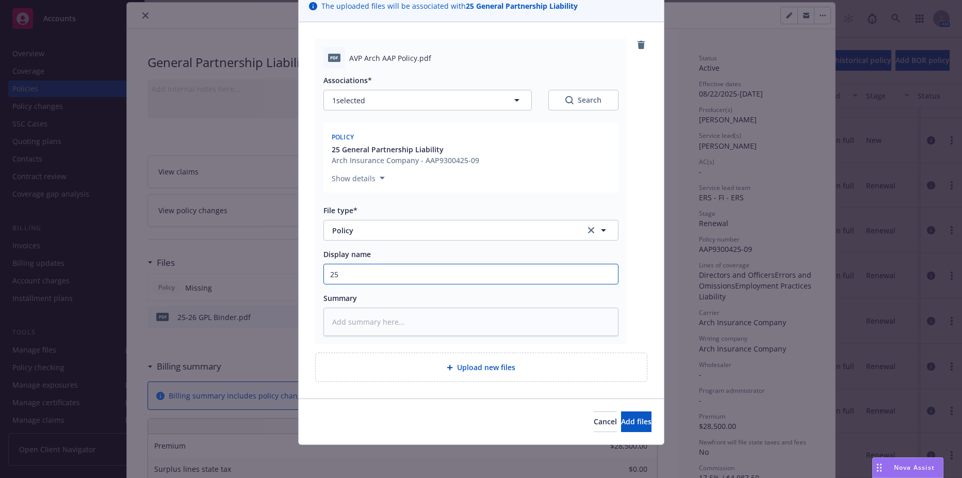
type textarea "x"
type input "25-"
type textarea "x"
type input "25-2"
type textarea "x"
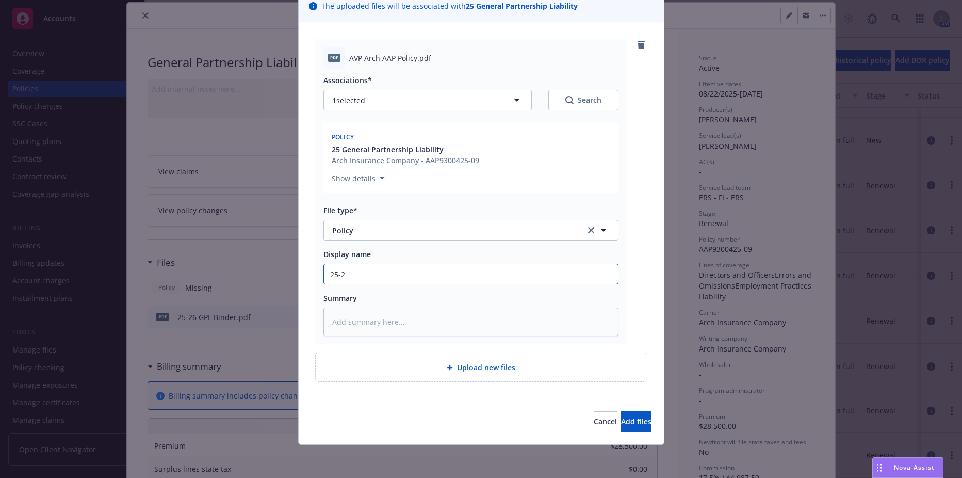
type input "25-26"
type textarea "x"
type input "25-26"
type textarea "x"
type input "25-26 G"
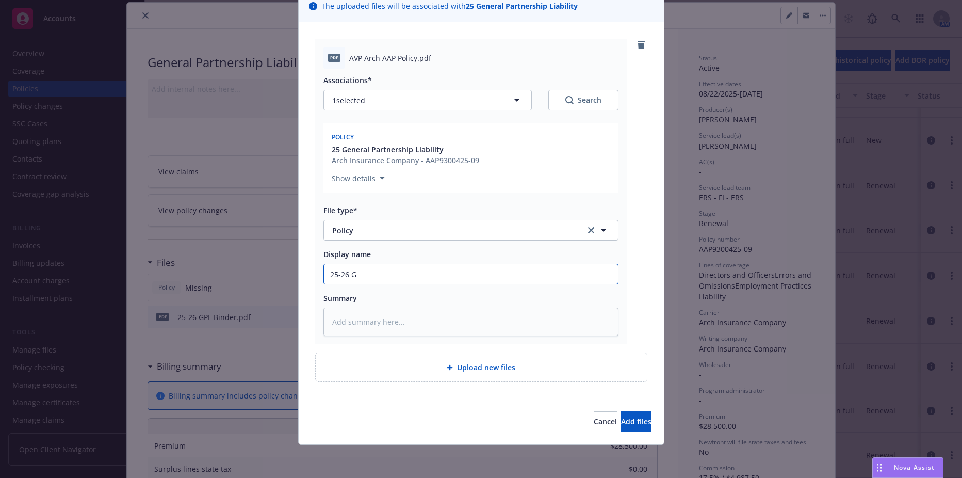
type textarea "x"
type input "25-26 GP"
type textarea "x"
type input "25-26 GPL"
type textarea "x"
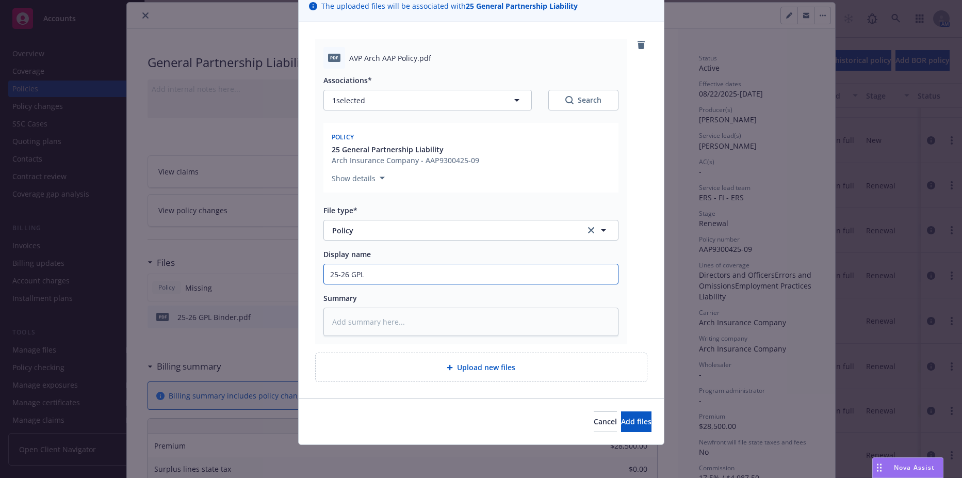
type input "25-26 GPL"
type textarea "x"
type input "25-26 GPL P"
type textarea "x"
type input "25-26 GPL Po"
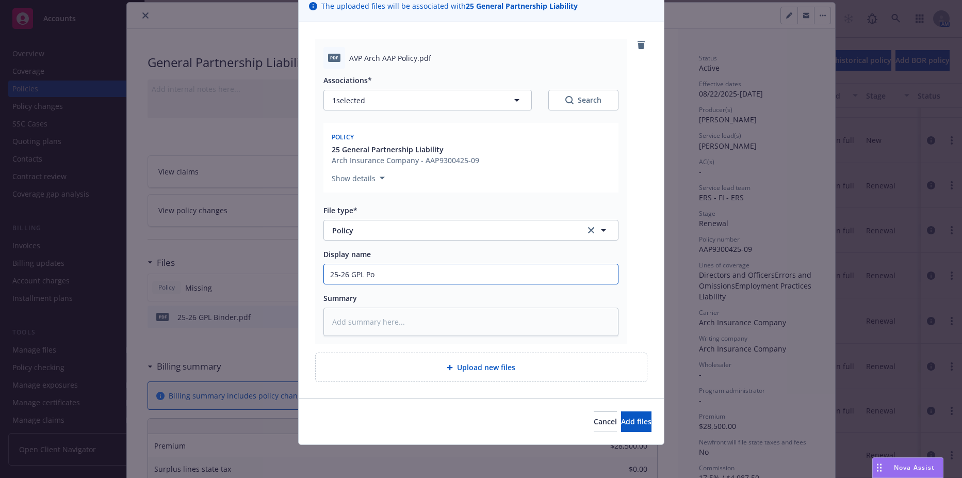
type textarea "x"
type input "25-26 GPL Pol"
type textarea "x"
type input "25-26 GPL Poli"
type textarea "x"
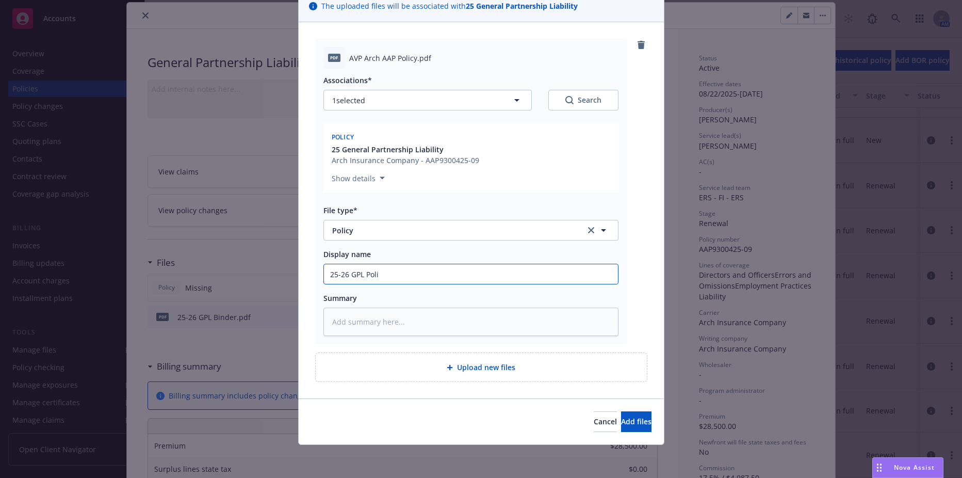
type input "25-26 GPL Polic"
type textarea "x"
type input "25-26 GPL Policy"
click at [417, 254] on div "Display name" at bounding box center [470, 254] width 295 height 11
click at [631, 434] on div "Cancel Add files" at bounding box center [481, 421] width 365 height 46
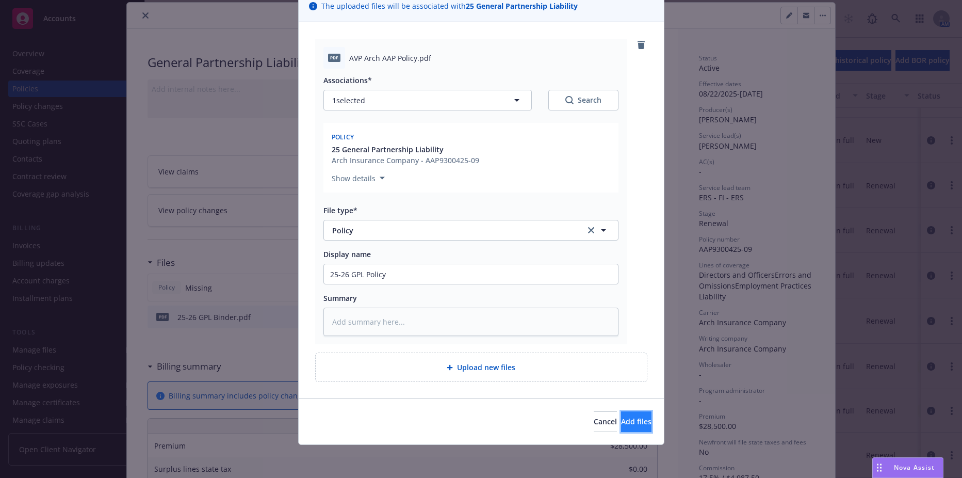
click at [624, 421] on span "Add files" at bounding box center [636, 421] width 30 height 10
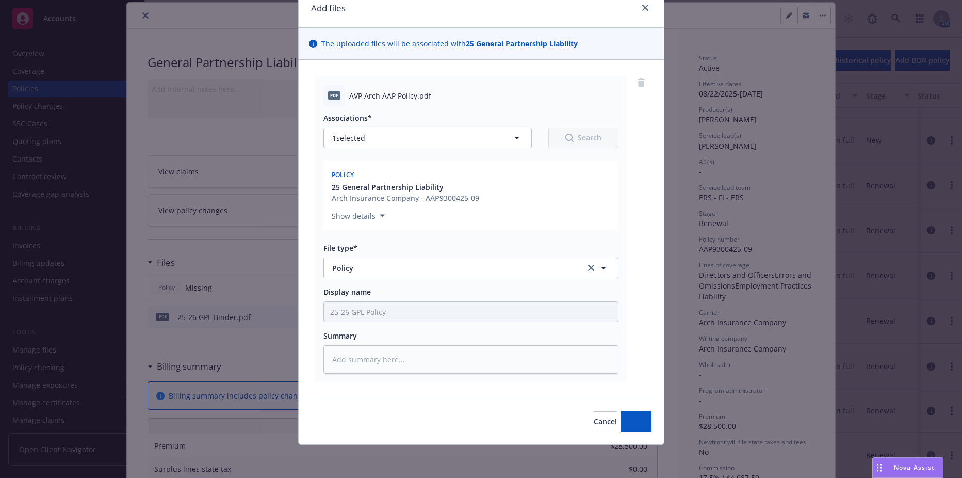
scroll to position [44, 0]
type textarea "x"
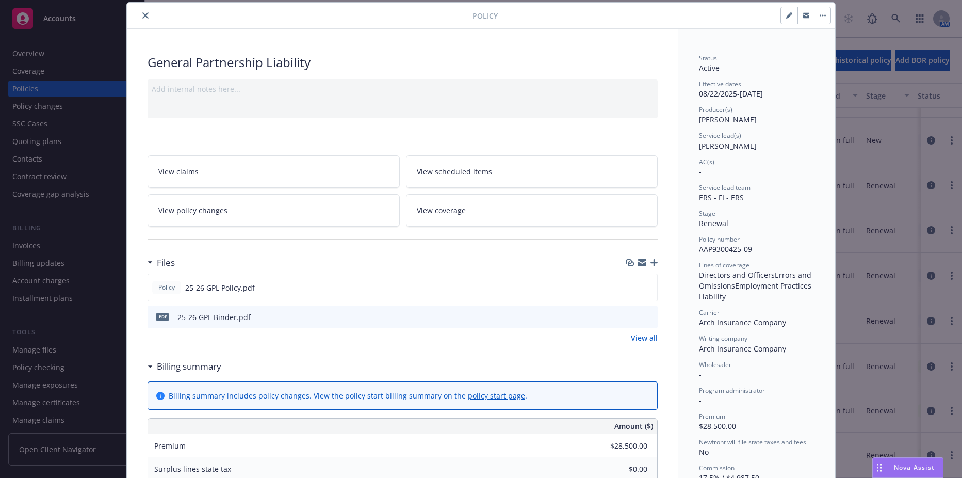
click at [142, 12] on button "close" at bounding box center [145, 15] width 12 height 12
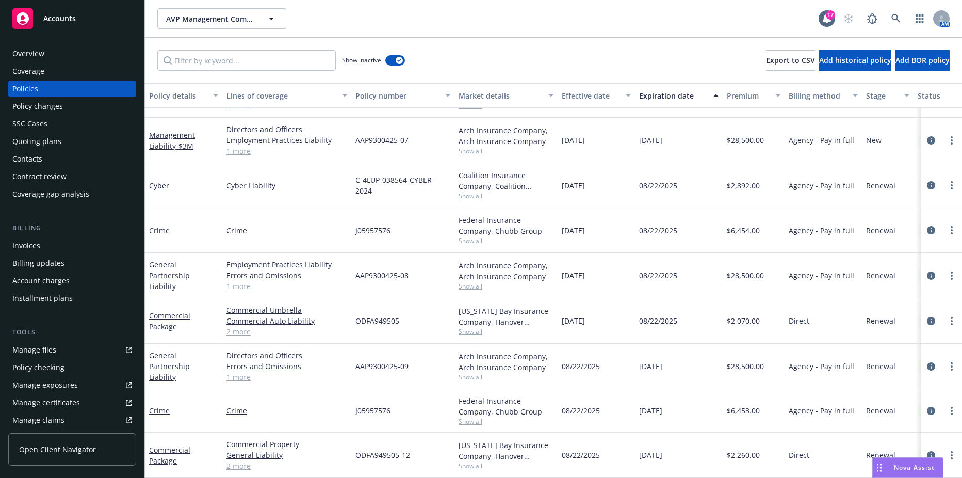
click at [339, 194] on div "Cyber Liability" at bounding box center [286, 185] width 129 height 45
click at [945, 179] on link "more" at bounding box center [951, 185] width 12 height 12
click at [879, 223] on link "Renew with incumbent" at bounding box center [888, 219] width 121 height 21
select select "12"
select select "CA"
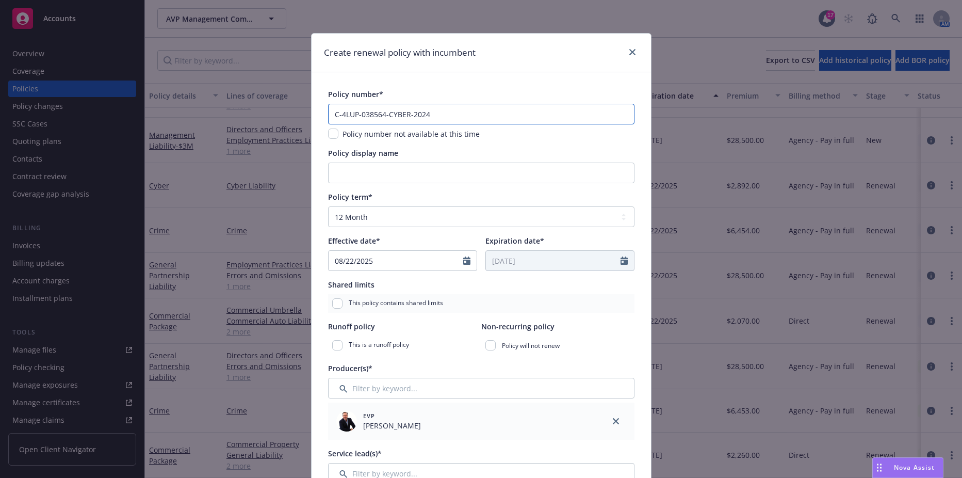
click at [430, 106] on input "C-4LUP-038564-CYBER-2024" at bounding box center [481, 114] width 306 height 21
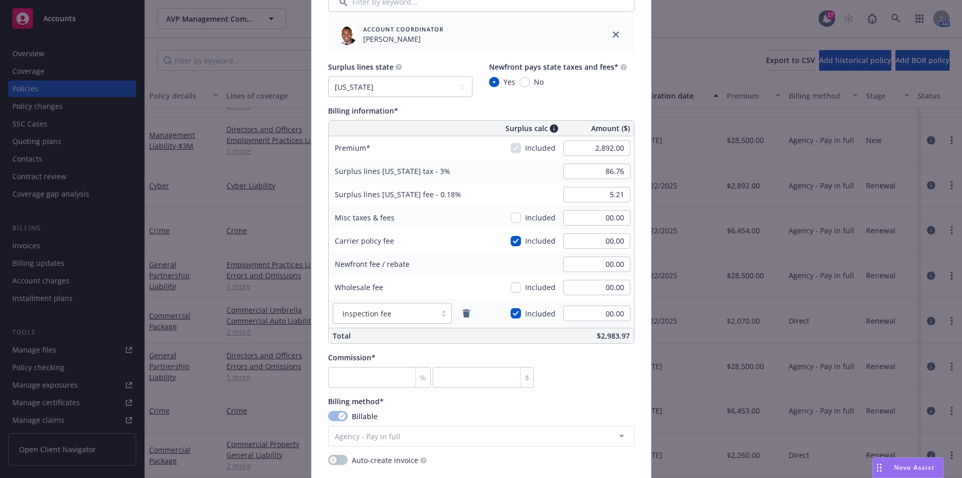
scroll to position [619, 0]
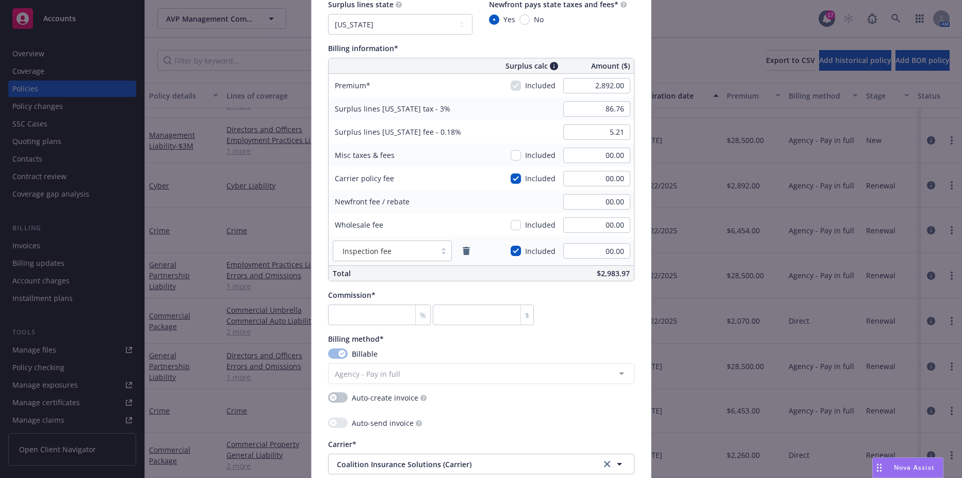
type input "C-4LUP-038564-CYBER-2025"
click at [362, 305] on input "number" at bounding box center [379, 314] width 103 height 21
type input "1"
type input "28.92"
type input "15"
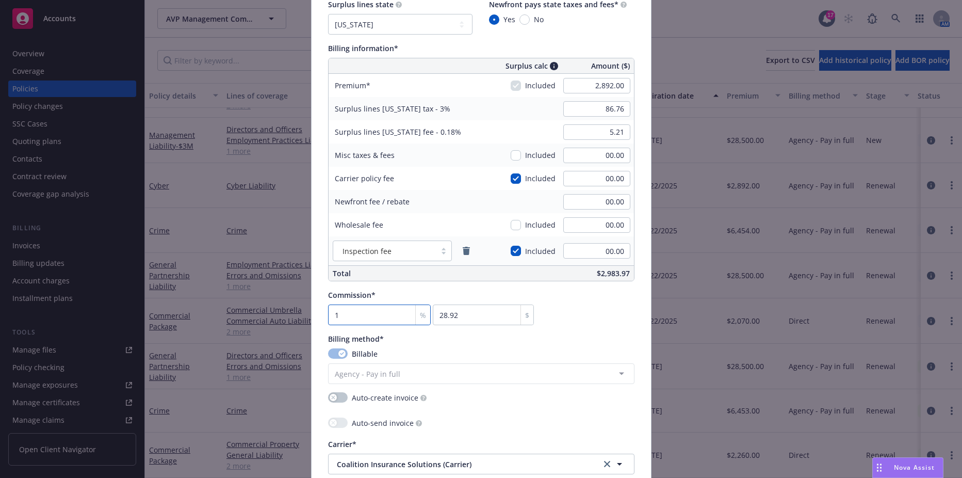
type input "433.8"
type input "15"
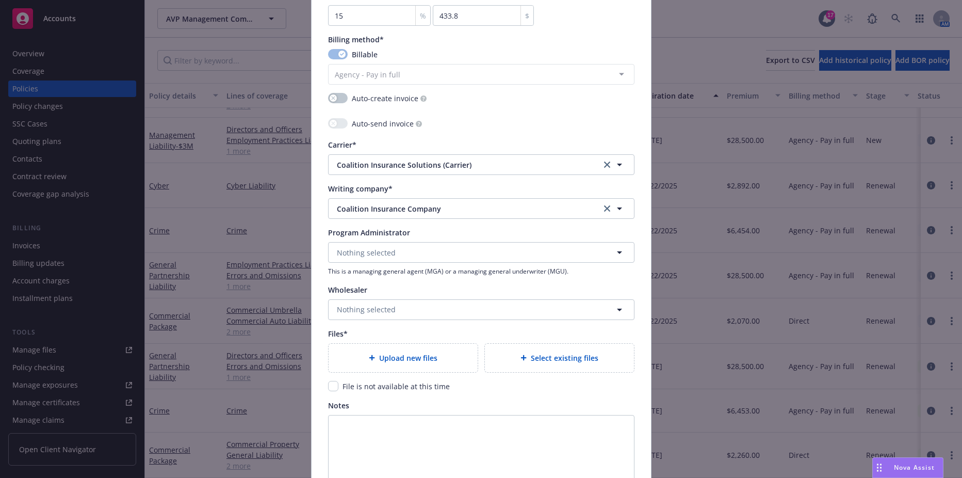
scroll to position [928, 0]
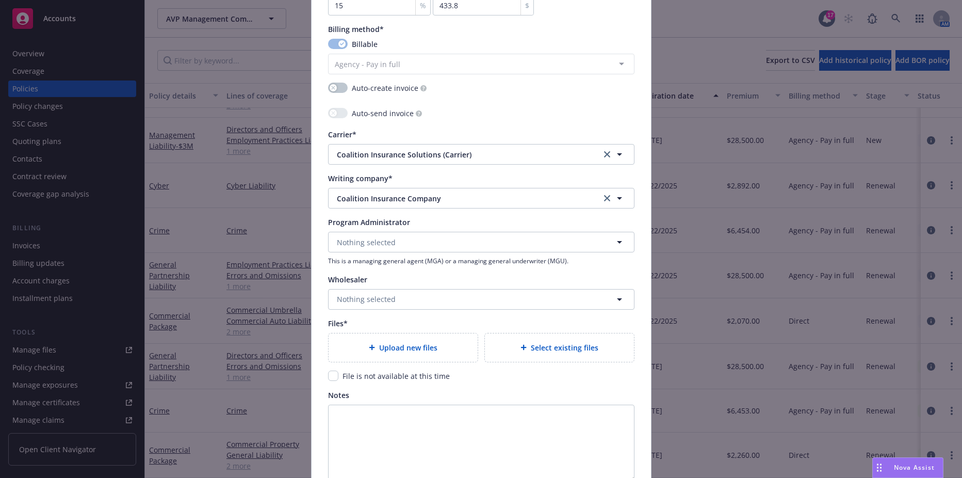
type textarea "x"
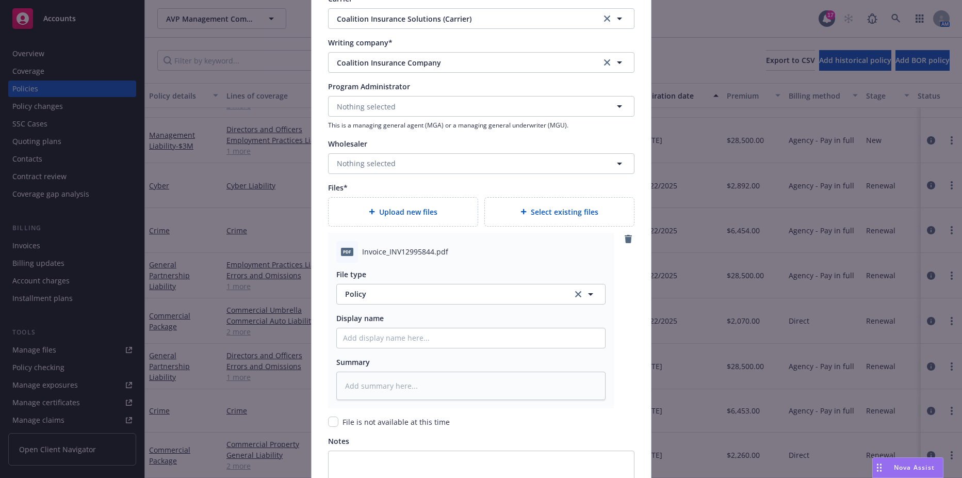
scroll to position [1083, 0]
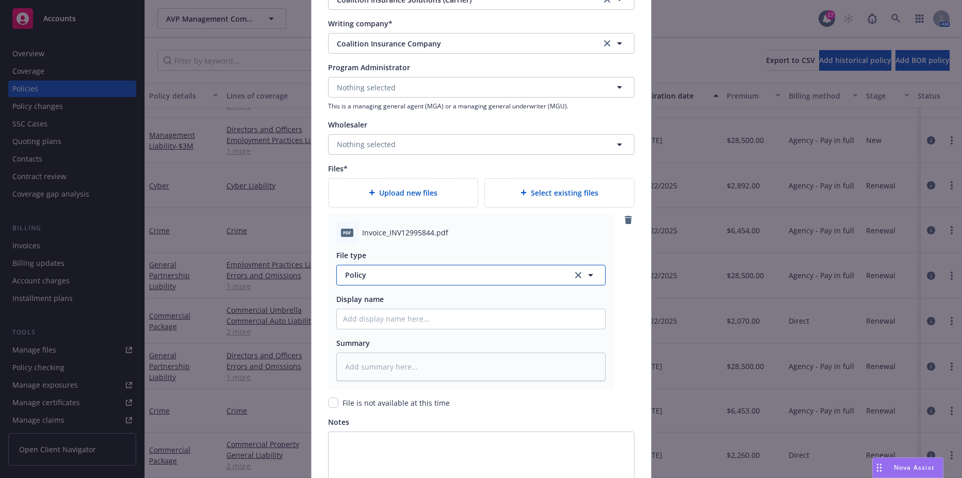
click at [374, 276] on span "Policy" at bounding box center [453, 274] width 216 height 11
type input "invoice"
click at [385, 247] on span "Invoice - Third Party" at bounding box center [382, 246] width 71 height 11
type textarea "x"
click at [383, 165] on div "Files*" at bounding box center [481, 168] width 306 height 11
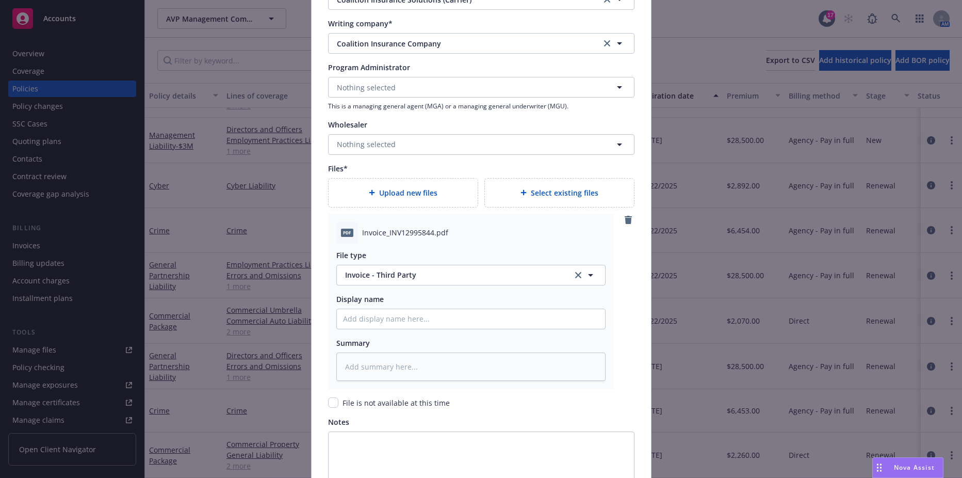
click at [328, 219] on div "pdf Invoice_INV12995844.pdf File type Invoice - Third Party Invoice - Third Par…" at bounding box center [471, 300] width 286 height 175
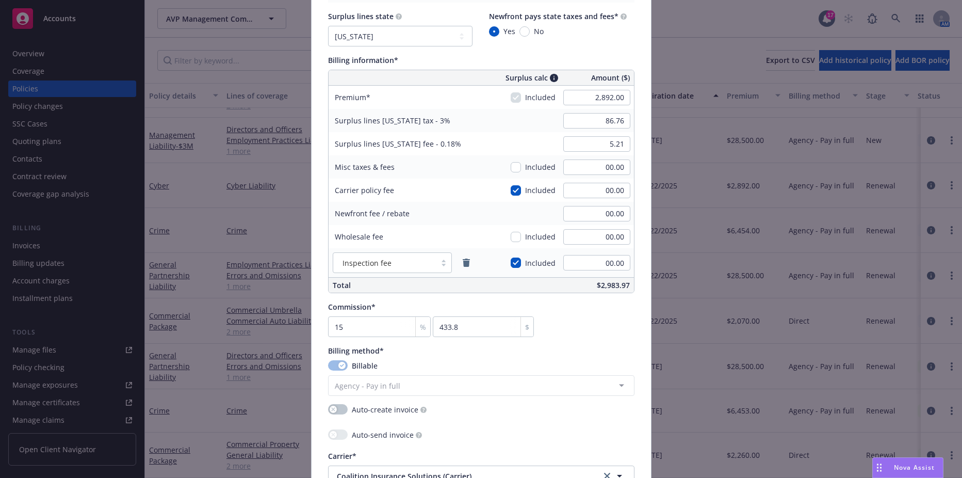
scroll to position [567, 0]
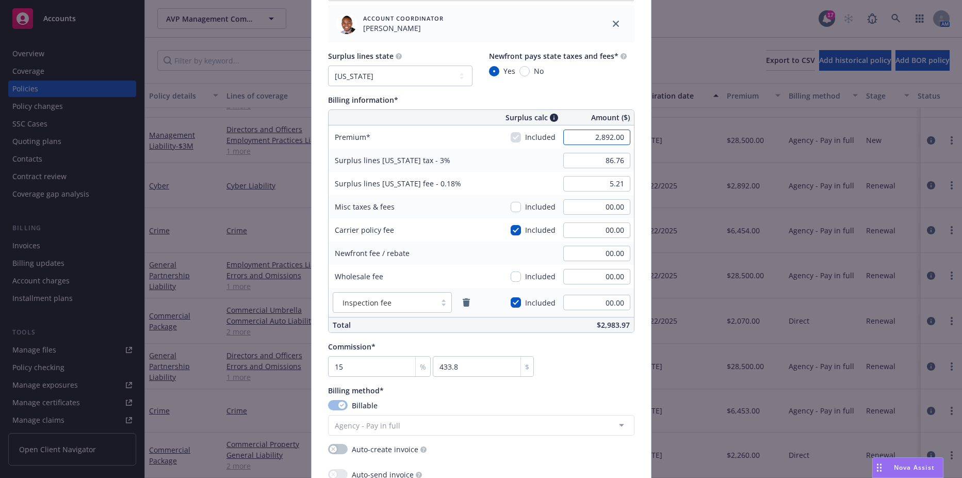
click at [579, 132] on input "2,892.00" at bounding box center [596, 136] width 67 height 15
type input "3553"
type textarea "x"
type input "3,553.00"
type input "106.59"
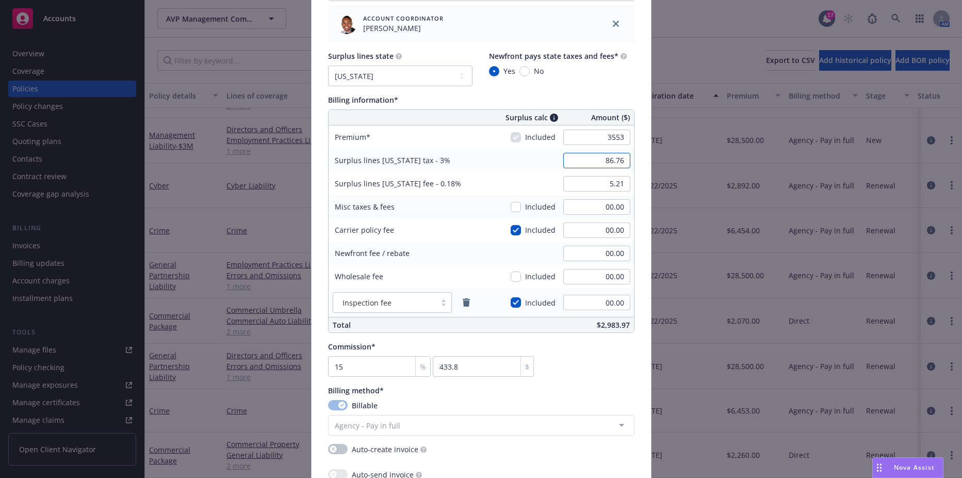
type input "6.40"
type input "532.95"
click at [581, 157] on input "106.59" at bounding box center [596, 160] width 67 height 15
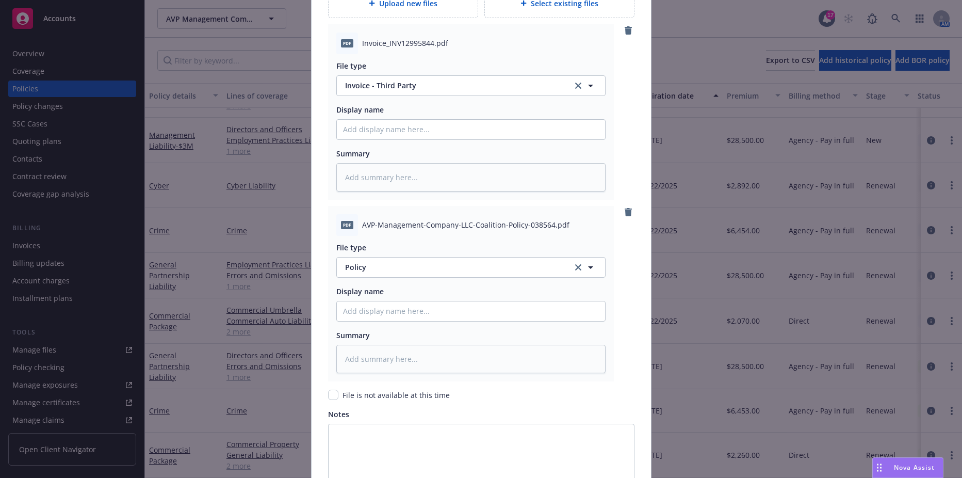
scroll to position [1289, 0]
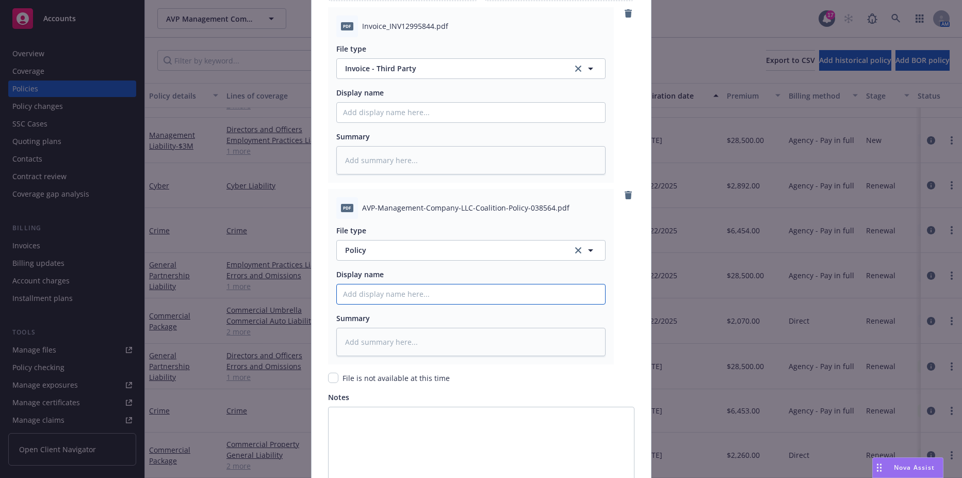
type textarea "x"
click at [383, 286] on input "Policy display name" at bounding box center [471, 294] width 268 height 20
click at [381, 243] on button "Policy" at bounding box center [470, 250] width 269 height 21
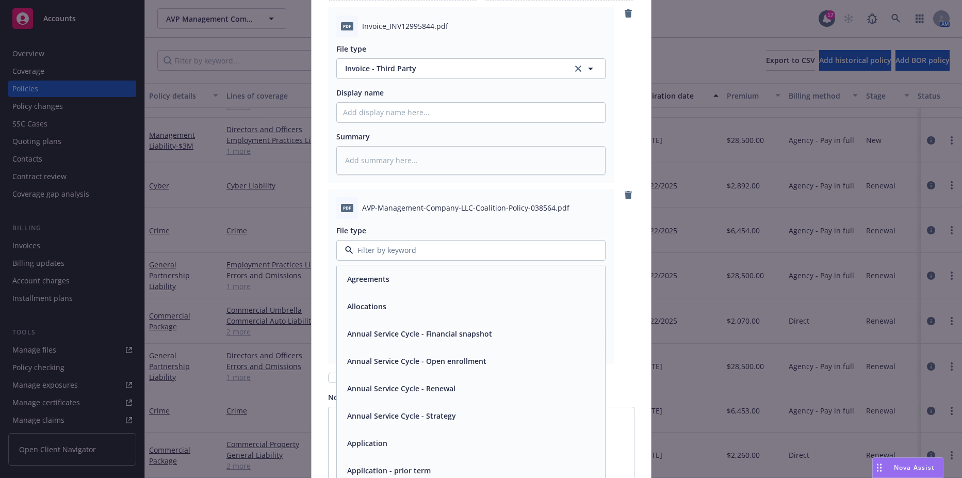
click at [407, 219] on div "File type Agreements Allocations Annual Service Cycle - Financial snapshot Annu…" at bounding box center [470, 287] width 269 height 137
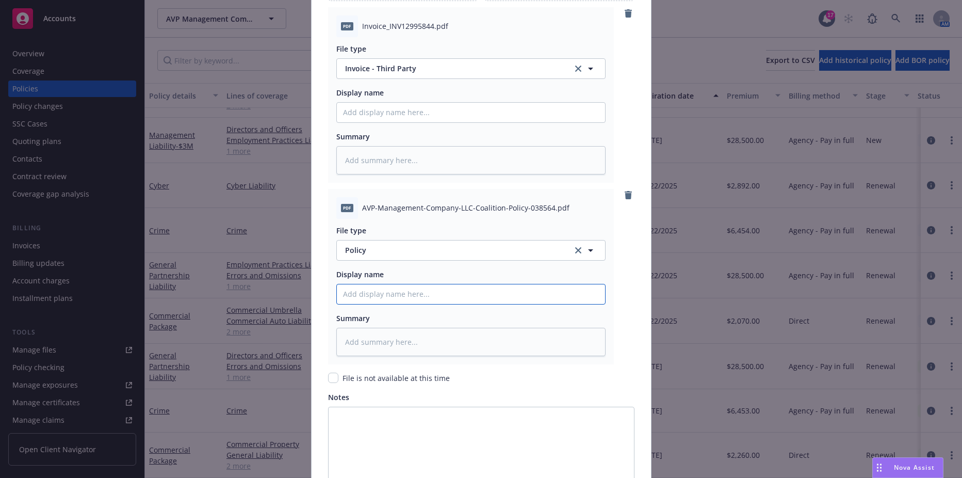
click at [377, 122] on input "Policy display name" at bounding box center [471, 113] width 268 height 20
type textarea "x"
type input "2"
type textarea "x"
type input "20"
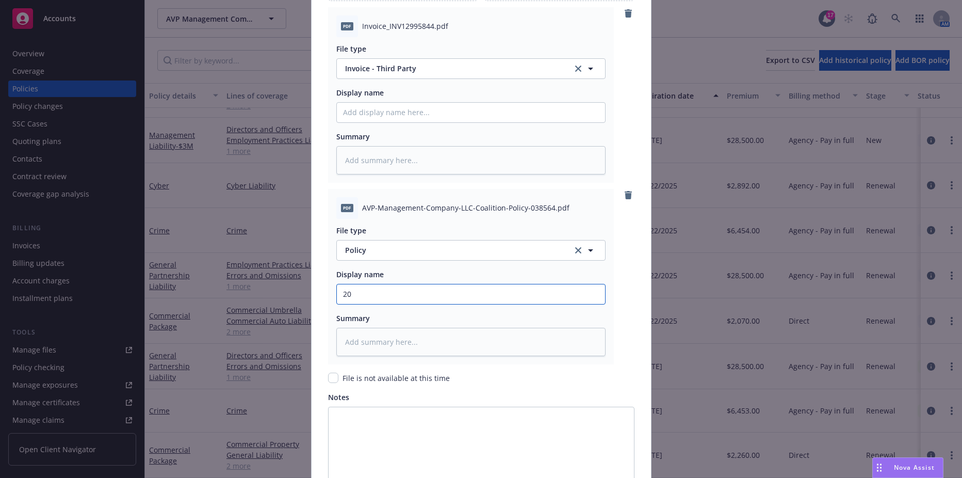
type textarea "x"
type input "202"
type textarea "x"
type input "2025"
type textarea "x"
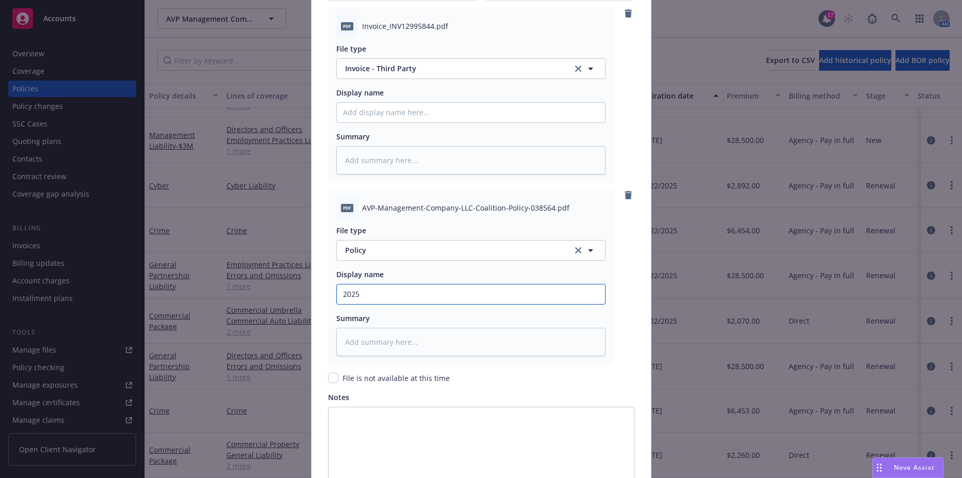
type input "2025"
type textarea "x"
type input "2025 C"
type textarea "x"
type input "2025"
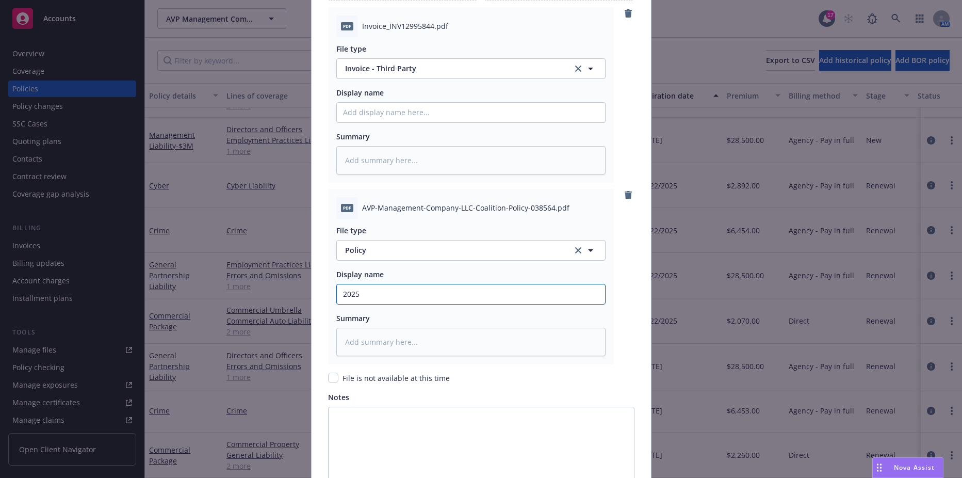
type textarea "x"
type input "2025"
type textarea "x"
type input "202"
type textarea "x"
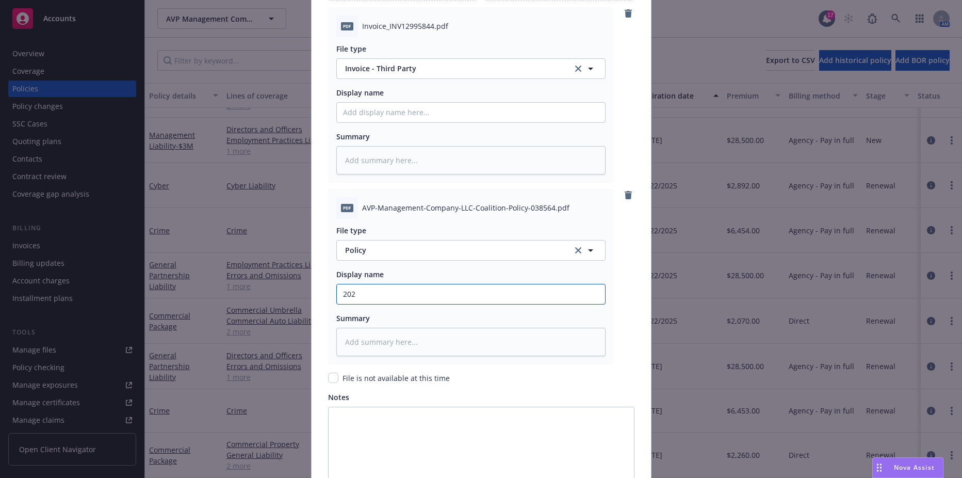
type input "20"
type textarea "x"
type input "2"
type textarea "x"
type input "25"
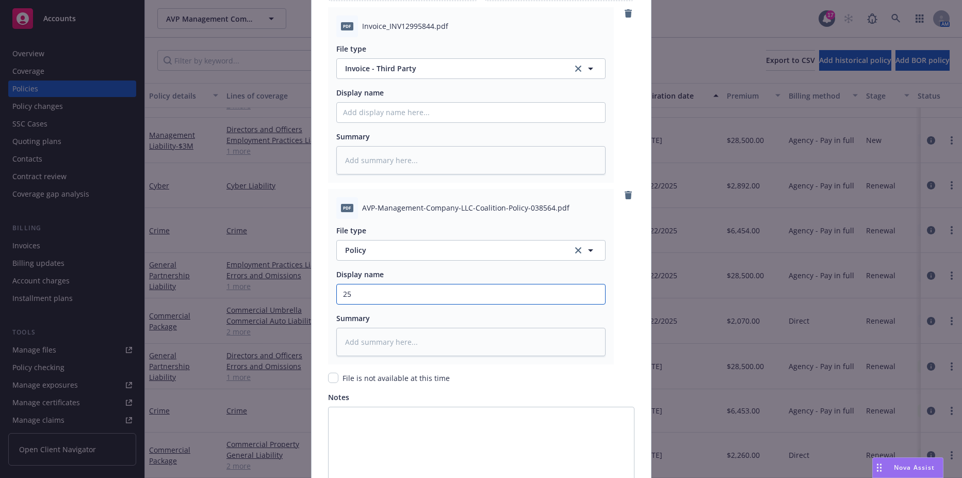
type textarea "x"
type input "25-"
type textarea "x"
type input "25-2"
type textarea "x"
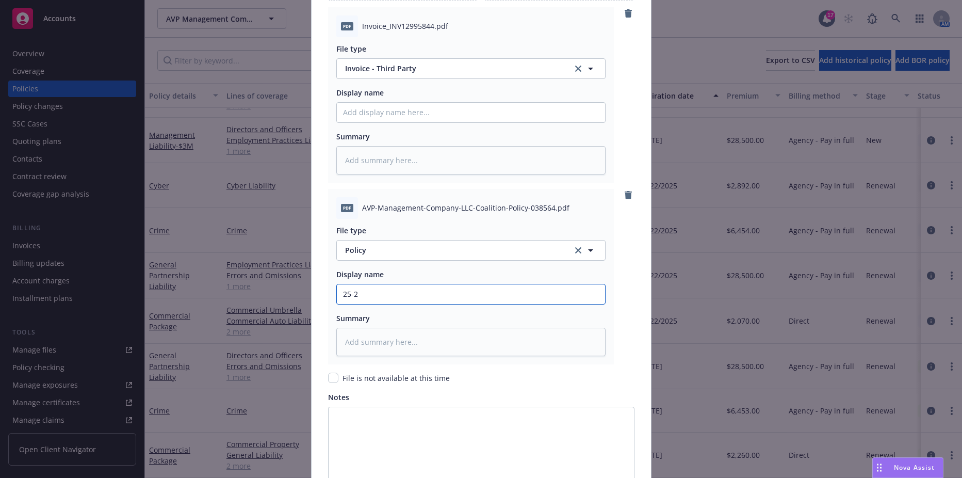
type input "25-26"
type textarea "x"
type input "25-26"
type textarea "x"
type input "25-26 C"
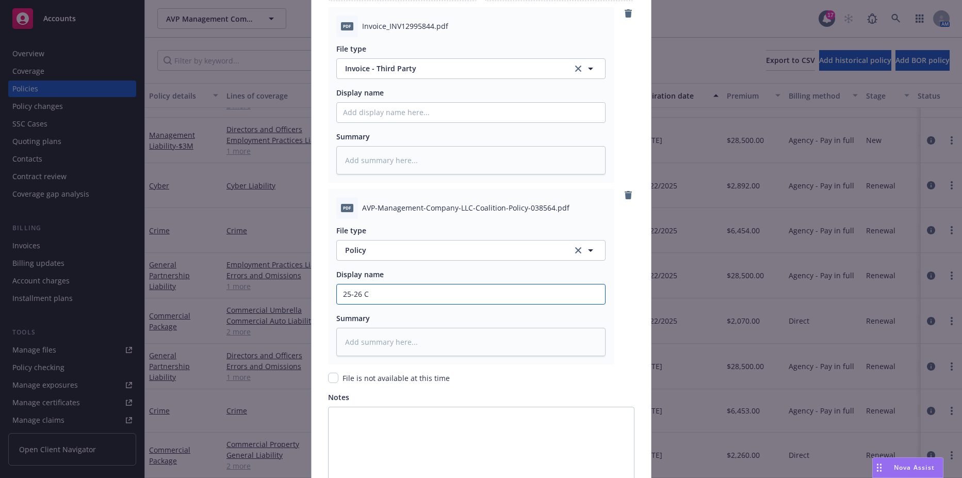
type textarea "x"
type input "25-26 Cy"
type textarea "x"
type input "25-26 Cyb"
type textarea "x"
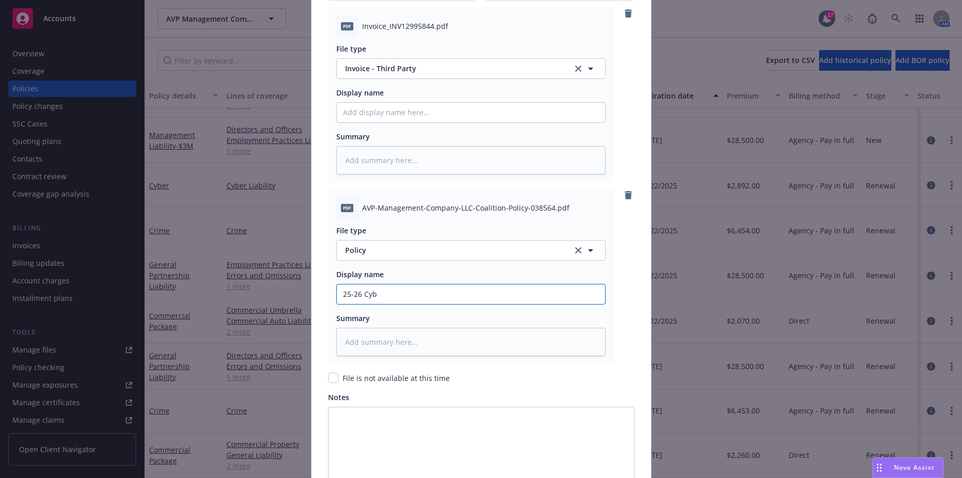
type input "25-26 Cybe"
type textarea "x"
type input "25-26 Cyber"
type textarea "x"
type input "25-26 Cyber"
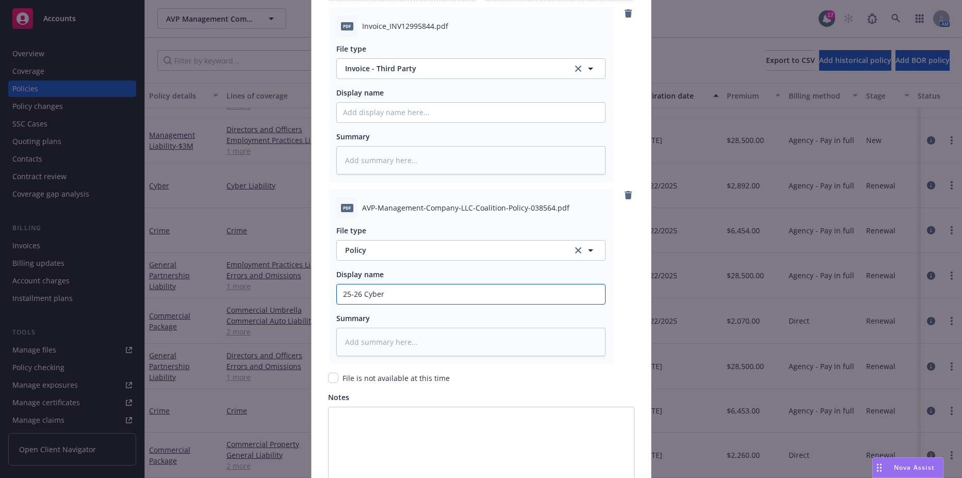
type textarea "x"
type input "25-26 Cyber P"
type textarea "x"
type input "25-26 Cyber Po"
type textarea "x"
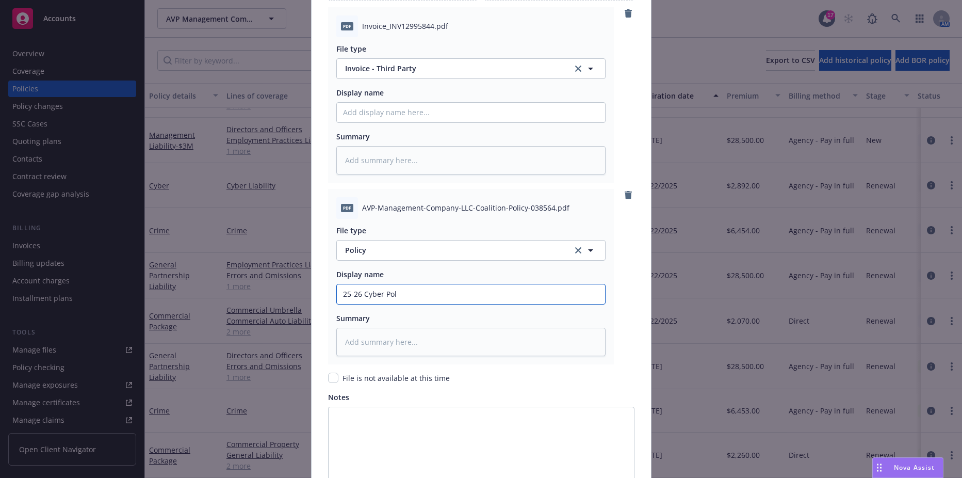
type input "25-26 Cyber Poli"
type textarea "x"
type input "25-26 Cyber Polic"
type textarea "x"
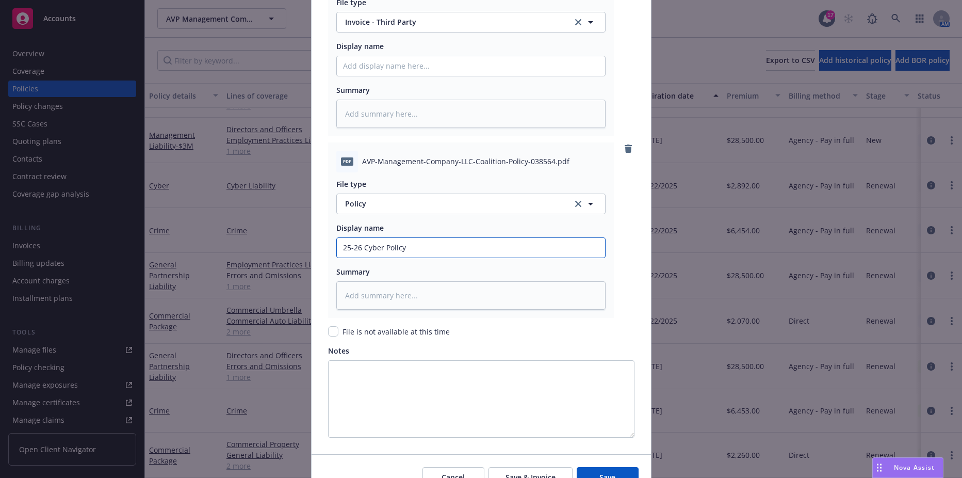
scroll to position [1391, 0]
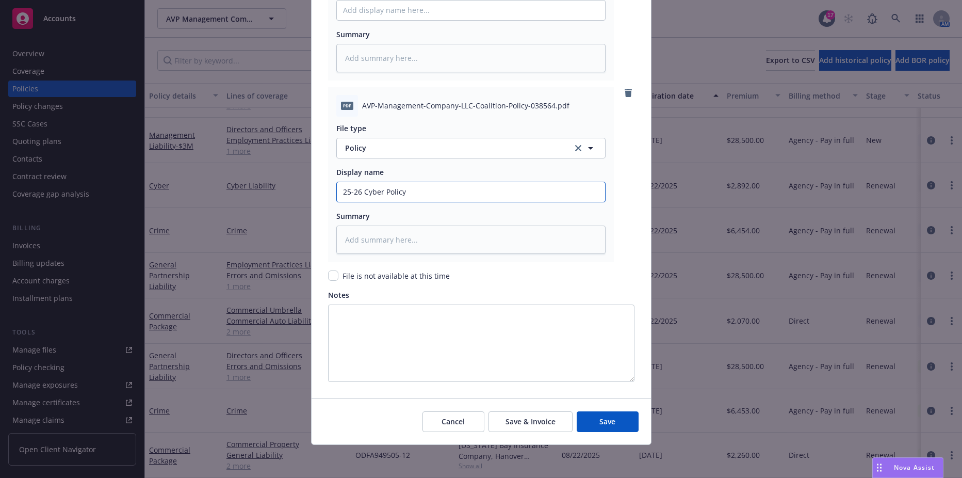
type input "25-26 Cyber Policy"
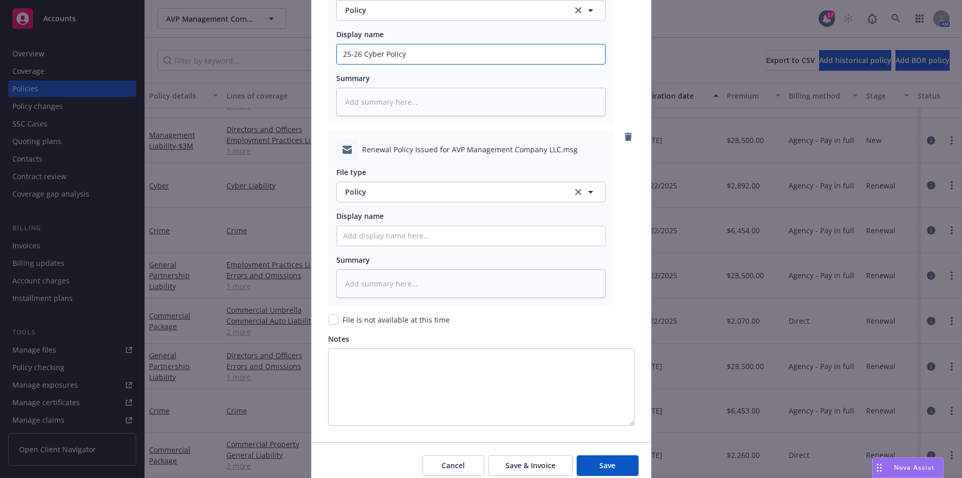
scroll to position [1573, 0]
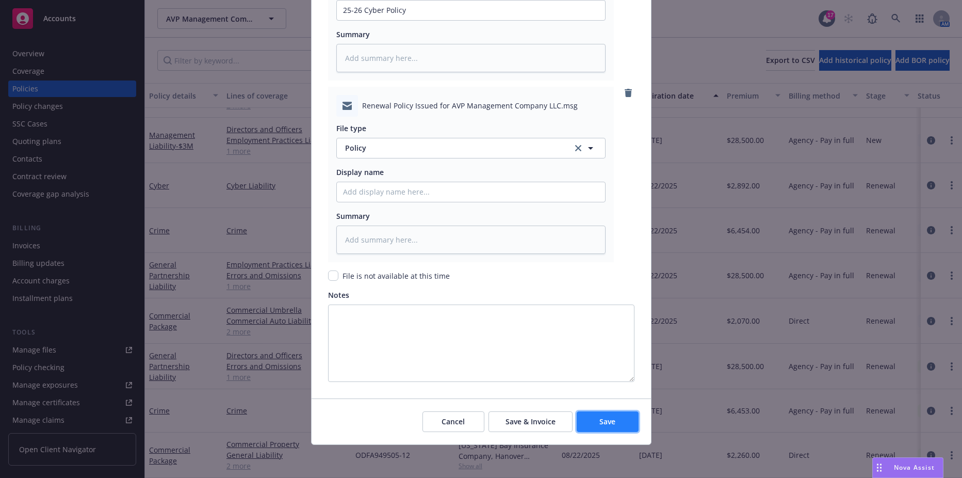
click at [584, 414] on button "Save" at bounding box center [608, 421] width 62 height 21
type textarea "x"
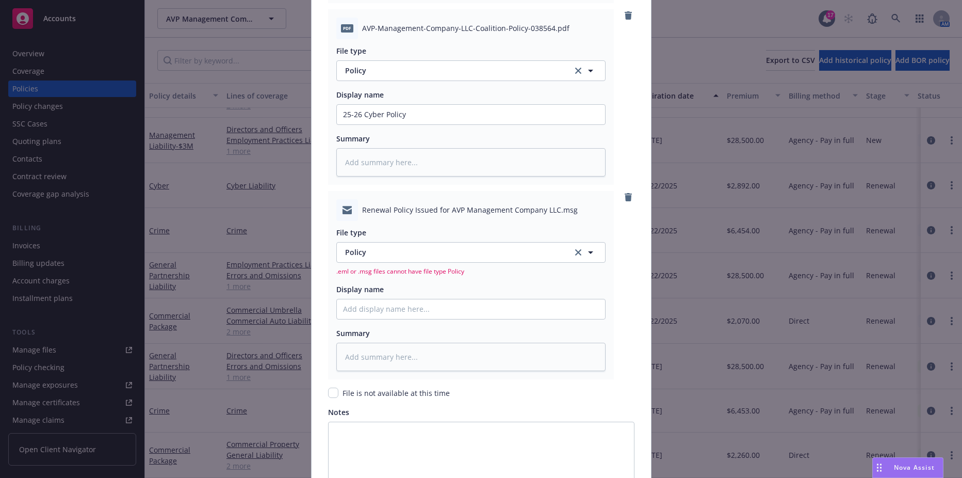
scroll to position [1470, 0]
click at [417, 253] on span "Policy" at bounding box center [453, 250] width 216 height 11
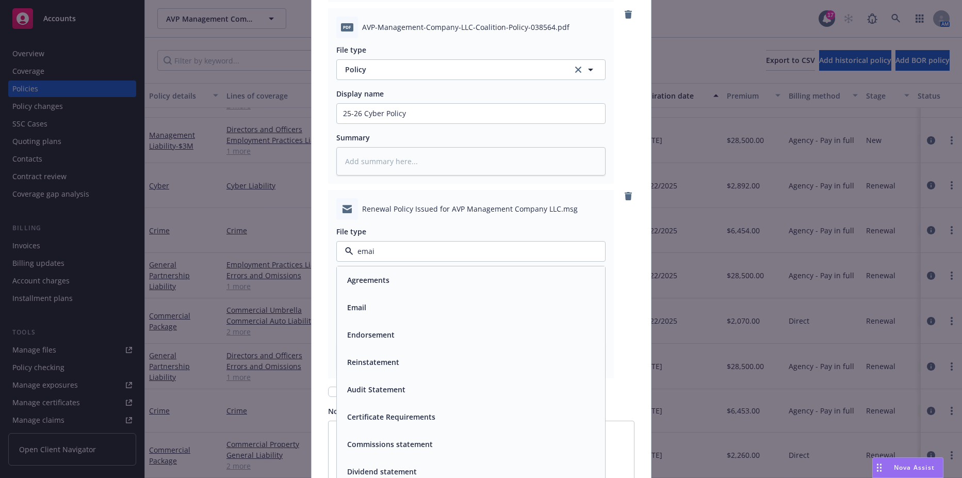
type input "email"
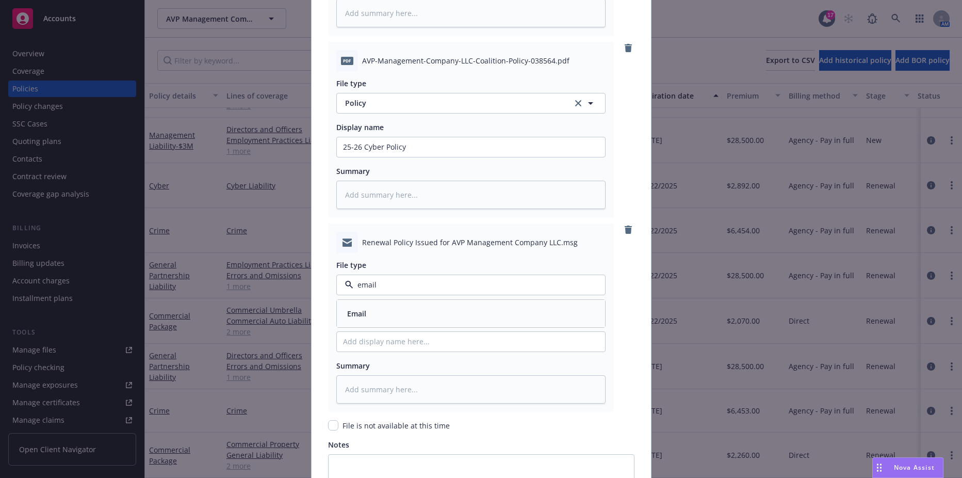
scroll to position [1418, 0]
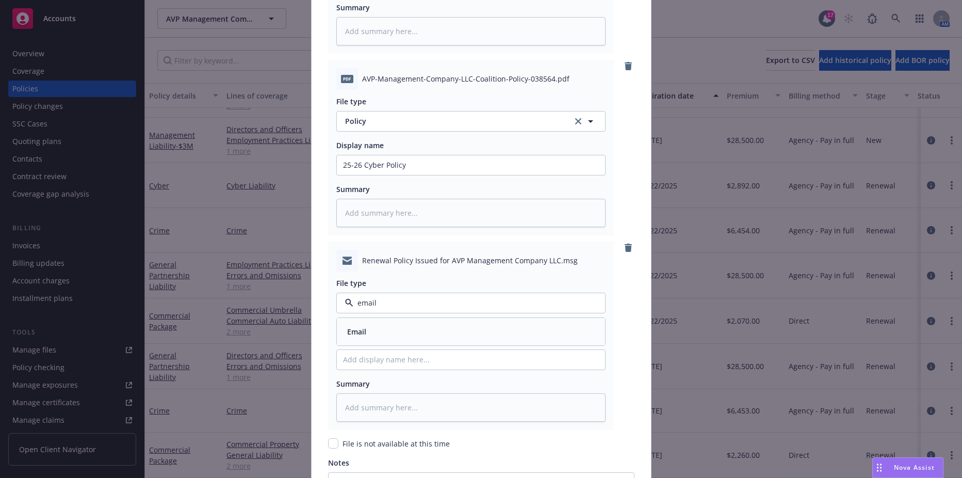
click at [376, 331] on div "Email" at bounding box center [471, 331] width 256 height 15
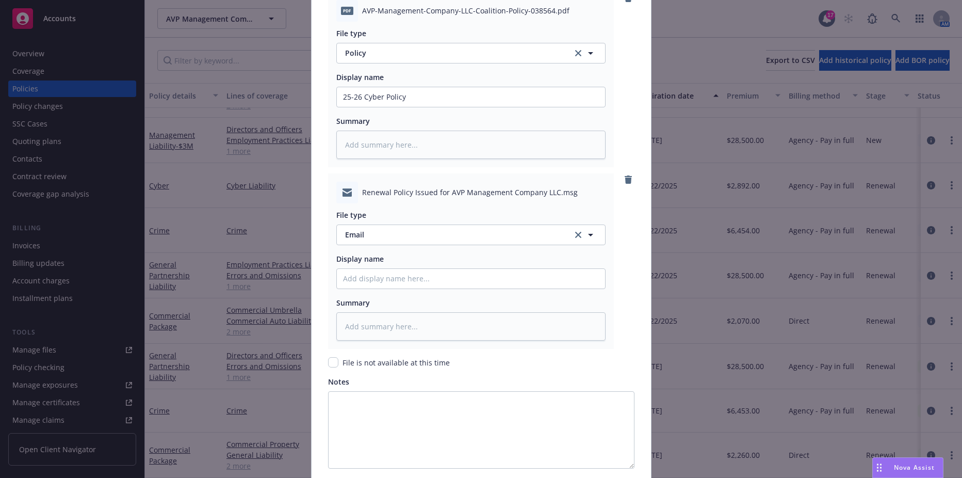
scroll to position [1573, 0]
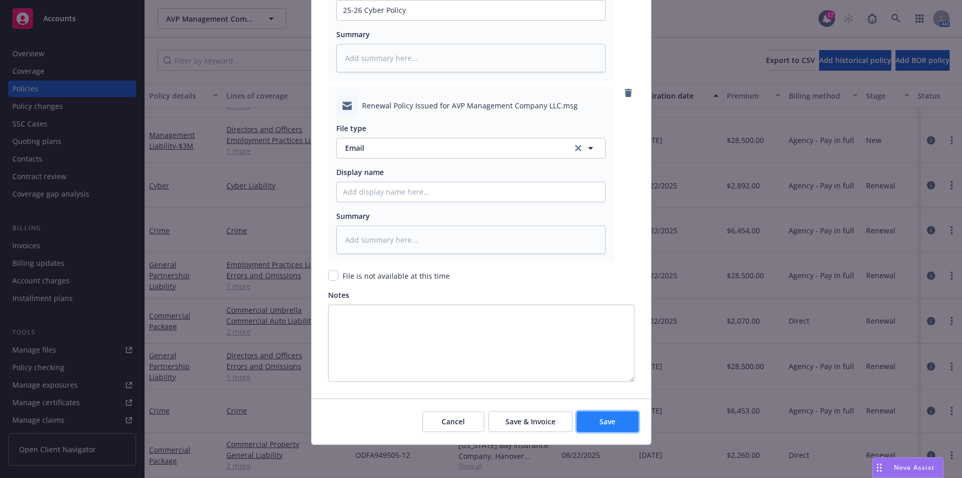
click at [584, 430] on button "Save" at bounding box center [608, 421] width 62 height 21
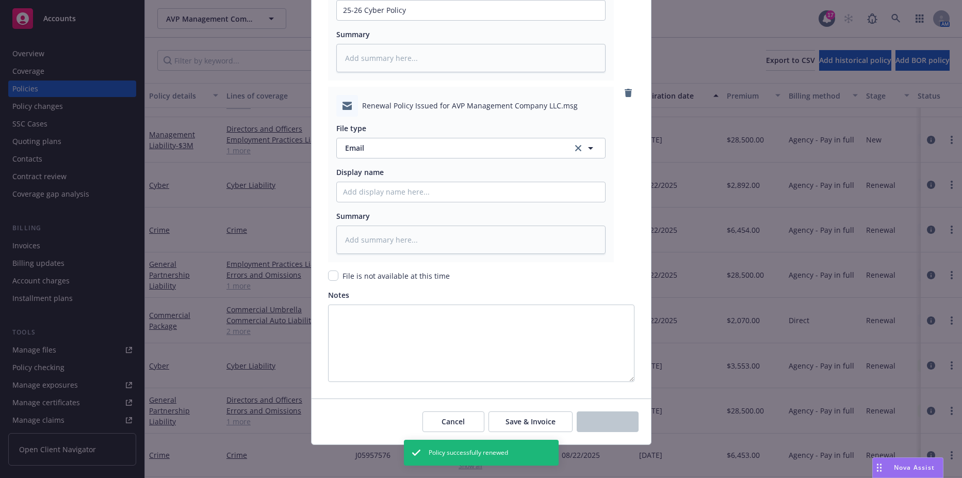
scroll to position [328, 0]
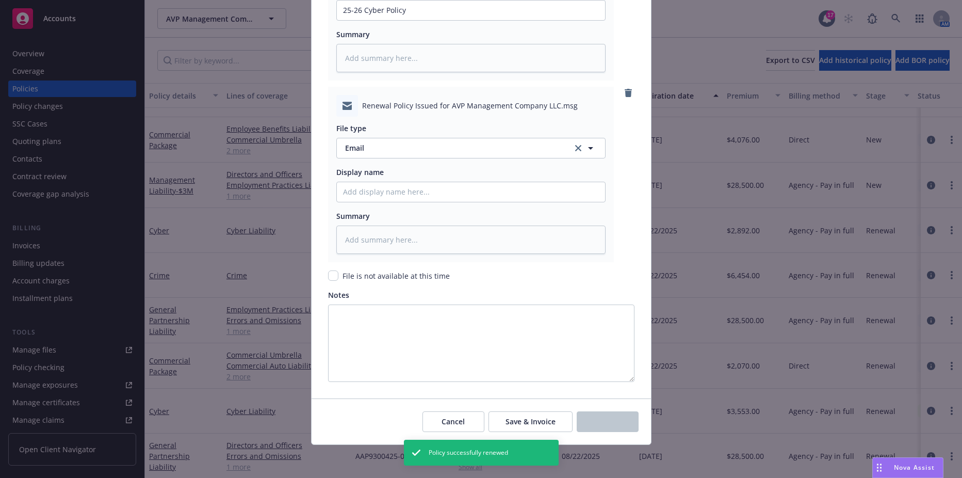
type textarea "x"
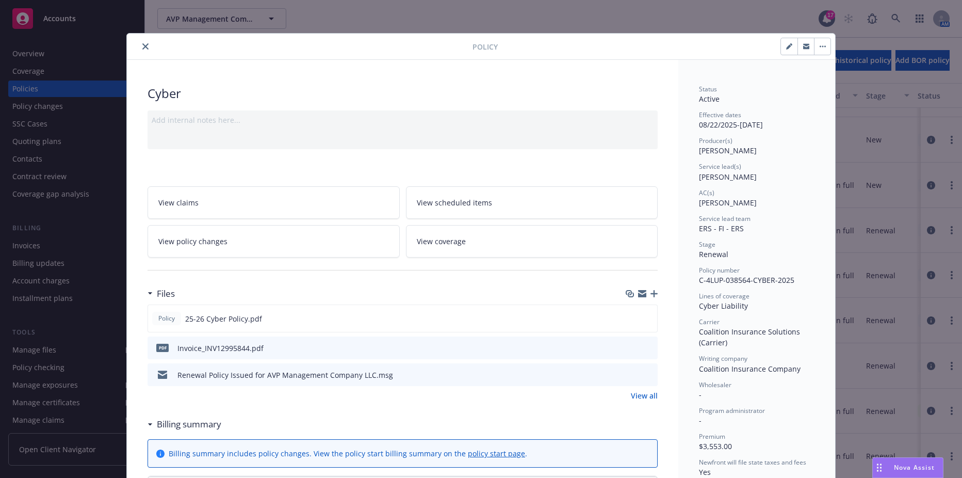
click at [141, 51] on button "close" at bounding box center [145, 46] width 12 height 12
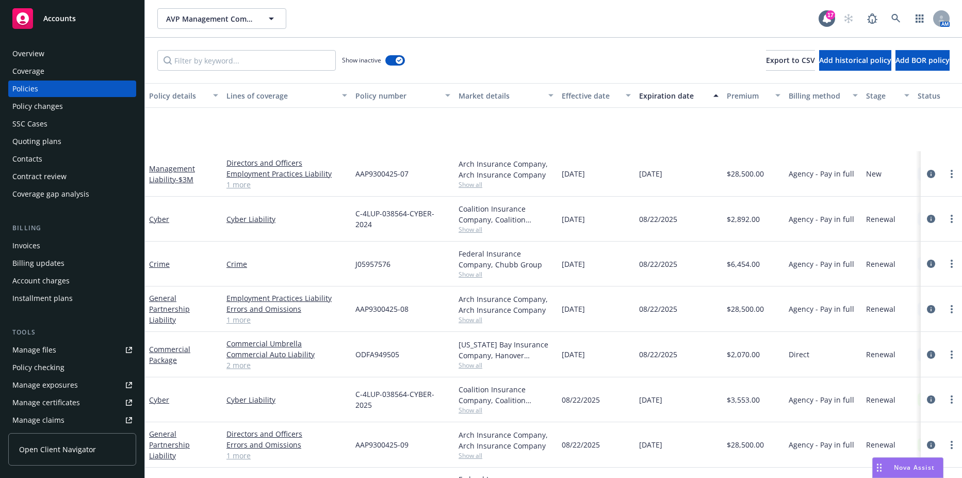
scroll to position [414, 0]
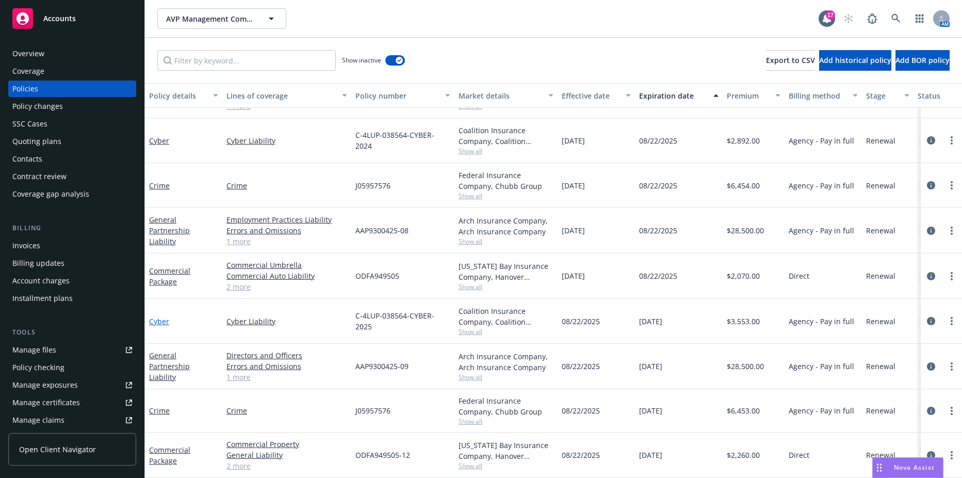
click at [158, 316] on link "Cyber" at bounding box center [159, 321] width 20 height 10
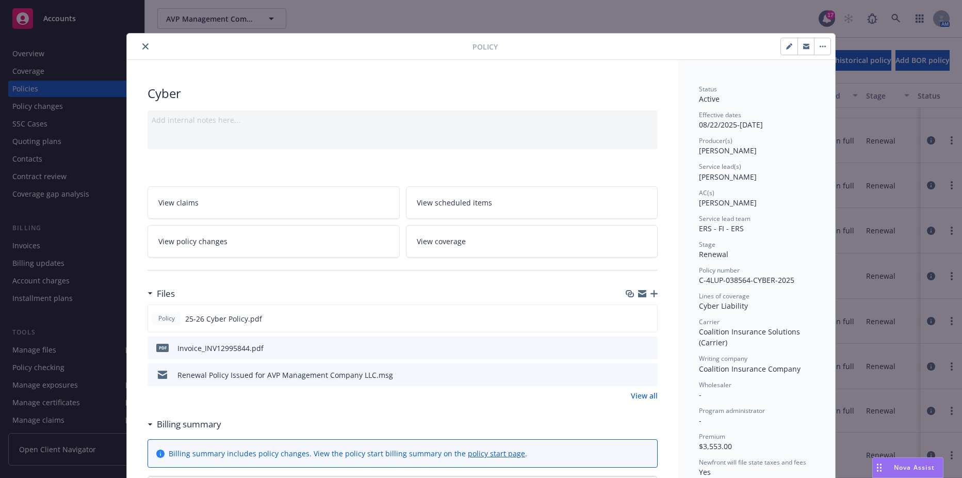
scroll to position [31, 0]
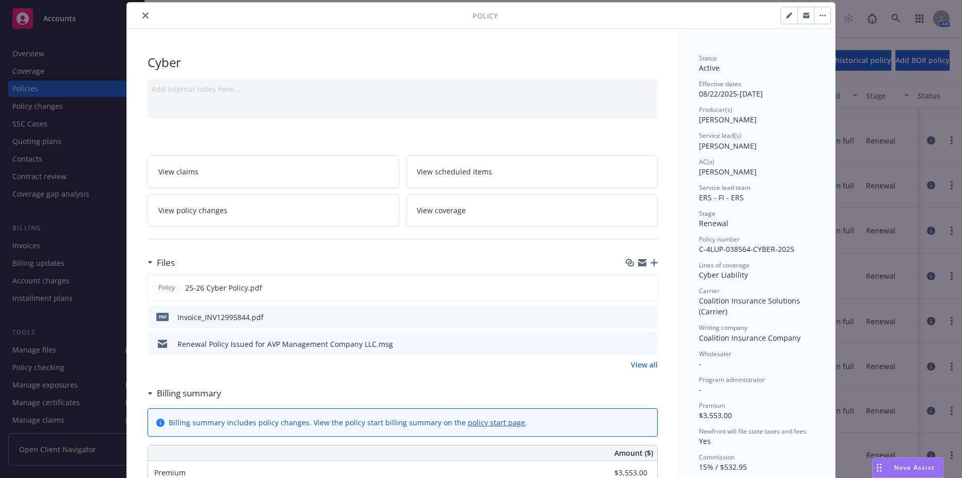
click at [644, 315] on icon "preview file" at bounding box center [647, 316] width 9 height 7
click at [35, 192] on div "Policy Cyber Add internal notes here... View claims View scheduled items View p…" at bounding box center [481, 239] width 962 height 478
click at [145, 18] on button "close" at bounding box center [145, 15] width 12 height 12
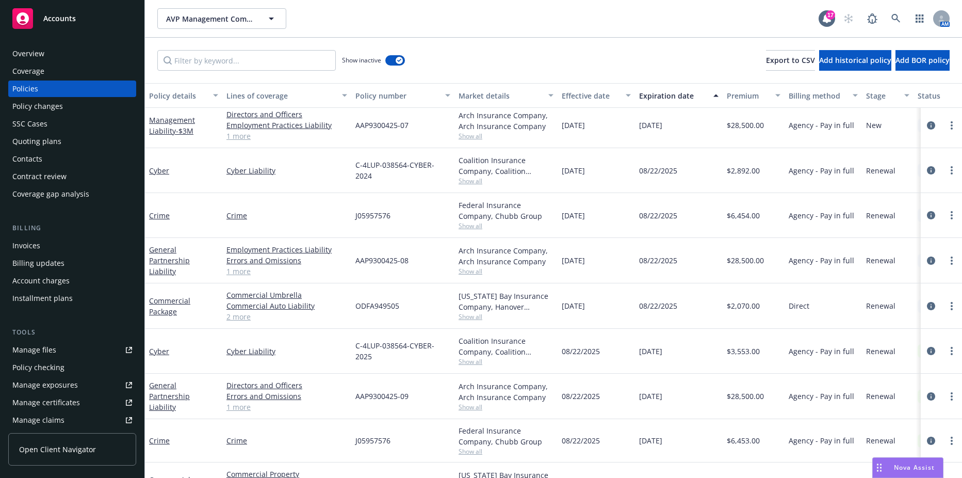
scroll to position [414, 0]
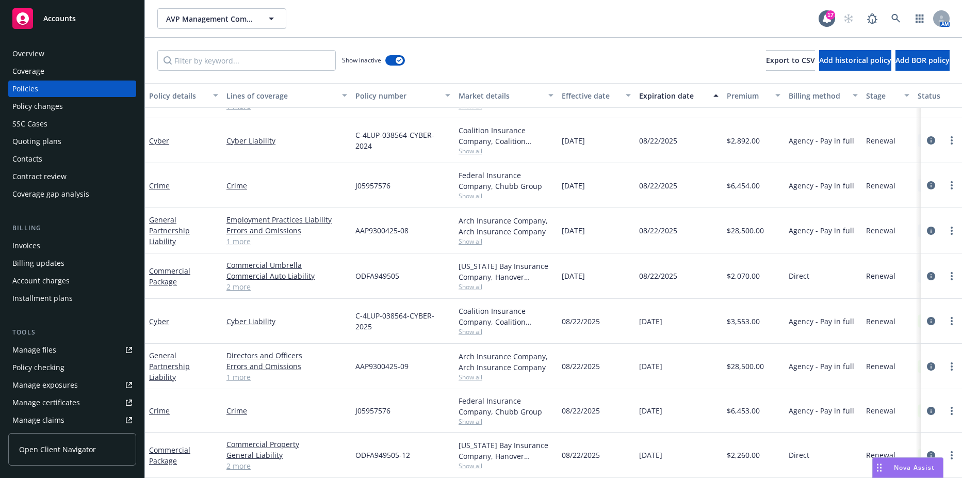
click at [30, 250] on div "Invoices" at bounding box center [26, 245] width 28 height 17
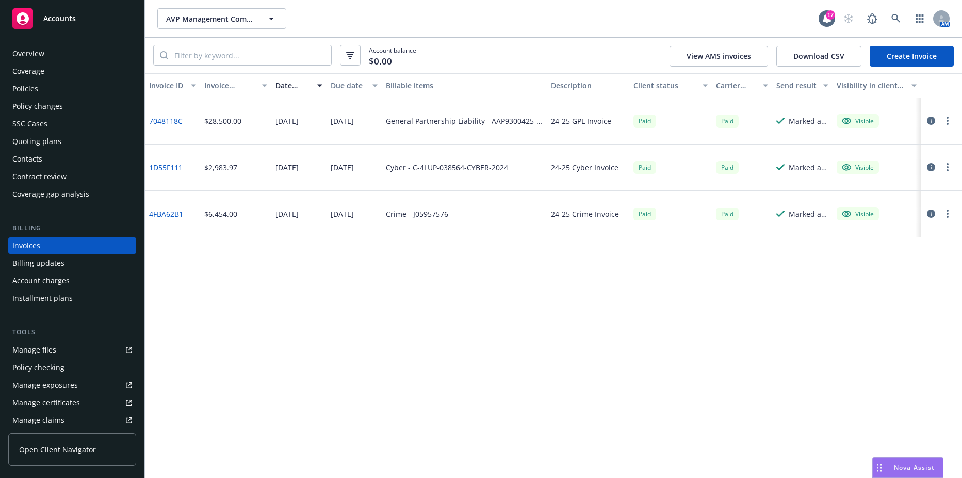
click at [886, 53] on link "Create Invoice" at bounding box center [911, 56] width 84 height 21
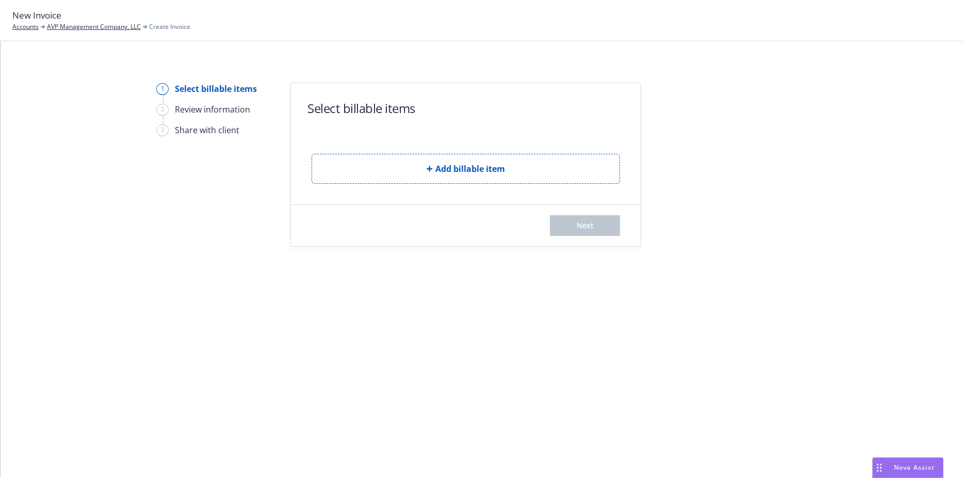
click at [417, 173] on button "Add billable item" at bounding box center [465, 169] width 308 height 30
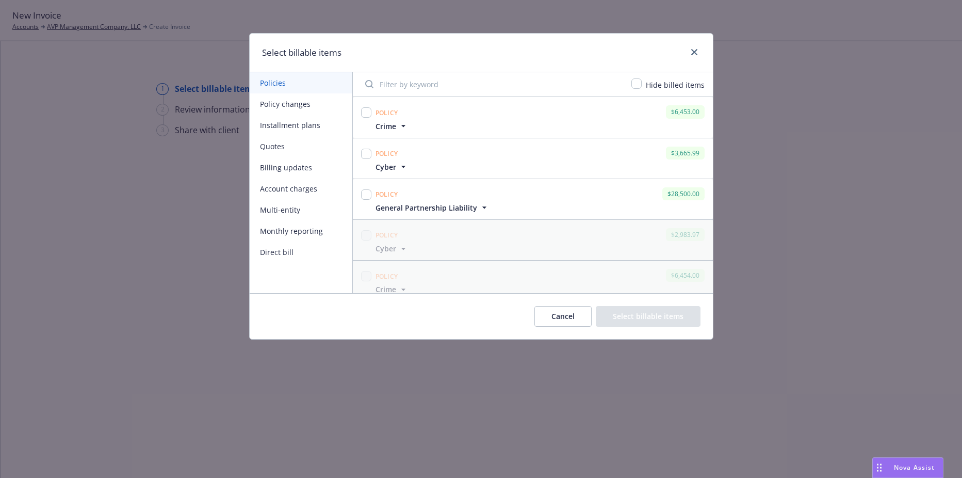
click at [372, 113] on div at bounding box center [366, 117] width 14 height 28
click at [365, 112] on input "checkbox" at bounding box center [366, 112] width 10 height 10
checkbox input "true"
click at [363, 144] on div at bounding box center [366, 158] width 14 height 28
click at [364, 152] on input "checkbox" at bounding box center [366, 154] width 10 height 10
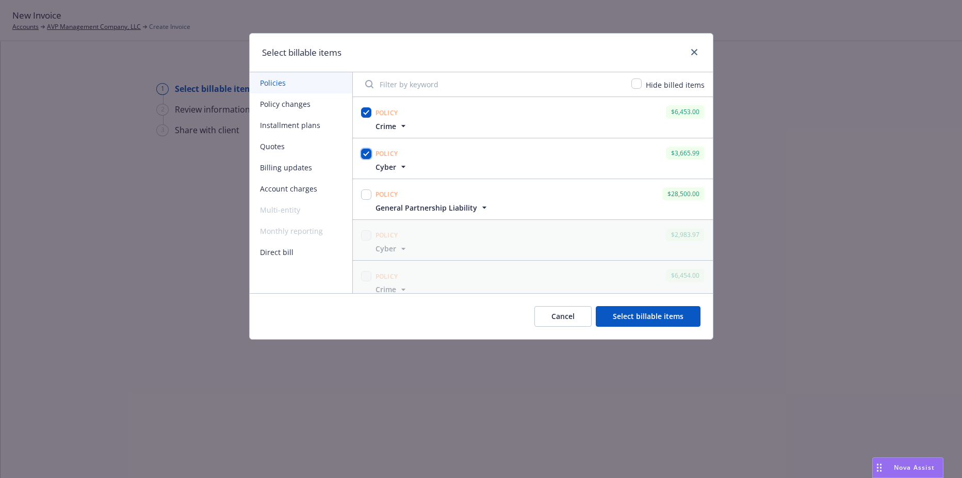
checkbox input "true"
click at [366, 201] on div at bounding box center [366, 194] width 10 height 14
click at [368, 198] on input "checkbox" at bounding box center [366, 194] width 10 height 10
checkbox input "true"
click at [664, 328] on div "Cancel Select billable items" at bounding box center [481, 316] width 463 height 46
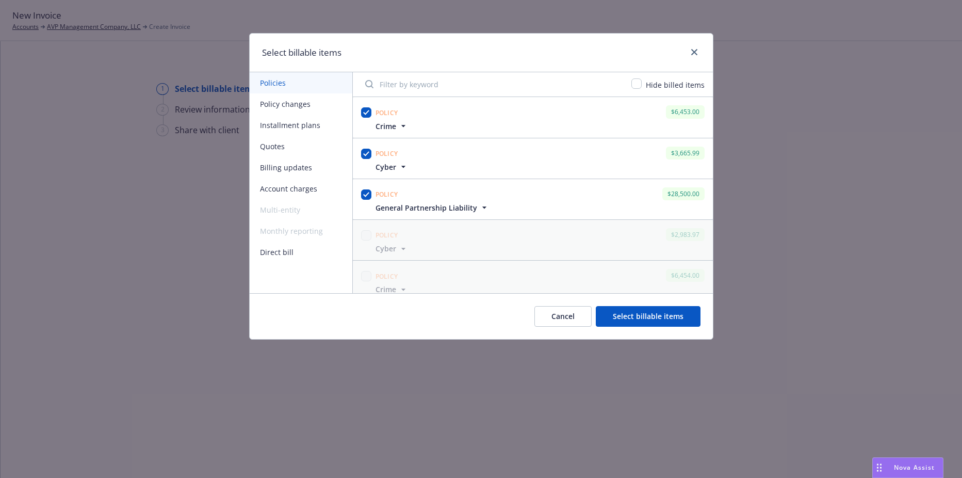
click at [662, 319] on button "Select billable items" at bounding box center [648, 316] width 105 height 21
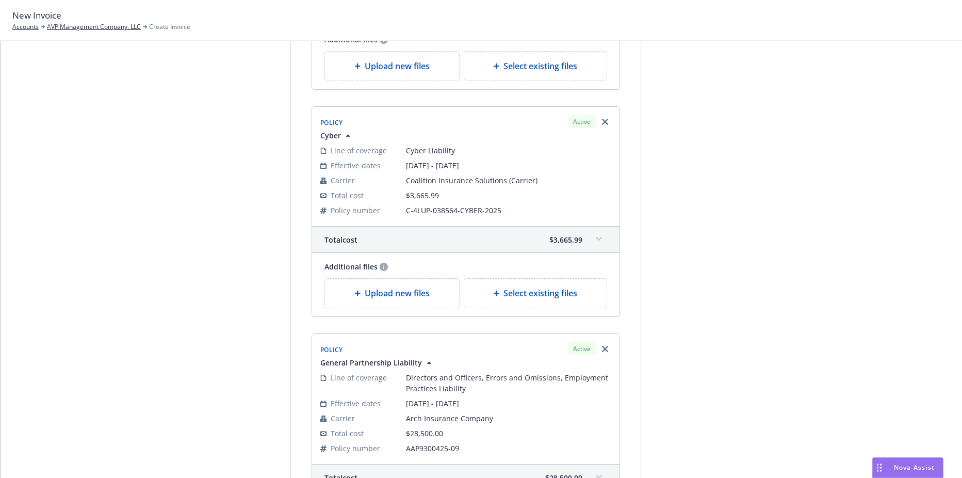
scroll to position [485, 0]
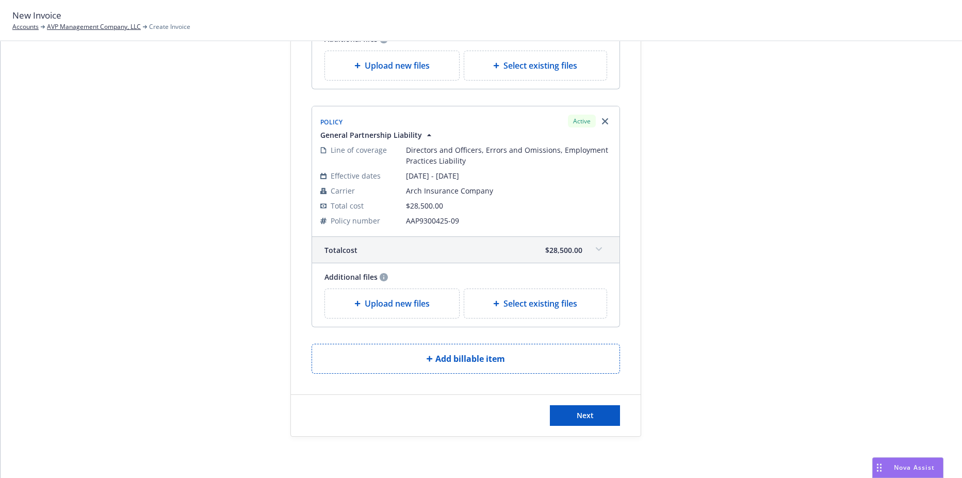
click at [580, 436] on div "Select billable items Policy Active Crime Line of coverage Crime Effective date…" at bounding box center [465, 16] width 351 height 839
click at [579, 419] on span "Next" at bounding box center [585, 415] width 17 height 10
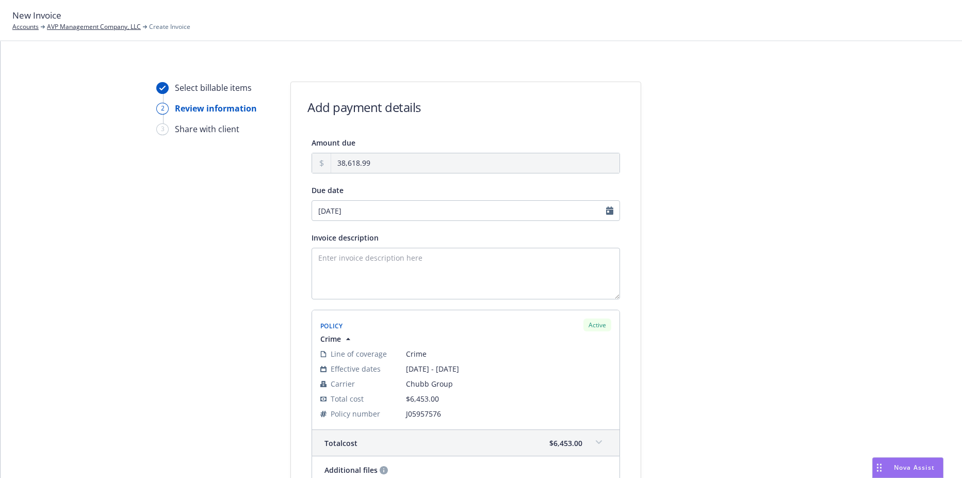
scroll to position [0, 0]
select select "September"
select select "2025"
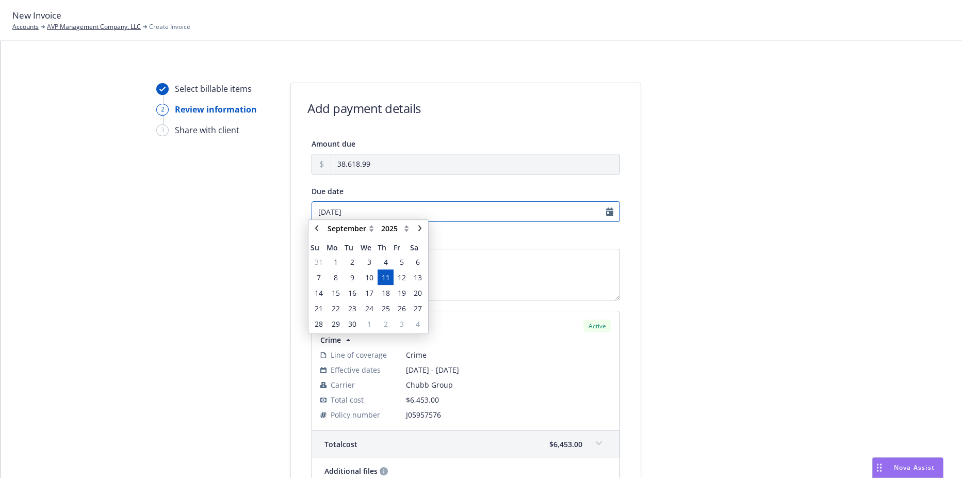
click at [364, 214] on input "09/11/2025" at bounding box center [465, 211] width 308 height 21
click at [398, 281] on span "12" at bounding box center [402, 281] width 8 height 11
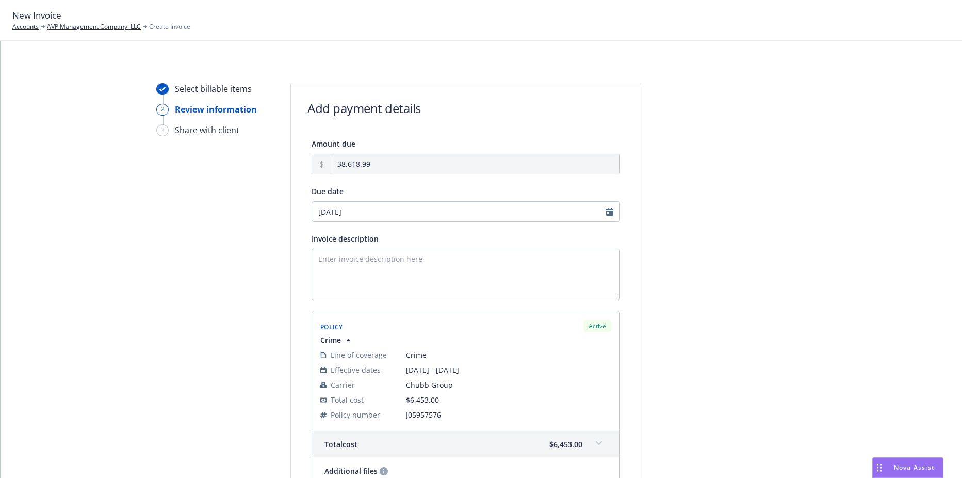
type input "[DATE]"
click at [382, 265] on textarea "Invoice description" at bounding box center [465, 275] width 308 height 52
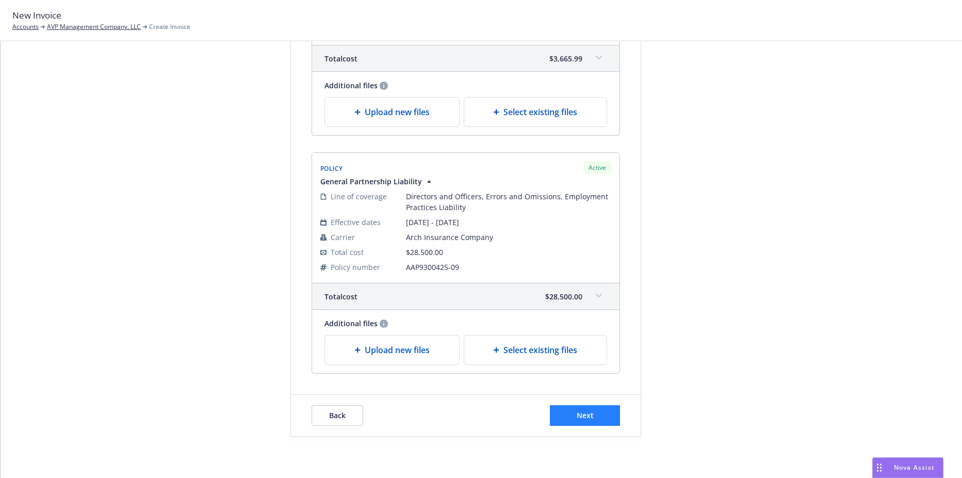
type textarea "2025 Crime, Cyber, GPL"
click at [589, 422] on button "Next" at bounding box center [585, 415] width 70 height 21
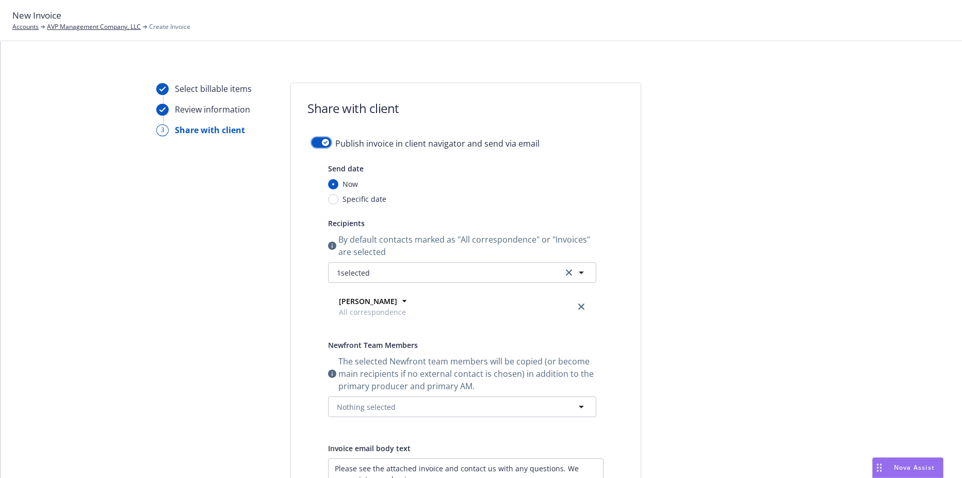
click at [323, 143] on icon "button" at bounding box center [325, 142] width 4 height 3
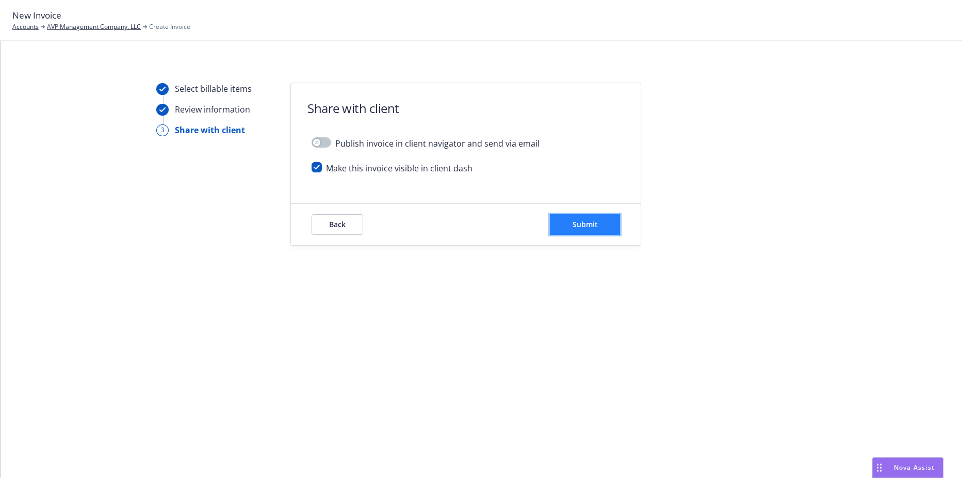
click at [552, 225] on button "Submit" at bounding box center [585, 224] width 70 height 21
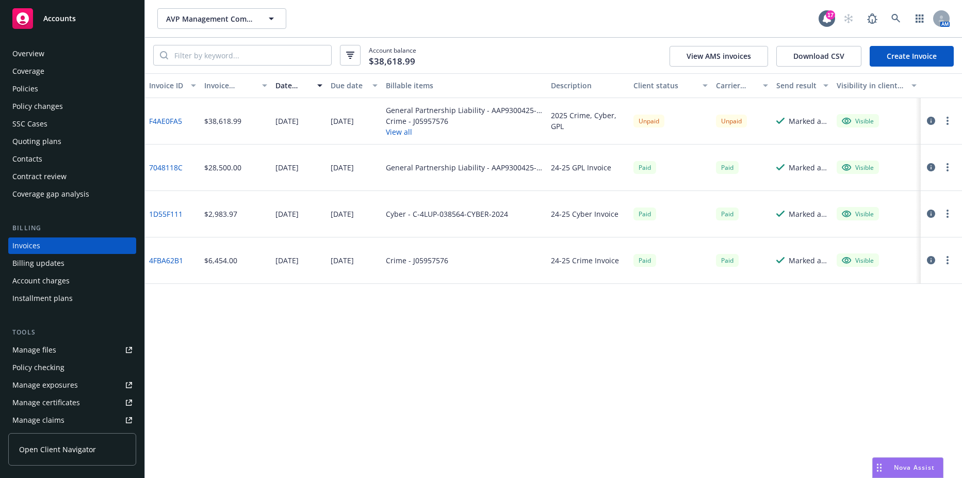
click at [167, 117] on link "F4AE0FA5" at bounding box center [165, 121] width 33 height 11
click at [61, 91] on div "Policies" at bounding box center [72, 88] width 120 height 17
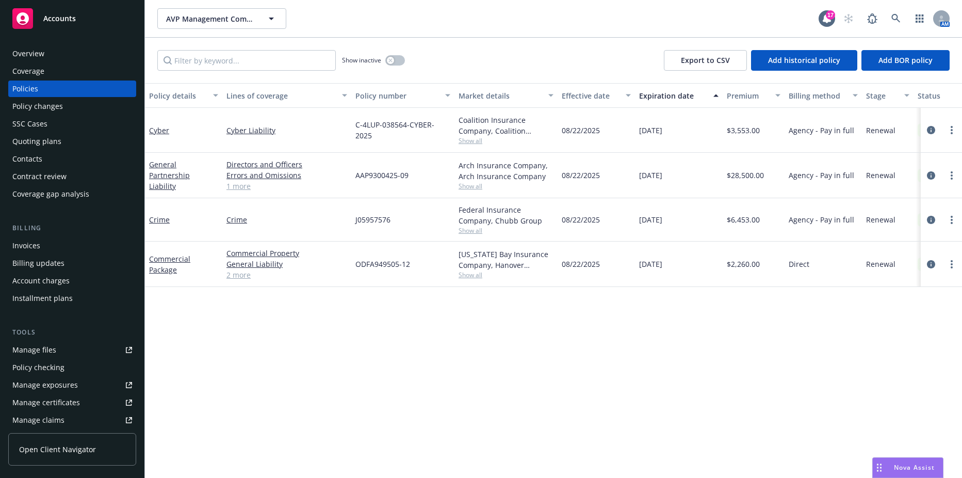
click at [57, 356] on link "Manage files" at bounding box center [72, 349] width 128 height 17
click at [161, 217] on link "Crime" at bounding box center [159, 220] width 21 height 10
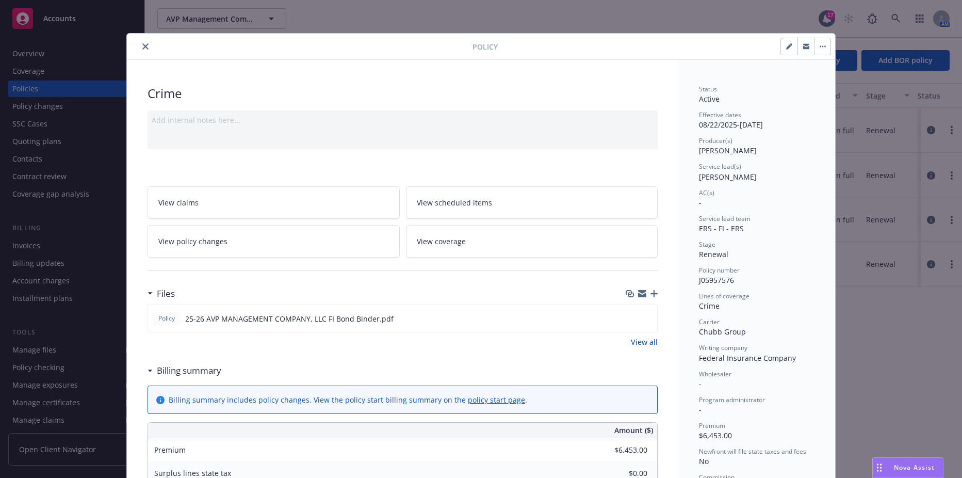
click at [142, 47] on icon "close" at bounding box center [145, 46] width 6 height 6
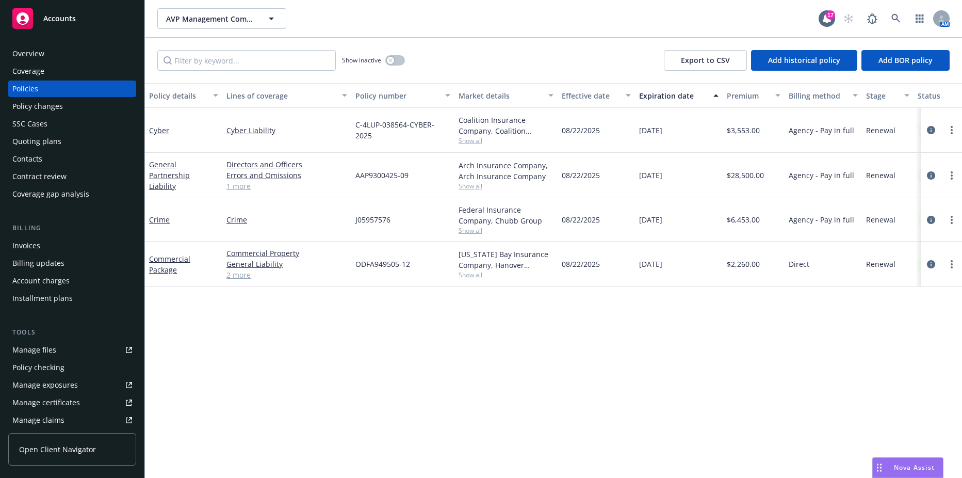
click at [38, 252] on div "Invoices" at bounding box center [26, 245] width 28 height 17
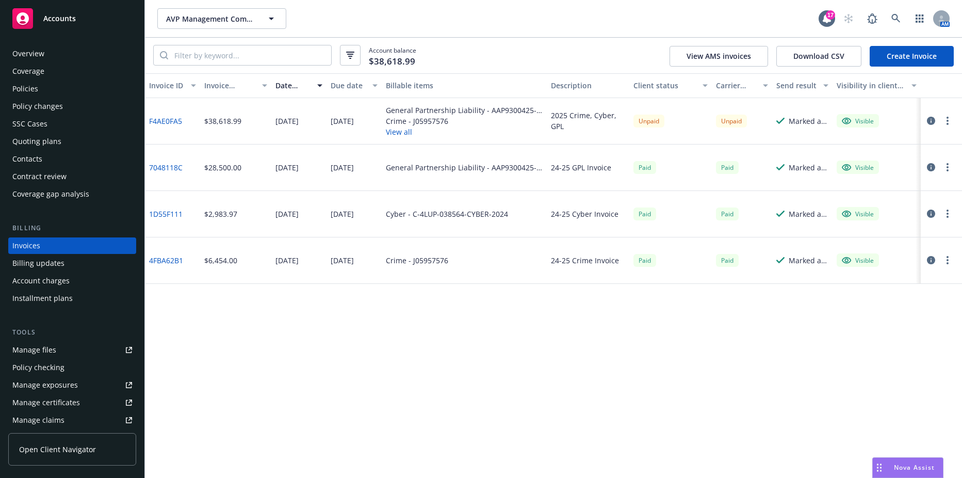
click at [950, 119] on button "button" at bounding box center [947, 120] width 12 height 12
click at [887, 266] on link "Copy logging email" at bounding box center [886, 265] width 131 height 21
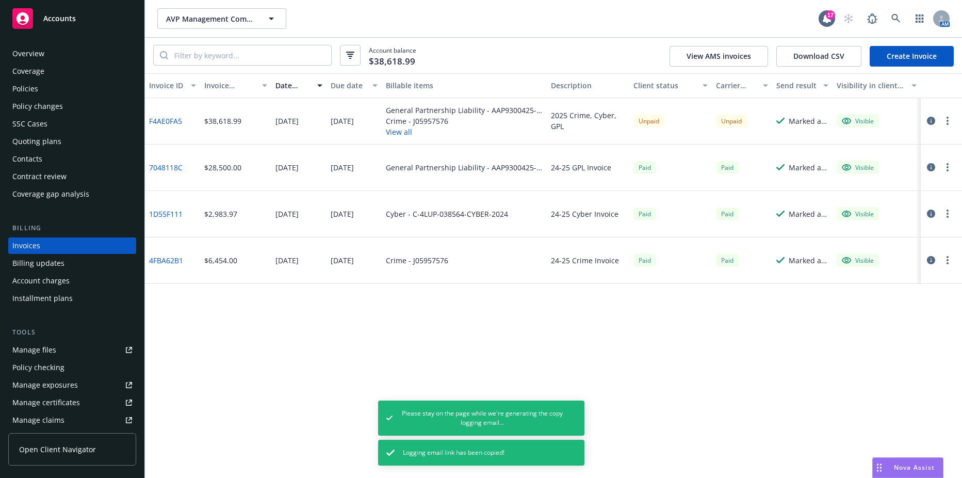
click at [85, 154] on div "Contacts" at bounding box center [72, 159] width 120 height 17
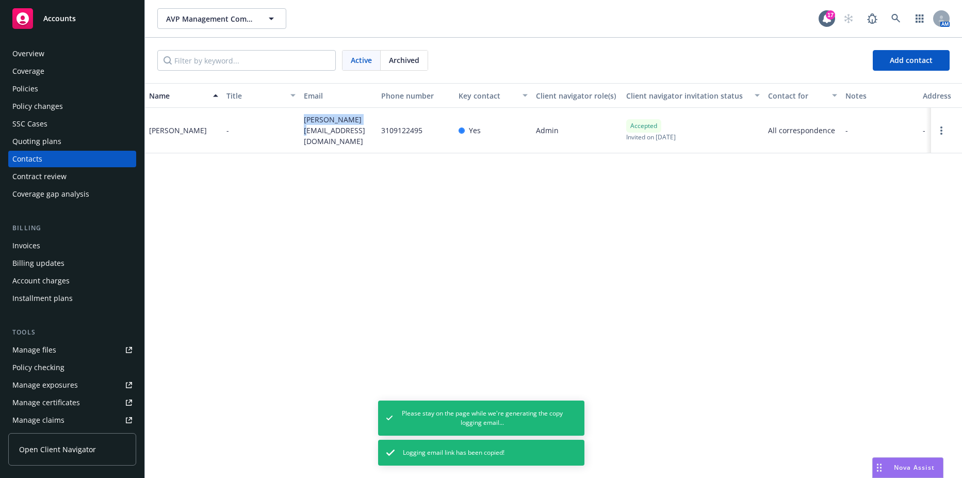
drag, startPoint x: 301, startPoint y: 126, endPoint x: 360, endPoint y: 126, distance: 59.3
click at [360, 126] on div "gareth@acre.vc" at bounding box center [338, 130] width 77 height 45
drag, startPoint x: 360, startPoint y: 126, endPoint x: 341, endPoint y: 127, distance: 19.1
copy span "gareth@acre.vc"
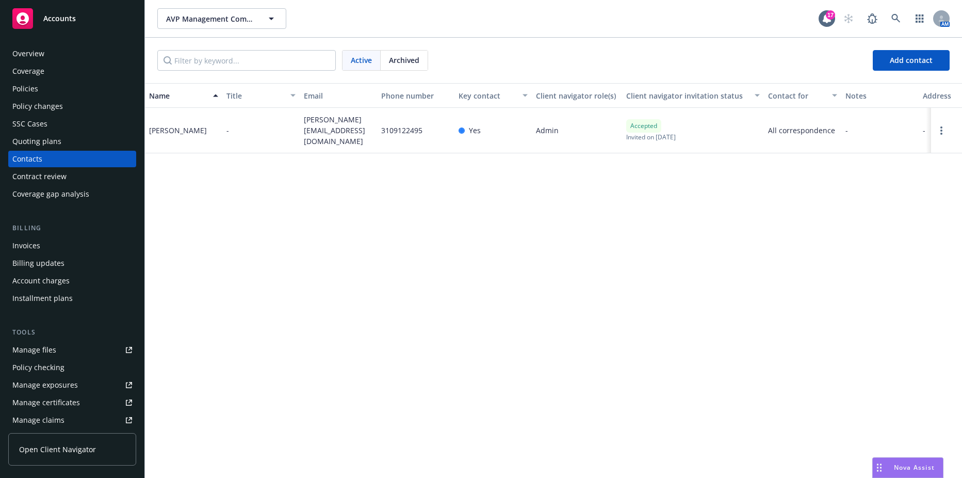
click at [54, 85] on div "Policies" at bounding box center [72, 88] width 120 height 17
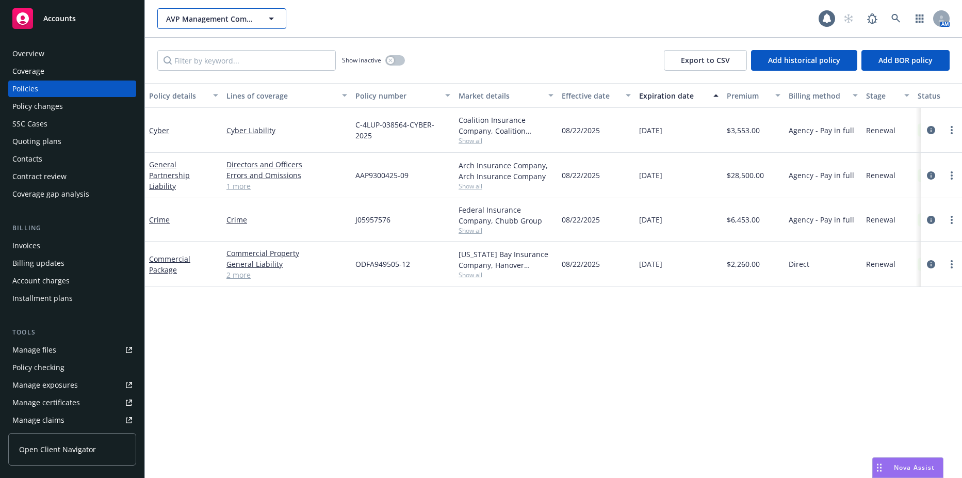
click at [223, 26] on button "AVP Management Company, LLC" at bounding box center [221, 18] width 129 height 21
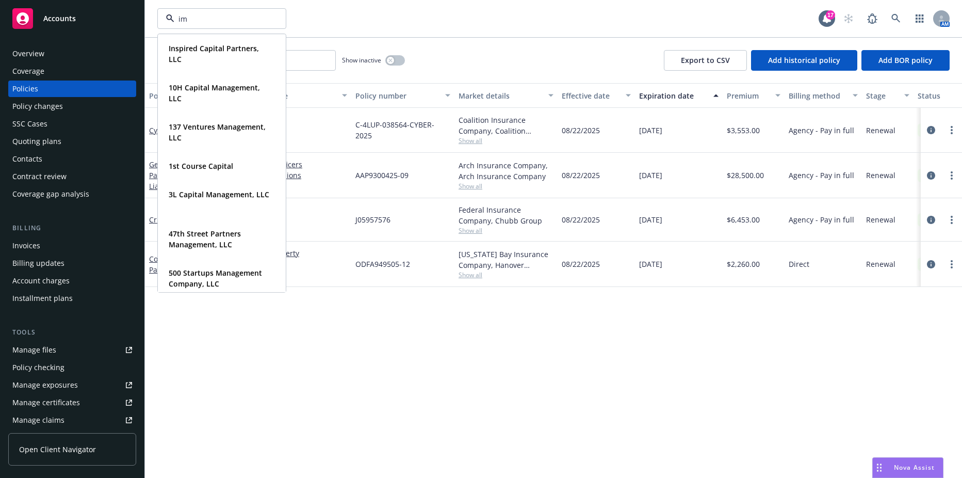
type input "imm"
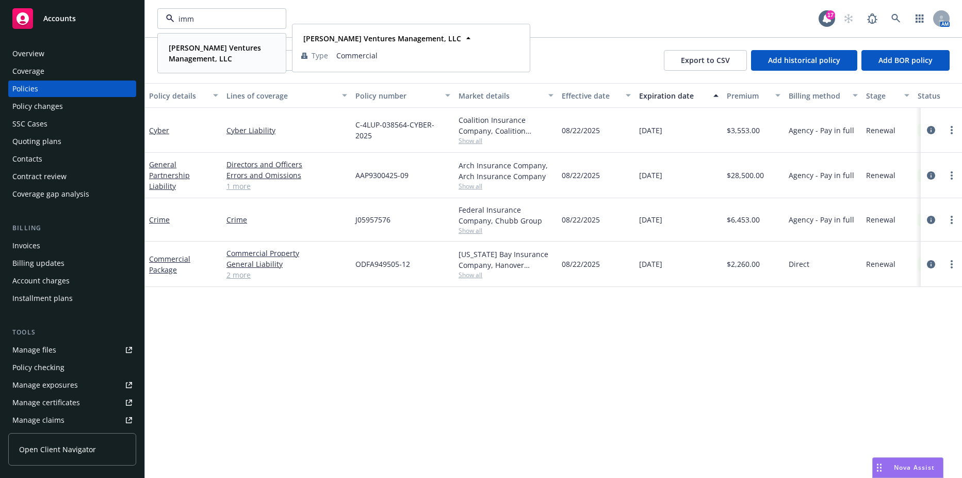
click at [204, 38] on div "Immad Akhund Ventures Management, LLC Type Commercial" at bounding box center [221, 53] width 127 height 38
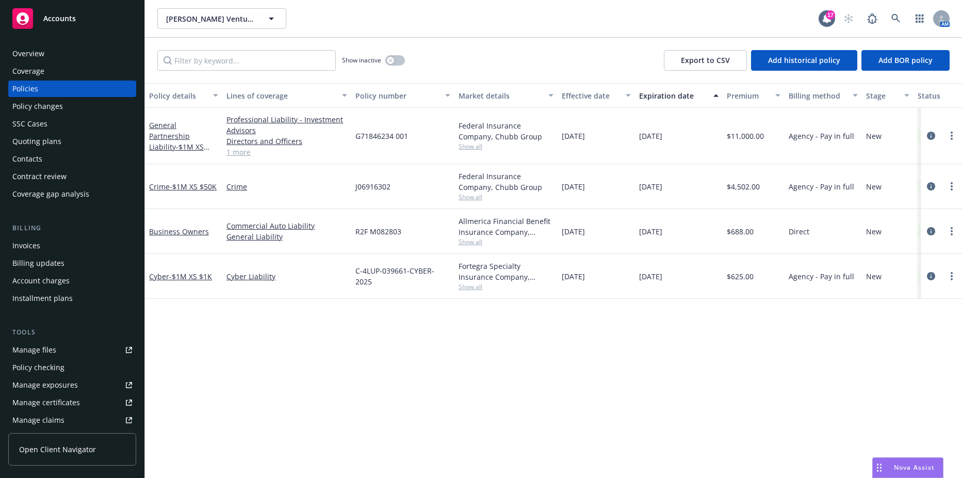
click at [46, 158] on div "Contacts" at bounding box center [72, 159] width 120 height 17
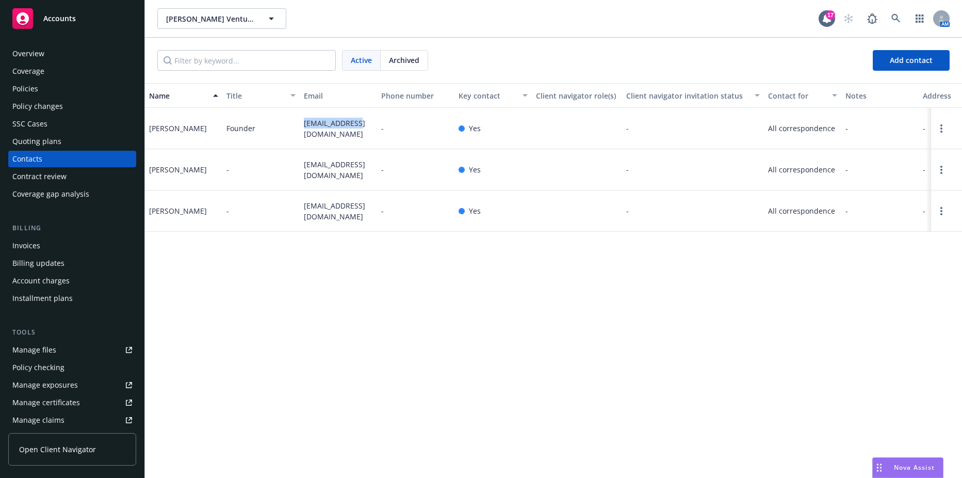
drag, startPoint x: 302, startPoint y: 127, endPoint x: 369, endPoint y: 130, distance: 67.1
click at [369, 130] on div "immad@immad.vc" at bounding box center [338, 128] width 77 height 41
drag, startPoint x: 369, startPoint y: 130, endPoint x: 352, endPoint y: 130, distance: 17.5
copy span "immad@immad.vc"
click at [61, 78] on div "Coverage" at bounding box center [72, 71] width 120 height 17
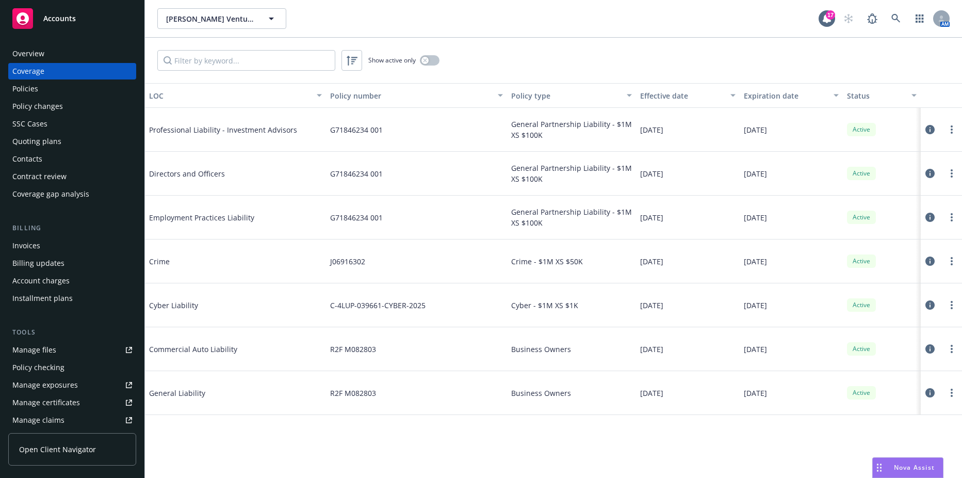
click at [41, 91] on div "Policies" at bounding box center [72, 88] width 120 height 17
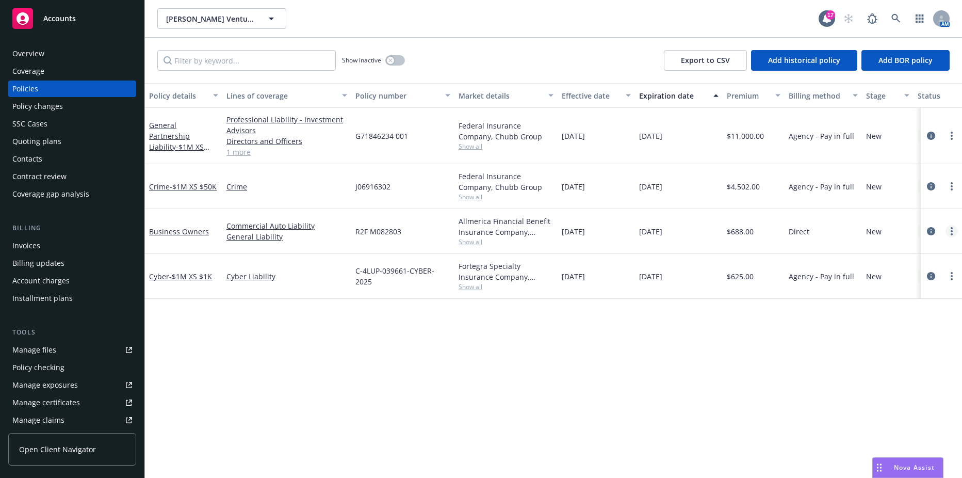
click at [952, 231] on link "more" at bounding box center [951, 231] width 12 height 12
click at [896, 376] on link "Copy logging email" at bounding box center [896, 376] width 121 height 21
click at [224, 23] on span "Immad Akhund Ventures Management, LLC" at bounding box center [210, 18] width 89 height 11
type input "fny holdings"
click at [202, 32] on div "fny holdings FNY Holdings, LLC Type Commercial FEIN 82-4559021 17 AM" at bounding box center [553, 18] width 817 height 37
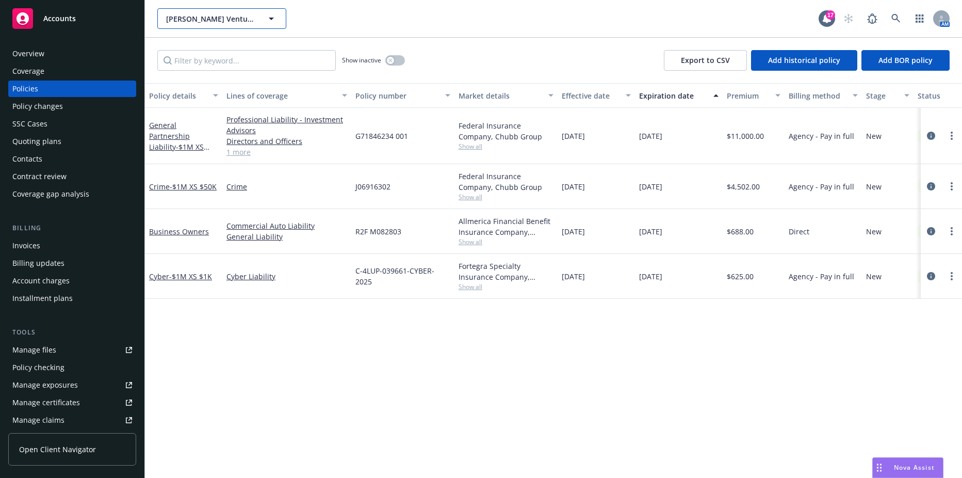
click at [204, 21] on span "Immad Akhund Ventures Management, LLC" at bounding box center [210, 18] width 89 height 11
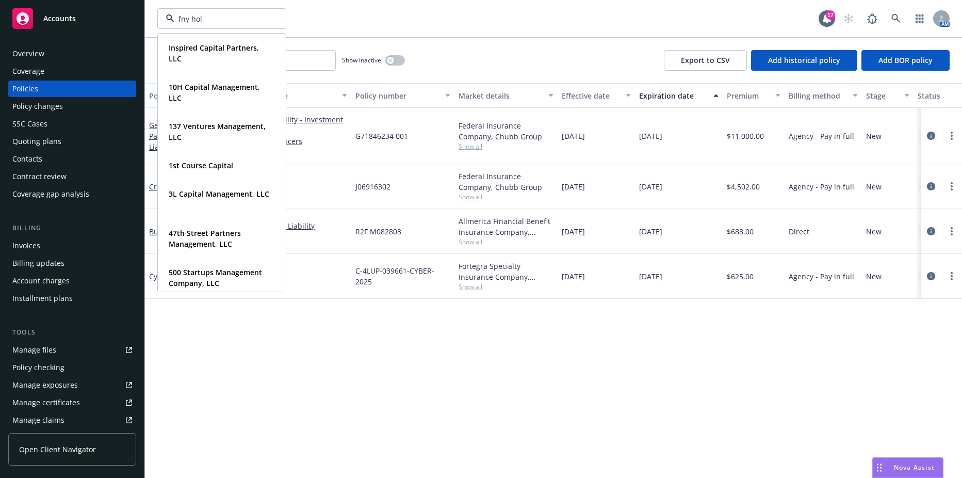
type input "fny hold"
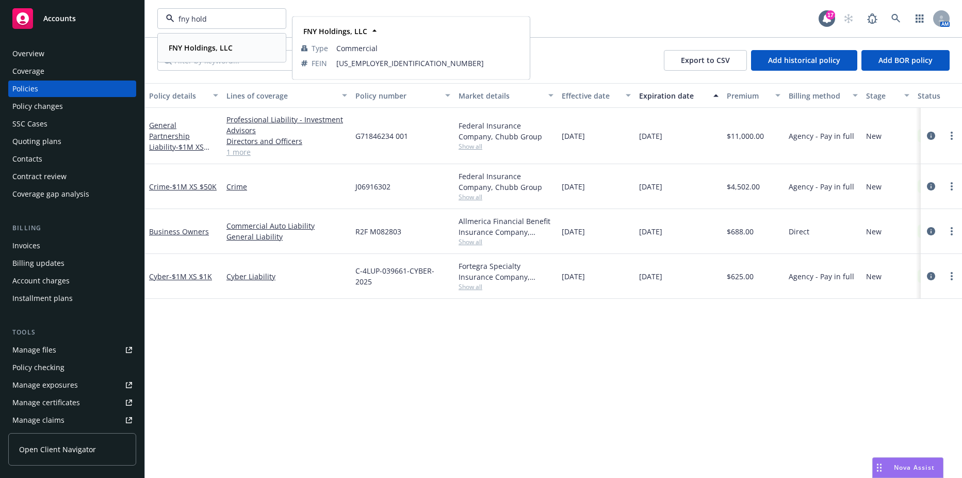
click at [201, 56] on div "FNY Holdings, LLC Type Commercial FEIN 82-4559021" at bounding box center [221, 47] width 127 height 27
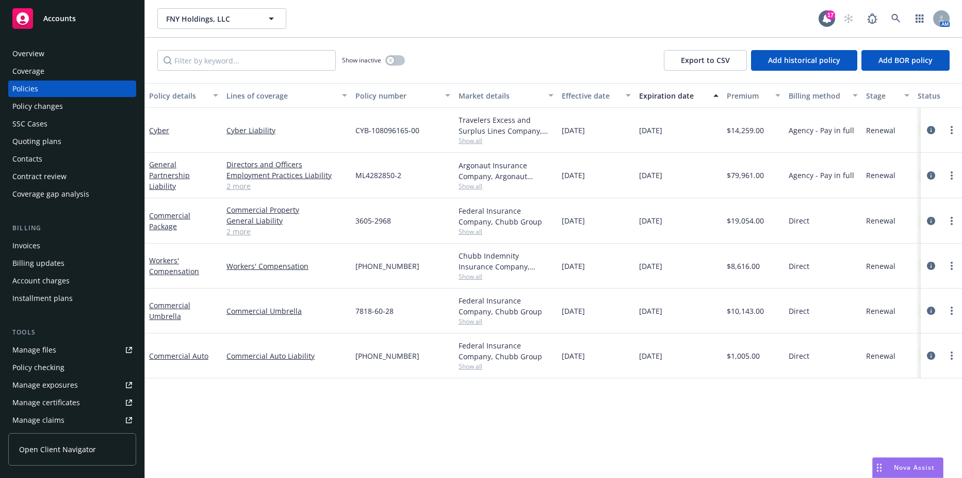
click at [14, 166] on div "Contacts" at bounding box center [27, 159] width 30 height 17
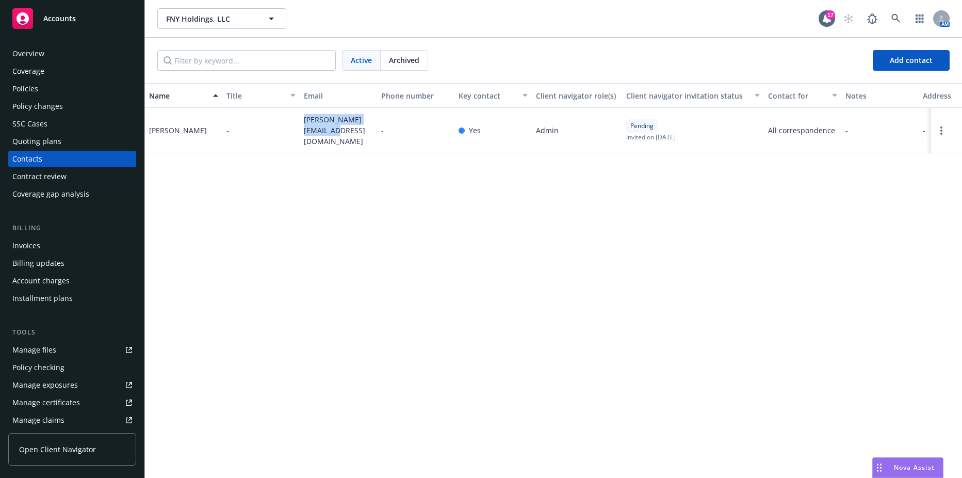
drag, startPoint x: 323, startPoint y: 134, endPoint x: 297, endPoint y: 115, distance: 32.6
click at [297, 115] on div "Shawn Fischman - s.fischman@firstny.com - Yes Admin Pending Invited on April 2,…" at bounding box center [553, 130] width 817 height 45
drag, startPoint x: 297, startPoint y: 115, endPoint x: 309, endPoint y: 119, distance: 13.0
copy div "s.fischman@firstny.com"
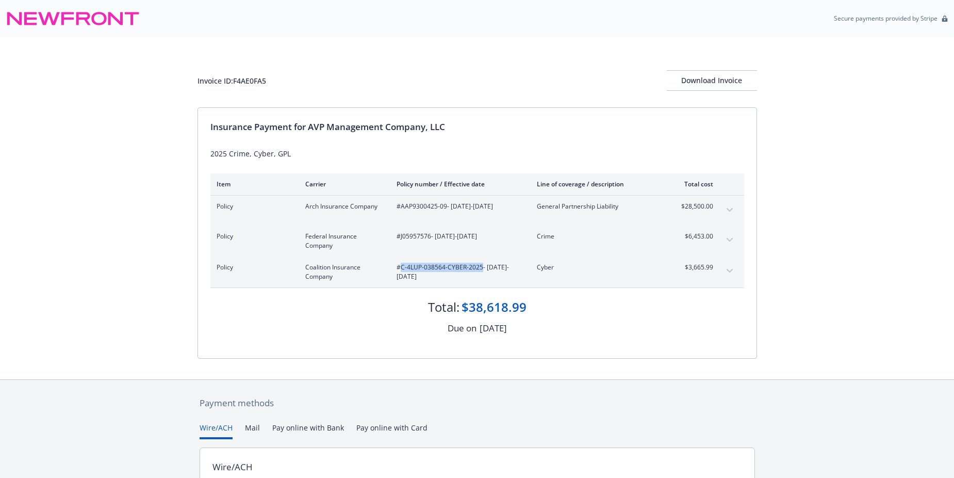
drag, startPoint x: 399, startPoint y: 265, endPoint x: 482, endPoint y: 269, distance: 82.6
click at [482, 269] on span "#C-4LUP-038564-CYBER-2025 - [DATE]-[DATE]" at bounding box center [459, 271] width 124 height 19
drag, startPoint x: 482, startPoint y: 269, endPoint x: 471, endPoint y: 267, distance: 10.5
copy span "C-4LUP-038564-CYBER-2025"
click at [413, 237] on span "#J05957576 - [DATE]-[DATE]" at bounding box center [459, 236] width 124 height 9
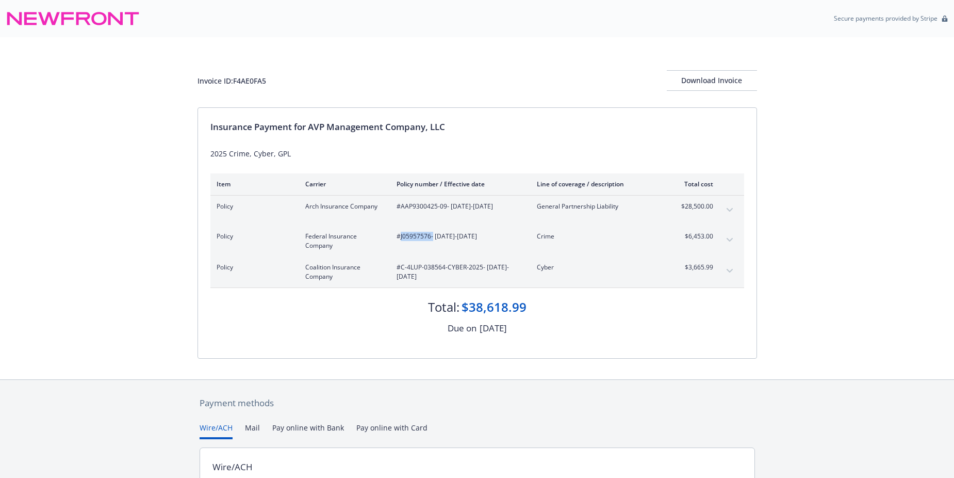
click at [413, 237] on span "#J05957576 - [DATE]-[DATE]" at bounding box center [459, 236] width 124 height 9
copy span "J05957576"
drag, startPoint x: 398, startPoint y: 205, endPoint x: 446, endPoint y: 207, distance: 48.0
click at [446, 207] on span "#AAP9300425-09 - 08/22/2025-08/22/2026" at bounding box center [459, 206] width 124 height 9
click at [443, 207] on span "#AAP9300425-09 - 08/22/2025-08/22/2026" at bounding box center [459, 206] width 124 height 9
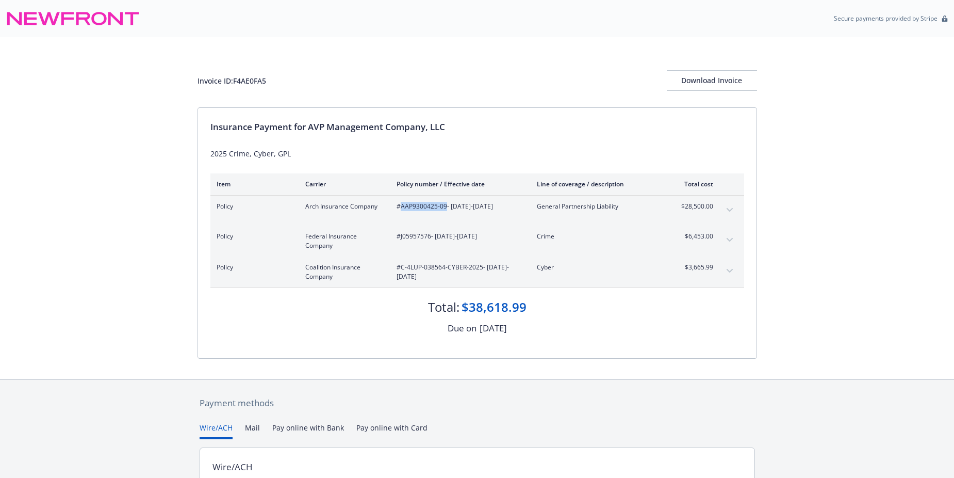
drag, startPoint x: 446, startPoint y: 205, endPoint x: 399, endPoint y: 204, distance: 46.9
click at [399, 204] on span "#AAP9300425-09 - 08/22/2025-08/22/2026" at bounding box center [459, 206] width 124 height 9
drag, startPoint x: 399, startPoint y: 204, endPoint x: 404, endPoint y: 204, distance: 5.2
copy span "AAP9300425-09"
drag, startPoint x: 685, startPoint y: 266, endPoint x: 715, endPoint y: 269, distance: 29.6
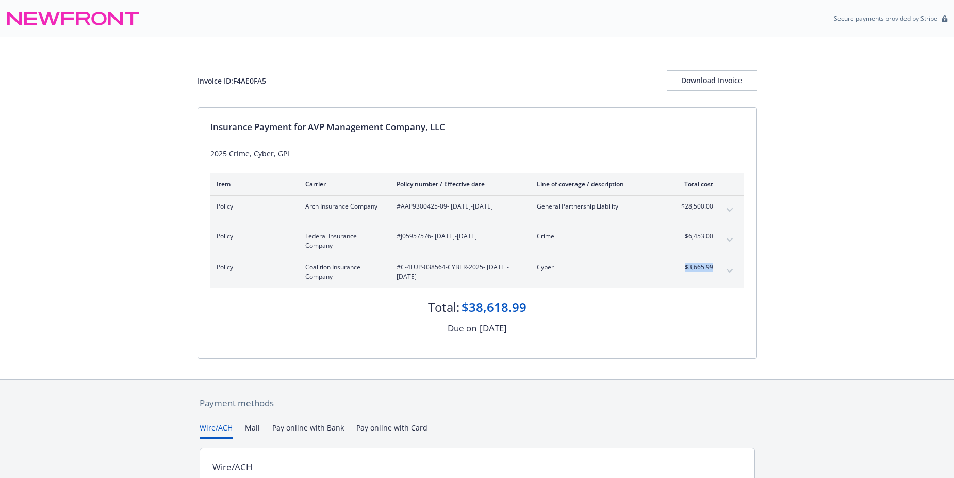
click at [715, 269] on div "Policy Coalition Insurance Company #C-4LUP-038564-CYBER-2025 - 08/22/2025-08/22…" at bounding box center [477, 271] width 534 height 31
drag, startPoint x: 715, startPoint y: 269, endPoint x: 706, endPoint y: 268, distance: 8.3
copy span "$3,665.99"
drag, startPoint x: 682, startPoint y: 236, endPoint x: 716, endPoint y: 238, distance: 33.6
click at [716, 238] on div "Policy Federal Insurance Company #J05957576 - 08/22/2025-08/22/2026 Crime $6,45…" at bounding box center [477, 240] width 534 height 31
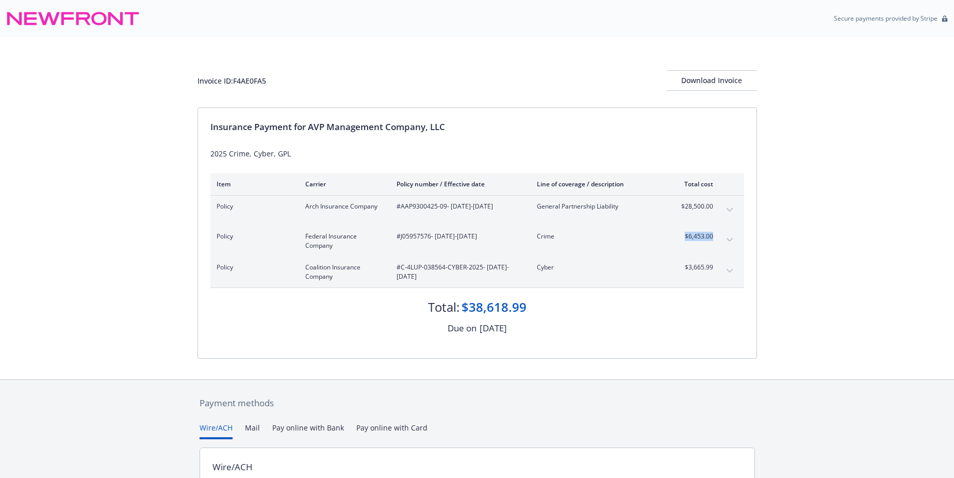
drag, startPoint x: 716, startPoint y: 238, endPoint x: 711, endPoint y: 237, distance: 5.3
copy span "$6,453.00"
drag, startPoint x: 663, startPoint y: 200, endPoint x: 671, endPoint y: 201, distance: 7.9
click at [663, 200] on div "Policy Arch Insurance Company #AAP9300425-09 - 08/22/2025-08/22/2026 General Pa…" at bounding box center [477, 210] width 534 height 30
drag, startPoint x: 672, startPoint y: 204, endPoint x: 729, endPoint y: 205, distance: 57.2
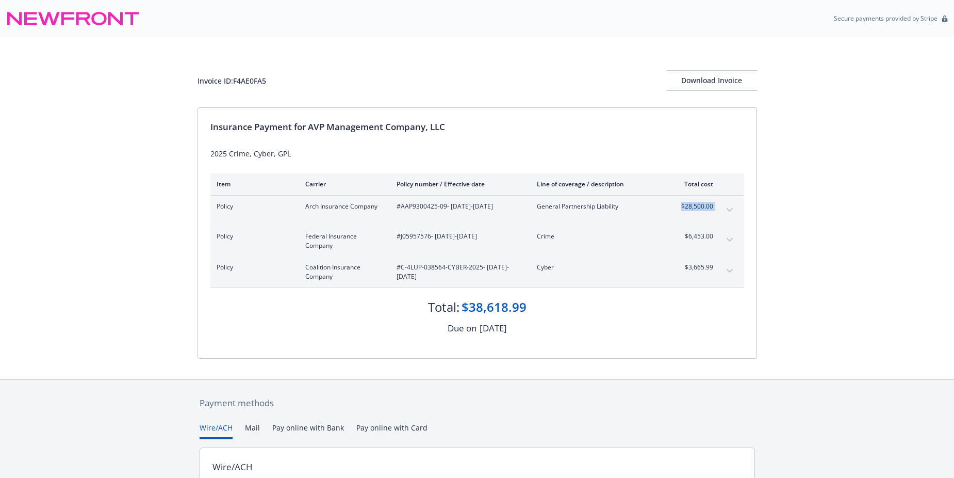
click at [729, 205] on div "Policy Arch Insurance Company #AAP9300425-09 - 08/22/2025-08/22/2026 General Pa…" at bounding box center [477, 210] width 534 height 30
drag, startPoint x: 729, startPoint y: 205, endPoint x: 705, endPoint y: 205, distance: 24.2
copy tbody "$28,500.00 Premium"
drag, startPoint x: 309, startPoint y: 128, endPoint x: 449, endPoint y: 130, distance: 139.8
click at [449, 130] on div "Insurance Payment for AVP Management Company, LLC" at bounding box center [477, 126] width 534 height 13
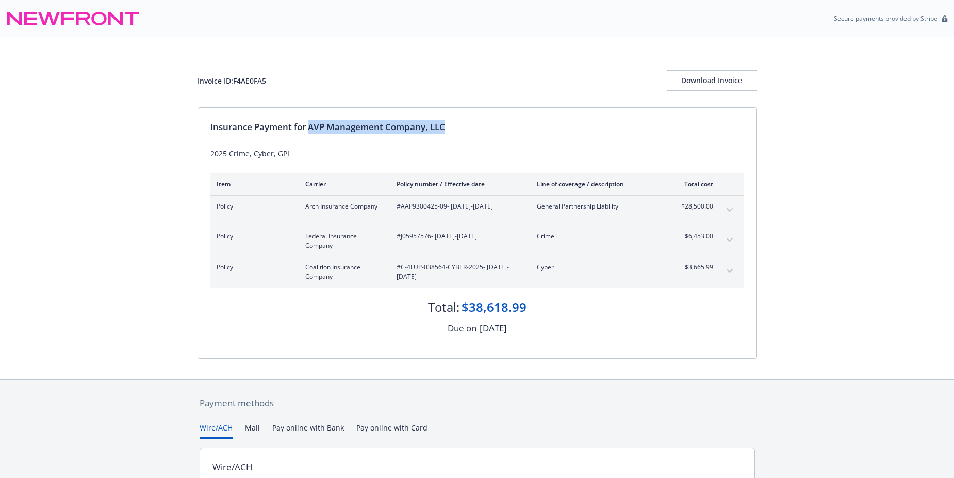
drag, startPoint x: 449, startPoint y: 130, endPoint x: 421, endPoint y: 126, distance: 28.2
copy div "AVP Management Company, LLC"
drag, startPoint x: 266, startPoint y: 82, endPoint x: 205, endPoint y: 79, distance: 60.9
click at [205, 79] on div "Invoice ID: F4AE0FA5" at bounding box center [232, 80] width 69 height 11
drag, startPoint x: 205, startPoint y: 79, endPoint x: 279, endPoint y: 82, distance: 74.3
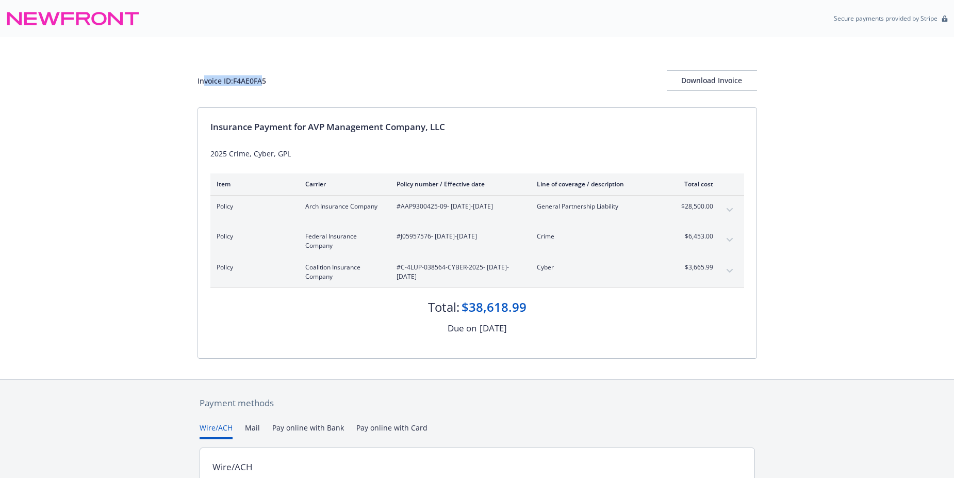
click at [283, 85] on div "Invoice ID: F4AE0FA5 Download Invoice" at bounding box center [478, 80] width 560 height 21
drag, startPoint x: 278, startPoint y: 81, endPoint x: 177, endPoint y: 79, distance: 101.1
click at [177, 79] on div "Invoice ID: F4AE0FA5 Download Invoice Insurance Payment for AVP Management Comp…" at bounding box center [477, 208] width 954 height 342
drag, startPoint x: 177, startPoint y: 79, endPoint x: 246, endPoint y: 77, distance: 69.1
copy div "Invoice ID: F4AE0FA5"
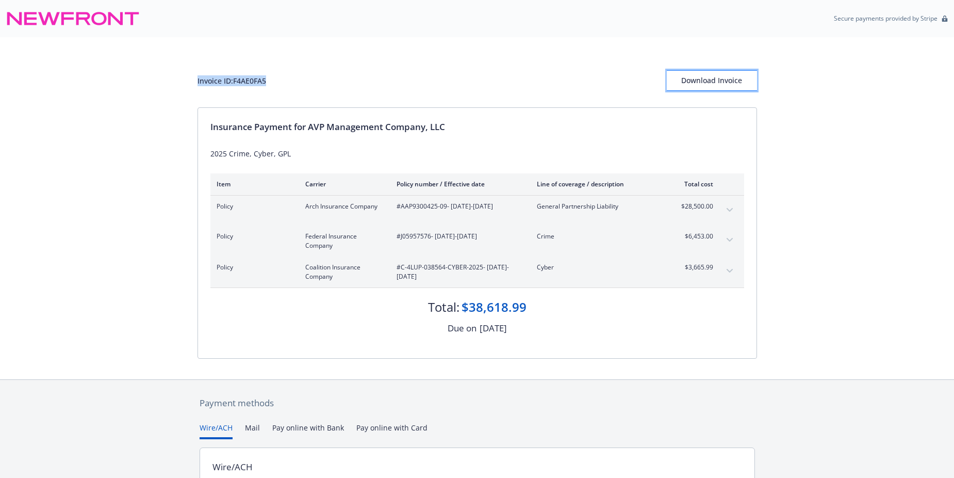
click at [702, 79] on div "Download Invoice" at bounding box center [712, 81] width 90 height 20
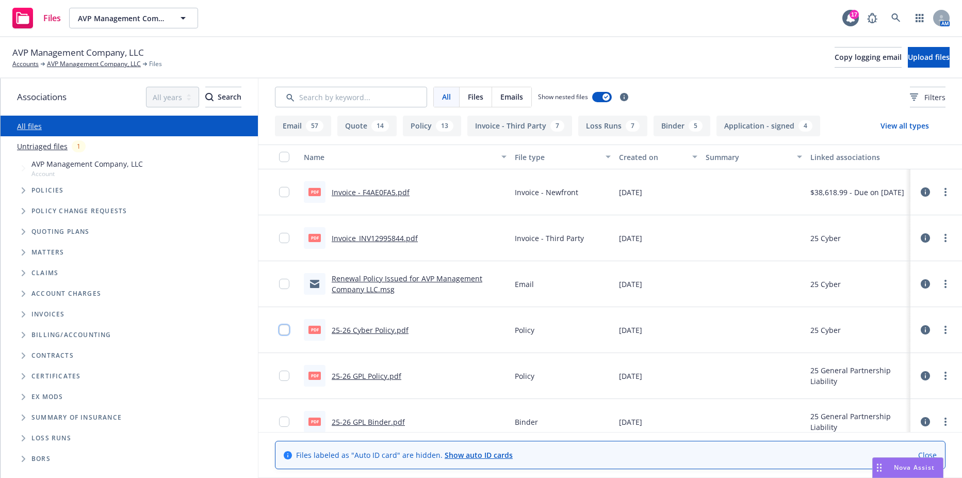
click at [286, 328] on input "checkbox" at bounding box center [284, 329] width 10 height 10
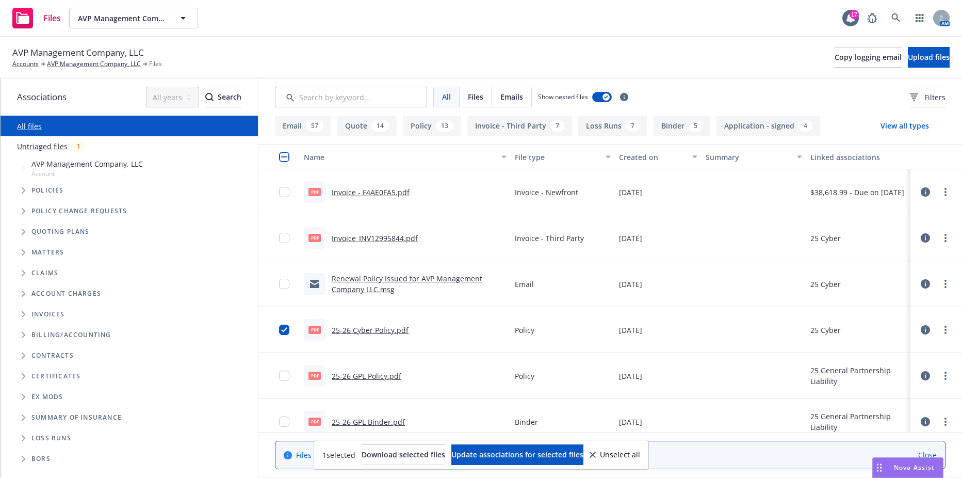
click at [286, 382] on div at bounding box center [287, 375] width 17 height 33
click at [286, 376] on input "checkbox" at bounding box center [284, 375] width 10 height 10
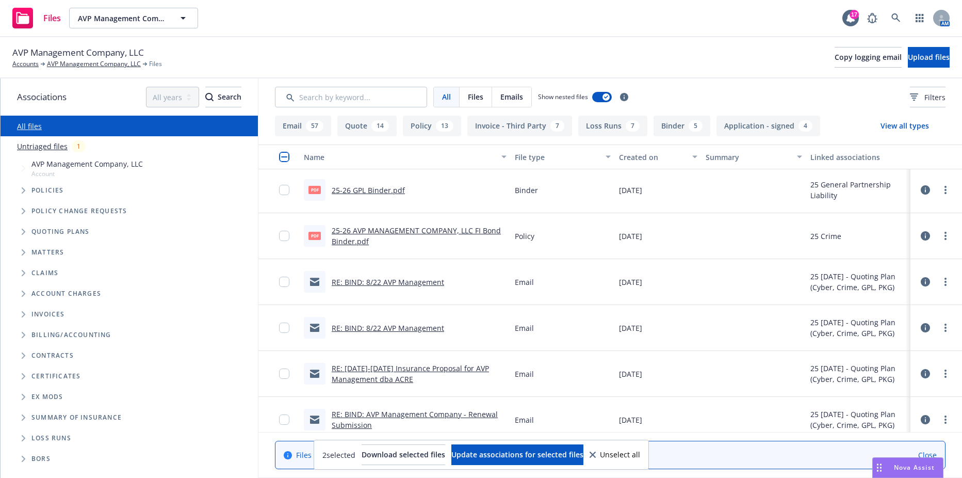
scroll to position [206, 0]
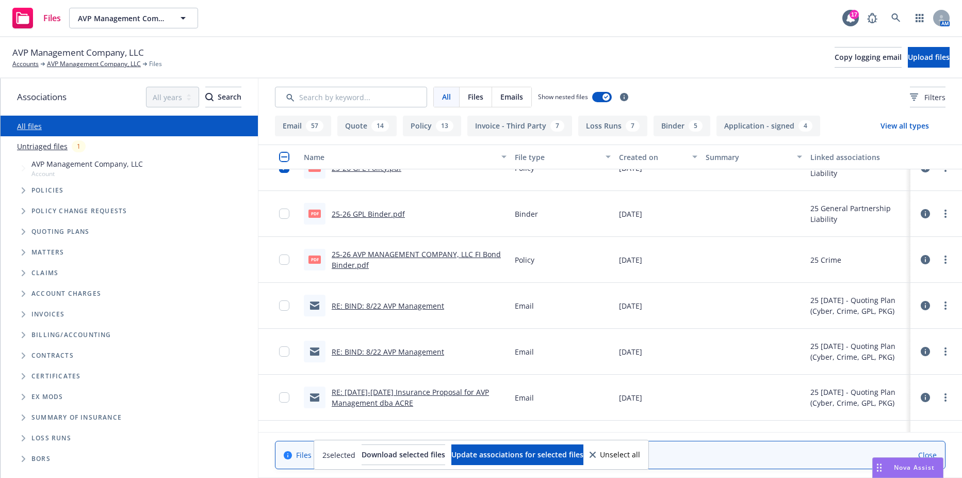
click at [278, 257] on div at bounding box center [278, 260] width 41 height 46
click at [284, 258] on input "checkbox" at bounding box center [284, 259] width 10 height 10
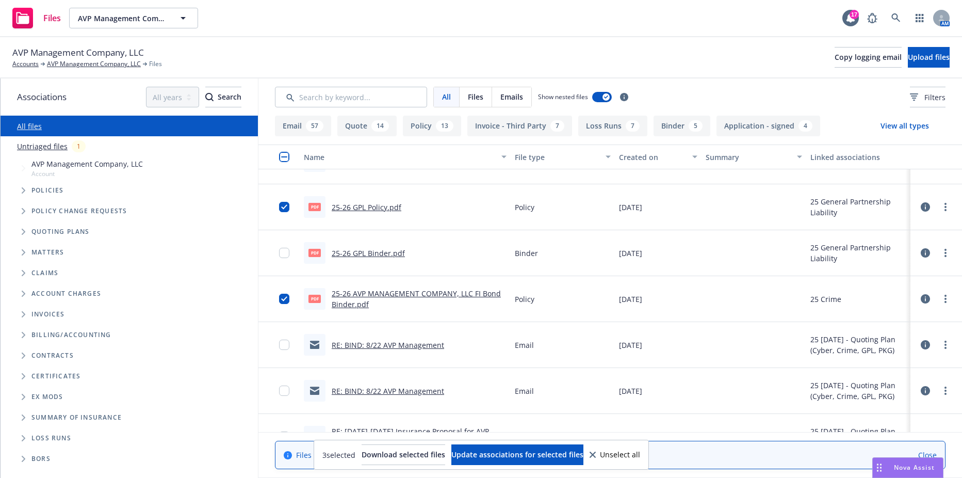
scroll to position [103, 0]
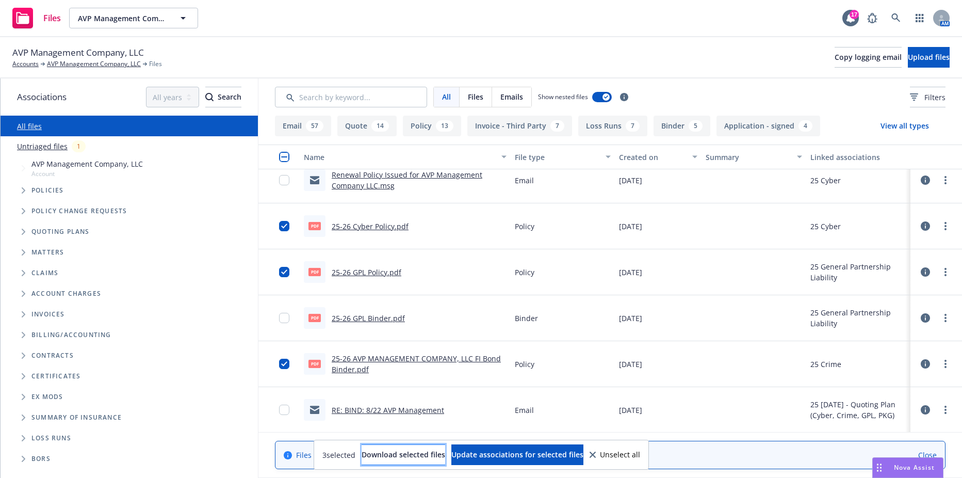
click at [391, 457] on span "Download selected files" at bounding box center [403, 454] width 84 height 10
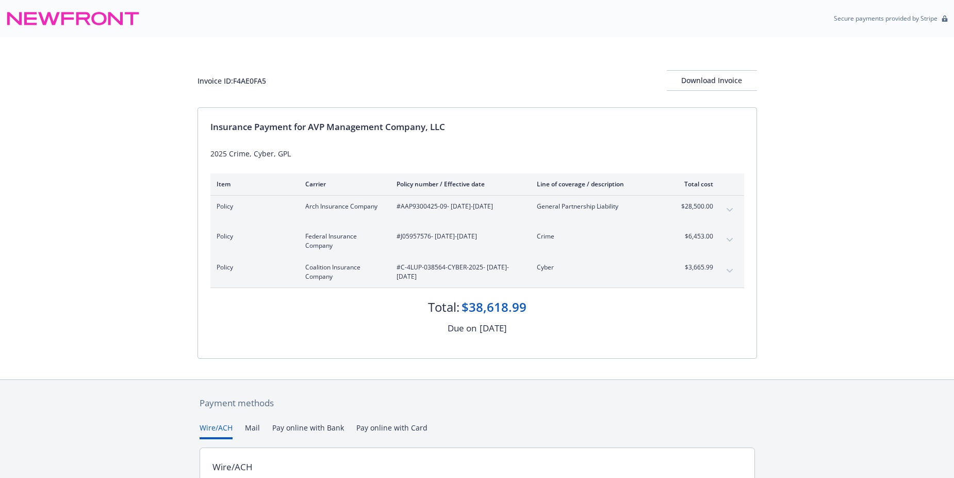
click at [732, 212] on button "expand content" at bounding box center [729, 210] width 17 height 17
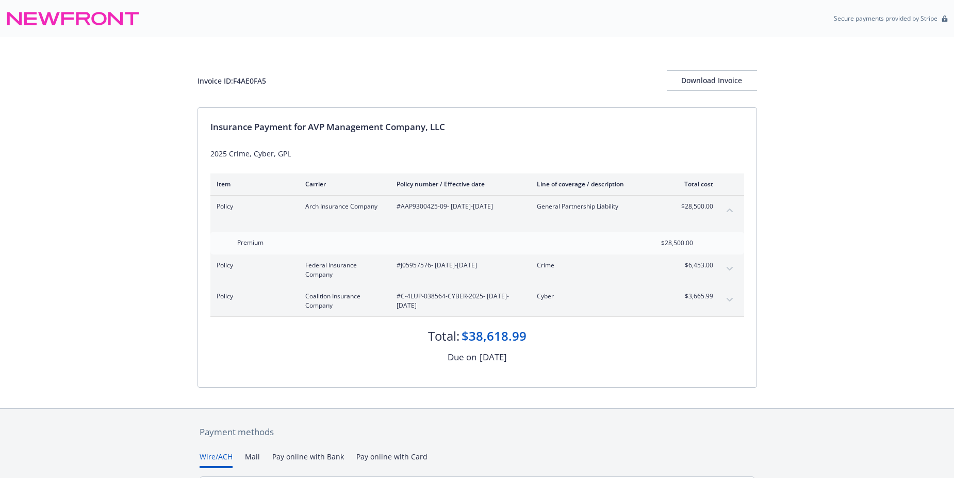
click at [732, 212] on button "collapse content" at bounding box center [729, 210] width 17 height 17
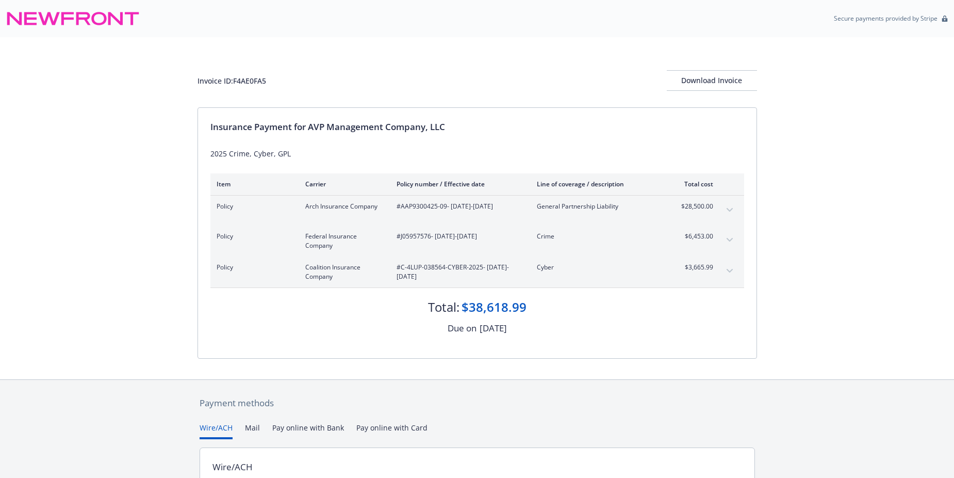
click at [725, 270] on button "expand content" at bounding box center [729, 270] width 17 height 17
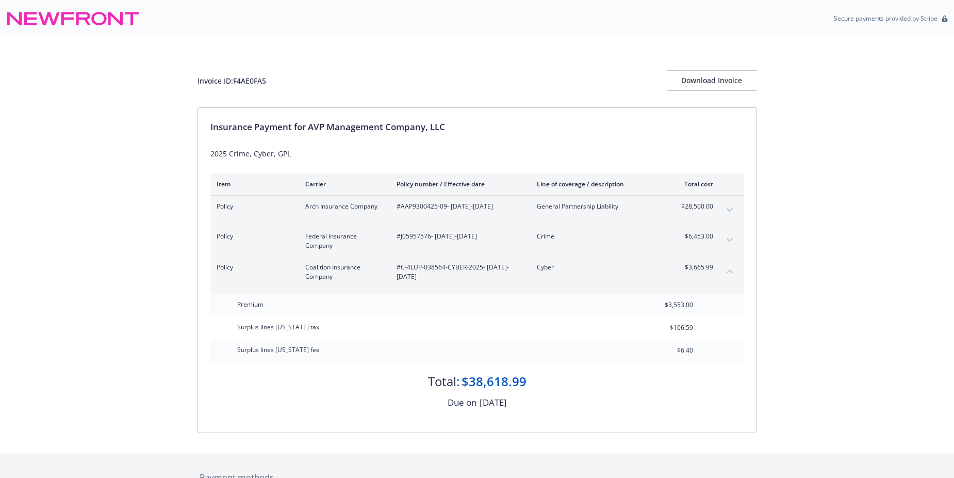
click at [725, 270] on button "collapse content" at bounding box center [729, 270] width 17 height 17
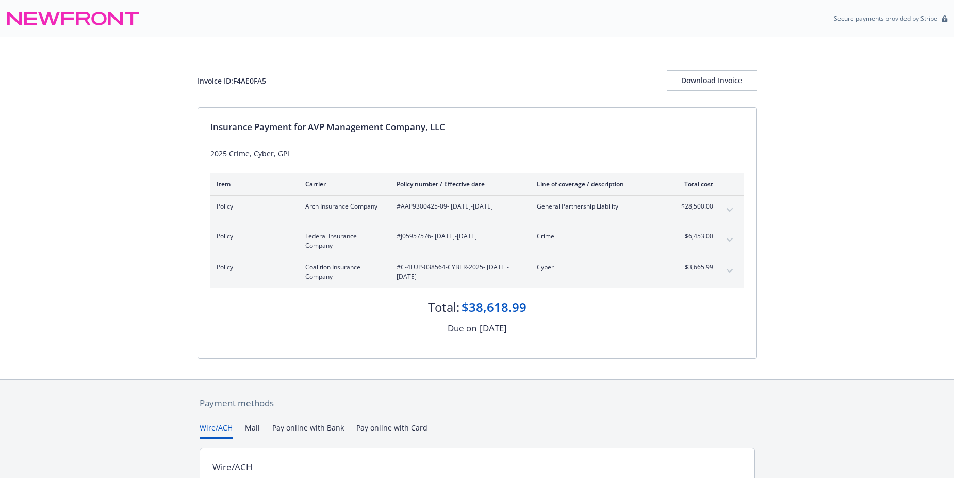
click at [729, 269] on icon "expand content" at bounding box center [730, 271] width 6 height 4
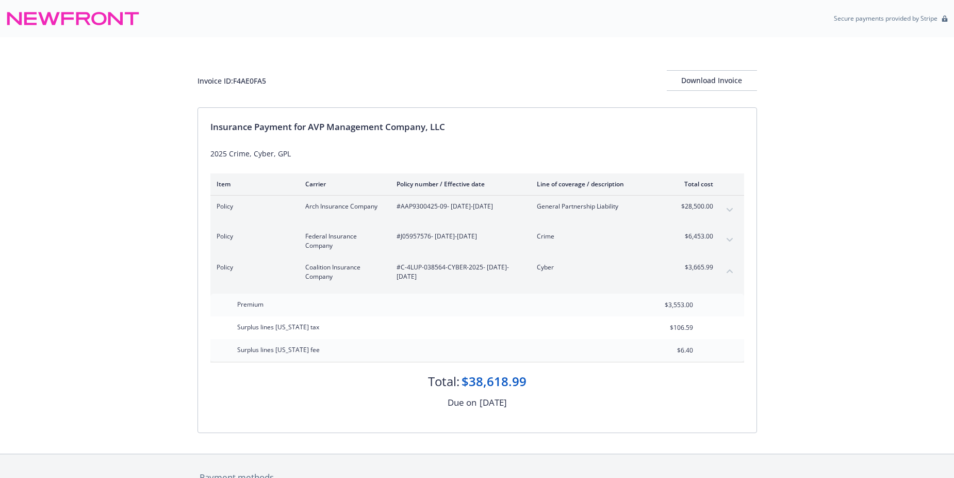
click at [729, 269] on icon "collapse content" at bounding box center [730, 271] width 6 height 4
